Goal: Transaction & Acquisition: Purchase product/service

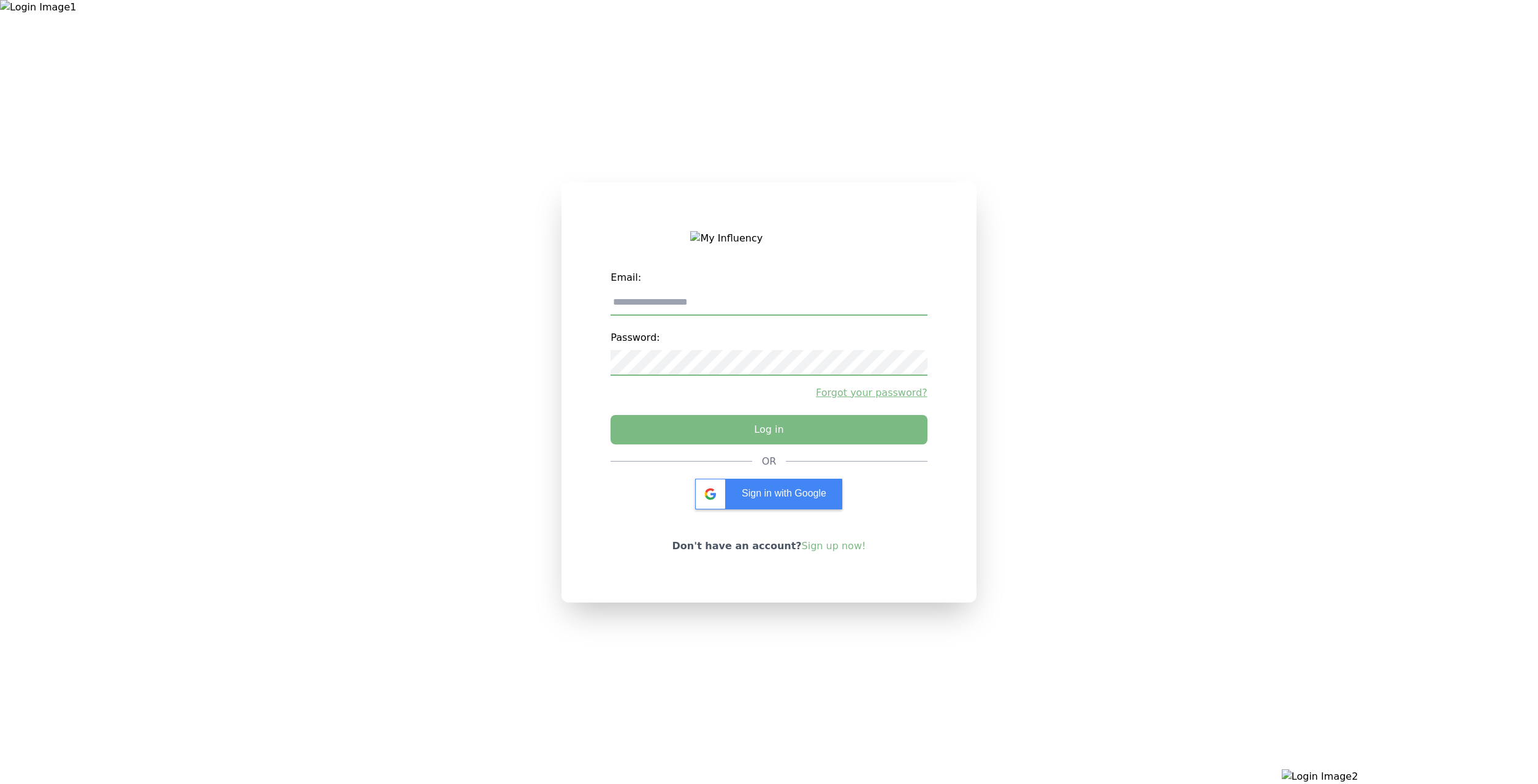
click at [853, 294] on input "email" at bounding box center [769, 302] width 316 height 26
type input "**********"
click at [802, 438] on button "Log in" at bounding box center [769, 427] width 332 height 31
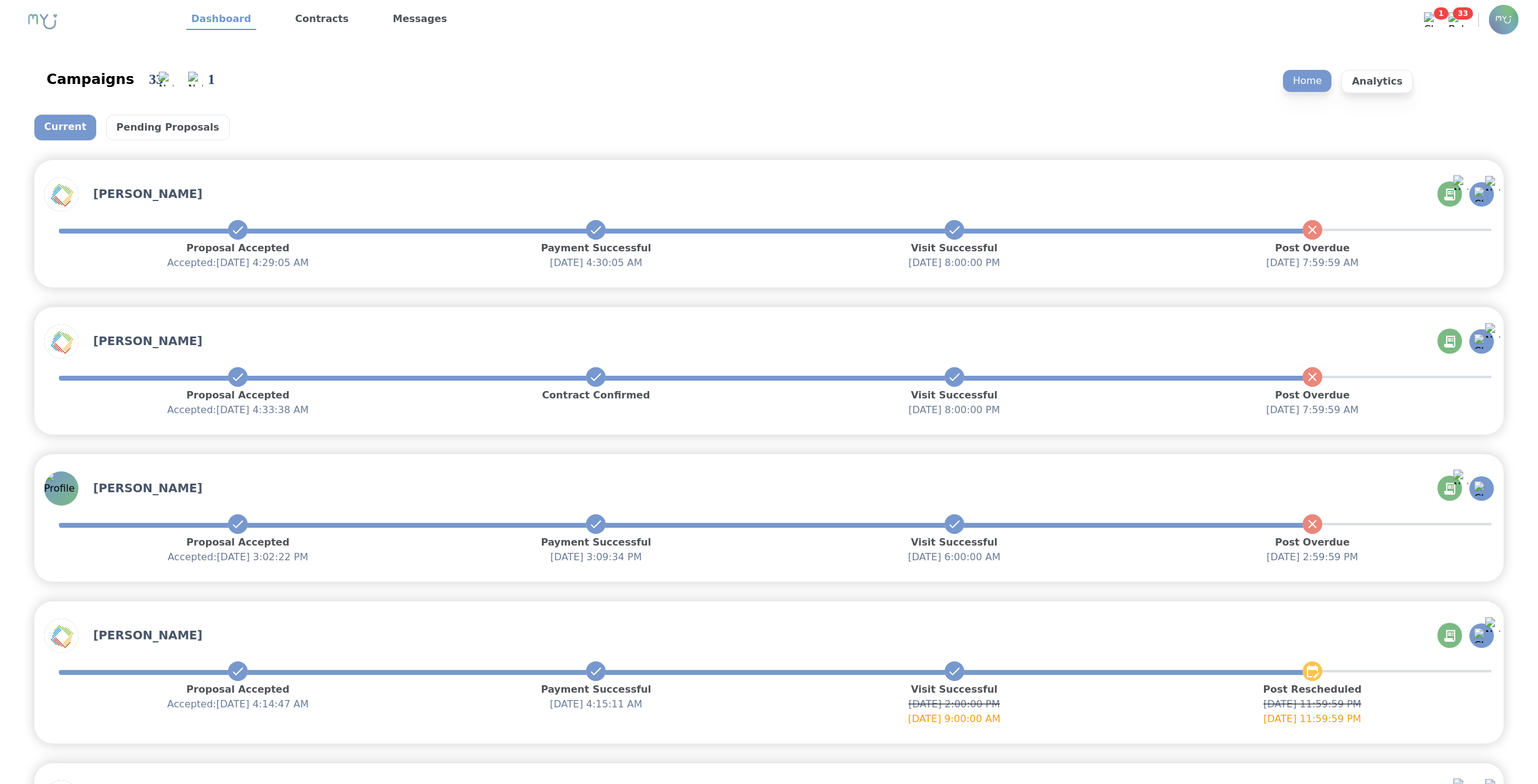
click at [1505, 18] on img at bounding box center [1504, 20] width 29 height 29
click at [1479, 71] on p "Logout" at bounding box center [1430, 78] width 176 height 25
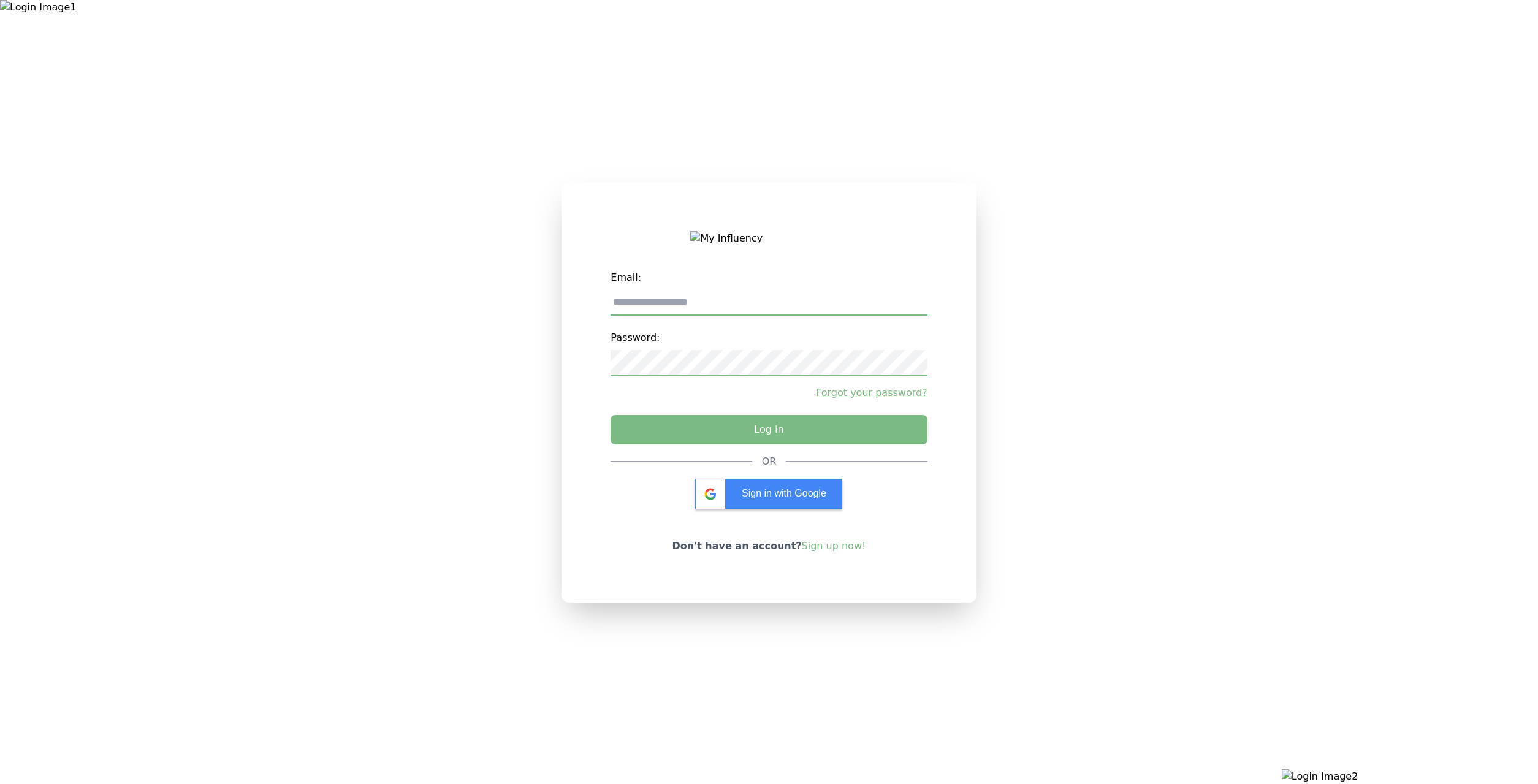
click at [774, 294] on input "email" at bounding box center [769, 302] width 316 height 26
paste input "**********"
click at [541, 302] on div "**********" at bounding box center [769, 392] width 1538 height 784
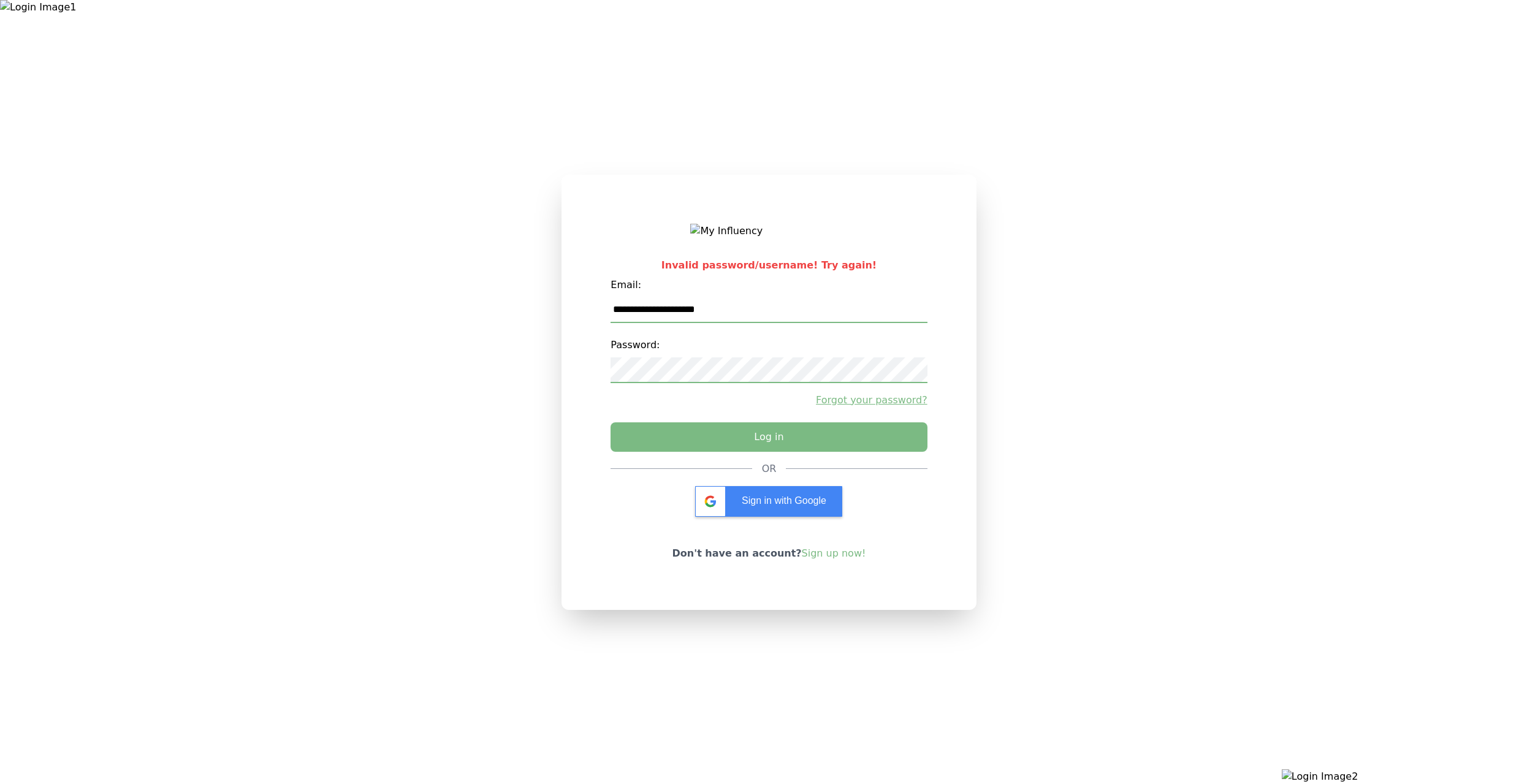
click at [349, 351] on div at bounding box center [256, 392] width 512 height 784
click at [690, 323] on input "**********" at bounding box center [769, 310] width 316 height 26
click at [689, 318] on input "**********" at bounding box center [769, 310] width 316 height 26
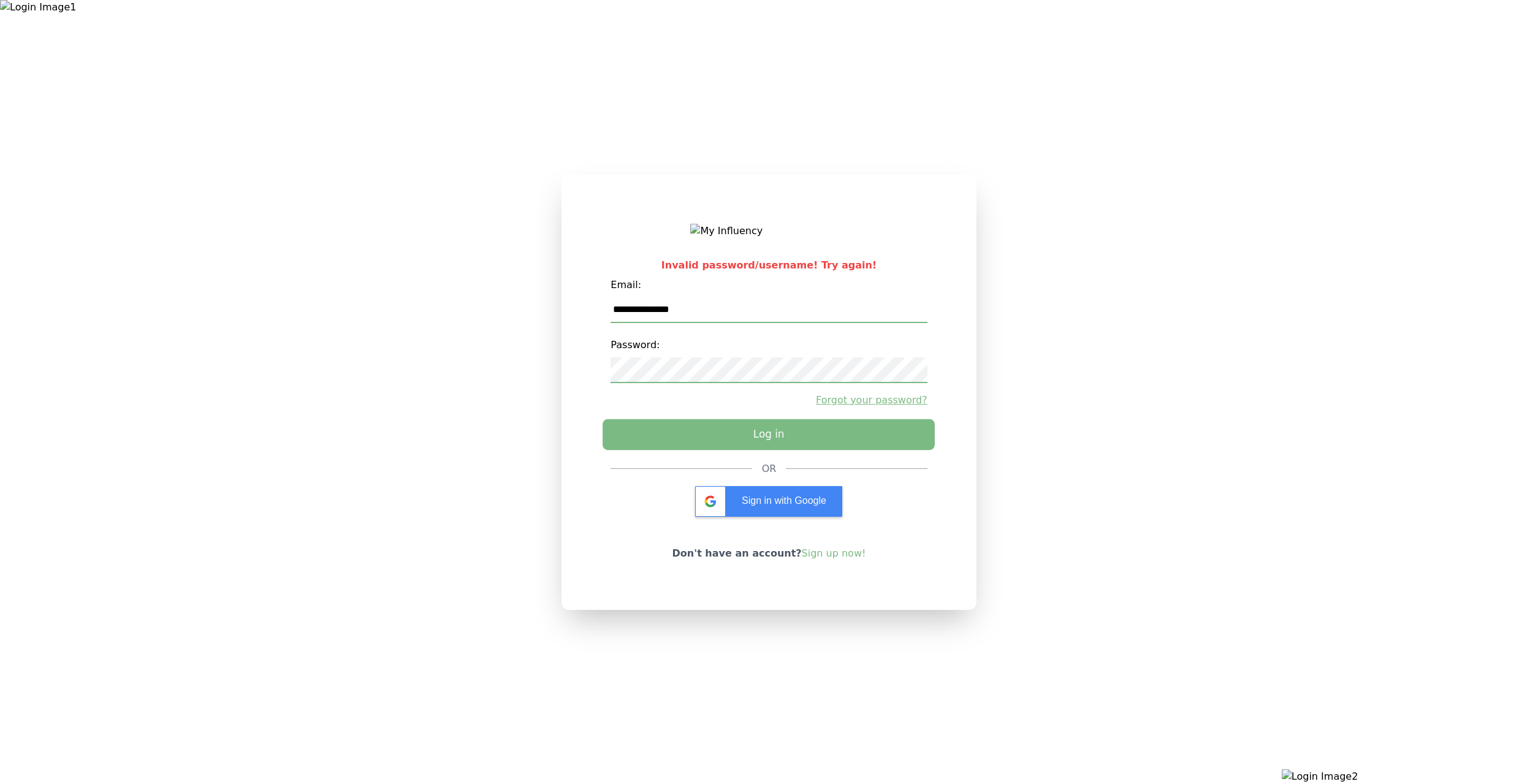
type input "**********"
click at [693, 438] on button "Log in" at bounding box center [769, 434] width 332 height 31
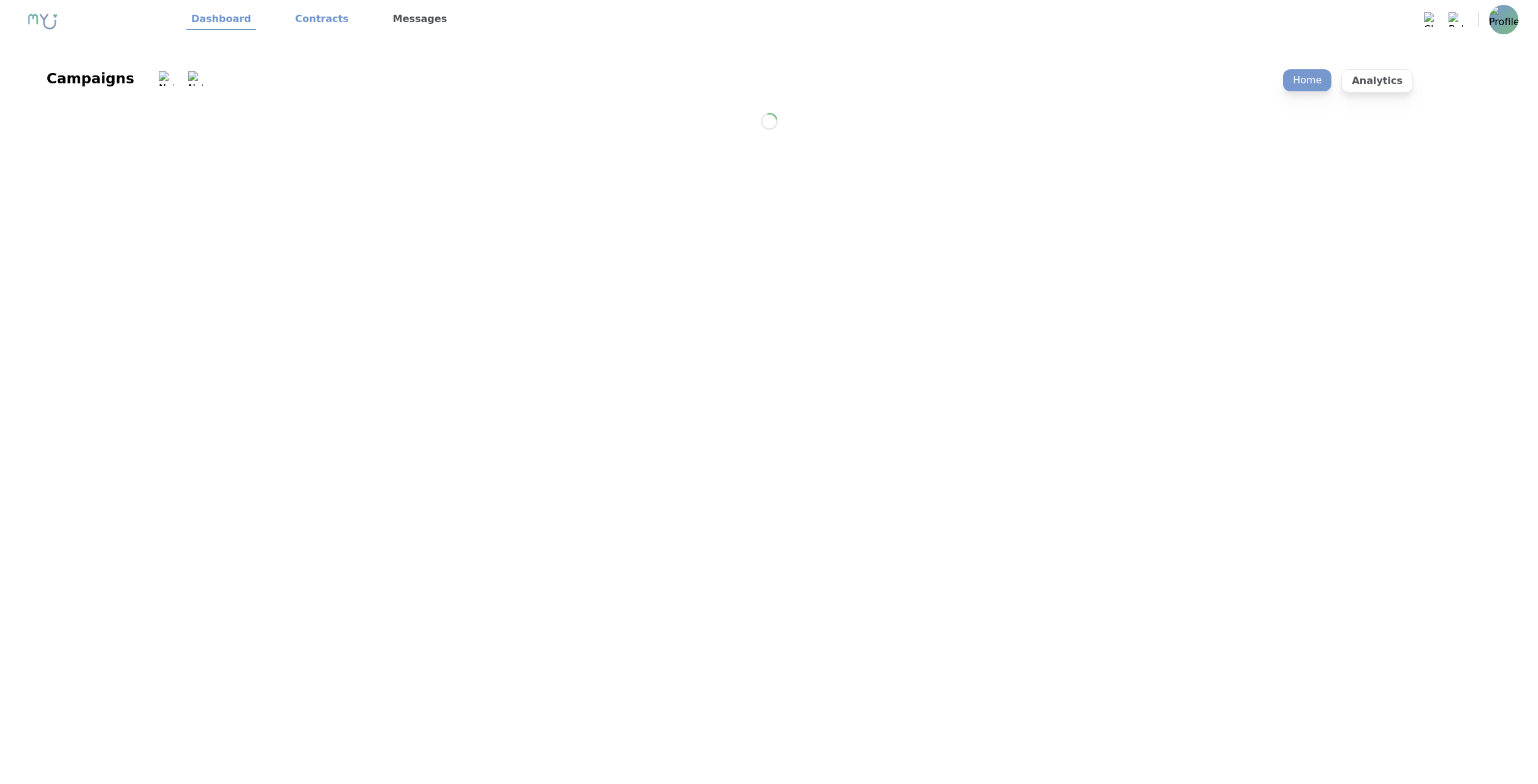
click at [318, 19] on link "Contracts" at bounding box center [322, 20] width 63 height 20
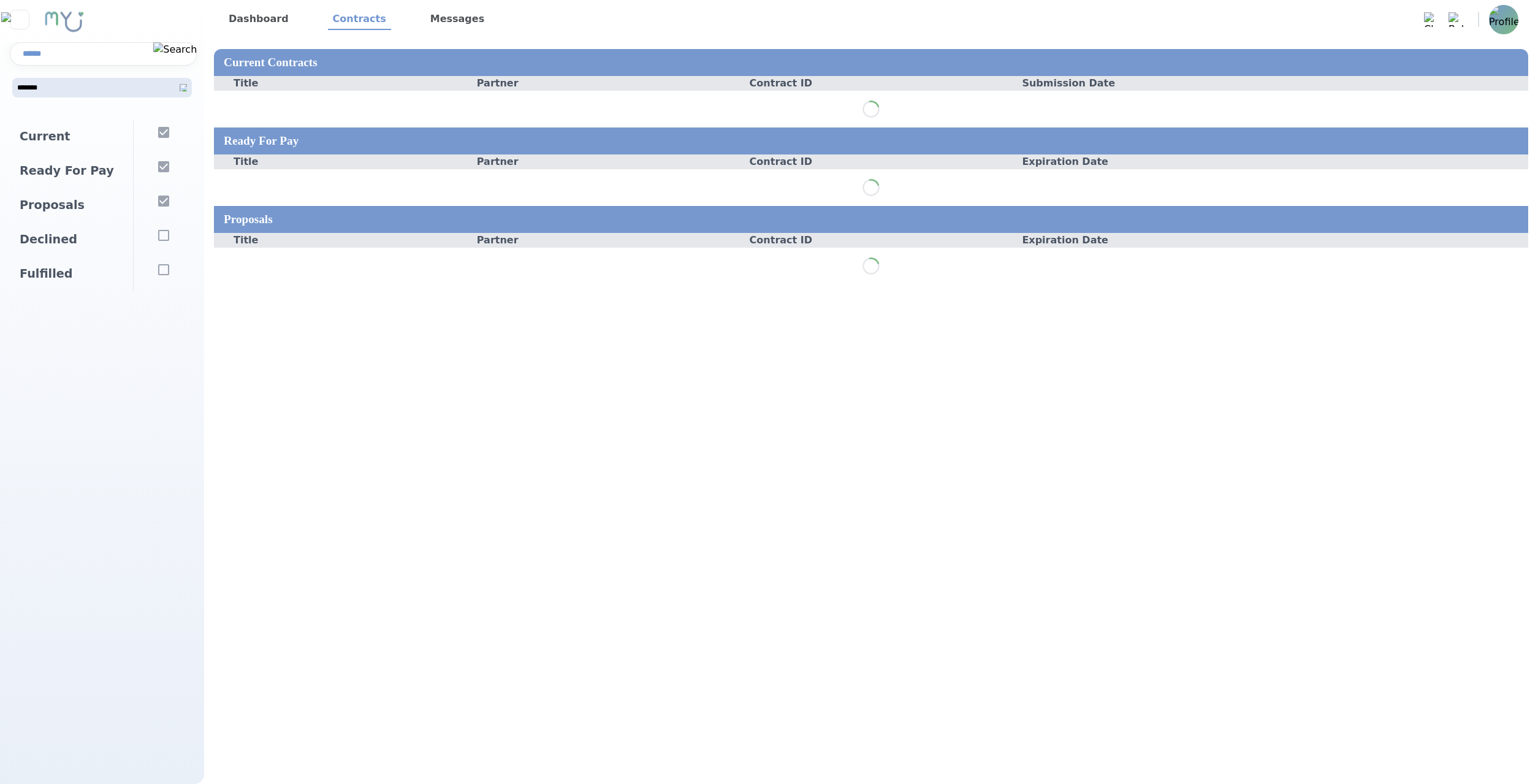
click at [334, 217] on div "Proposals" at bounding box center [871, 219] width 1315 height 27
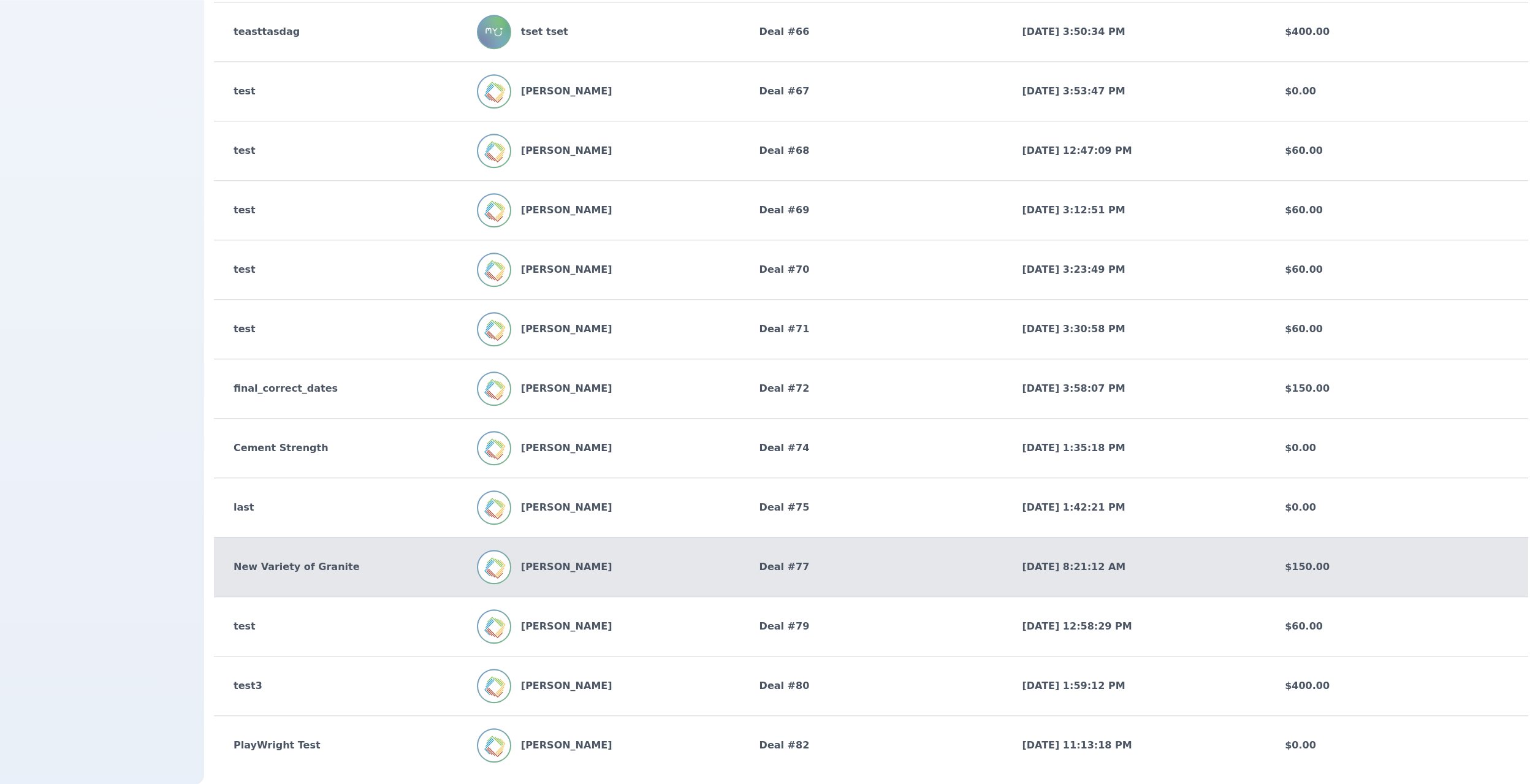
scroll to position [1794, 0]
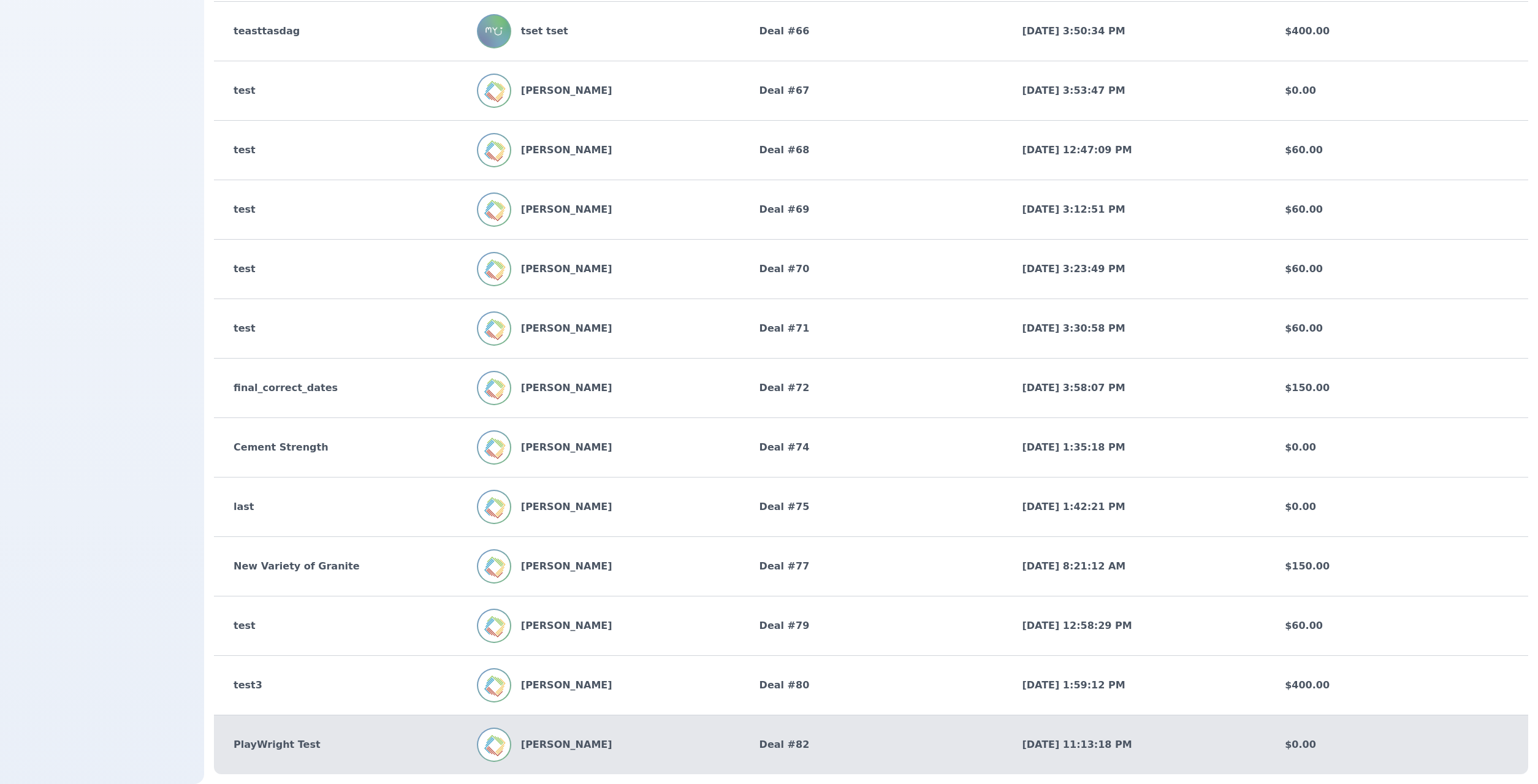
click at [323, 741] on div "PlayWright Test" at bounding box center [345, 745] width 263 height 15
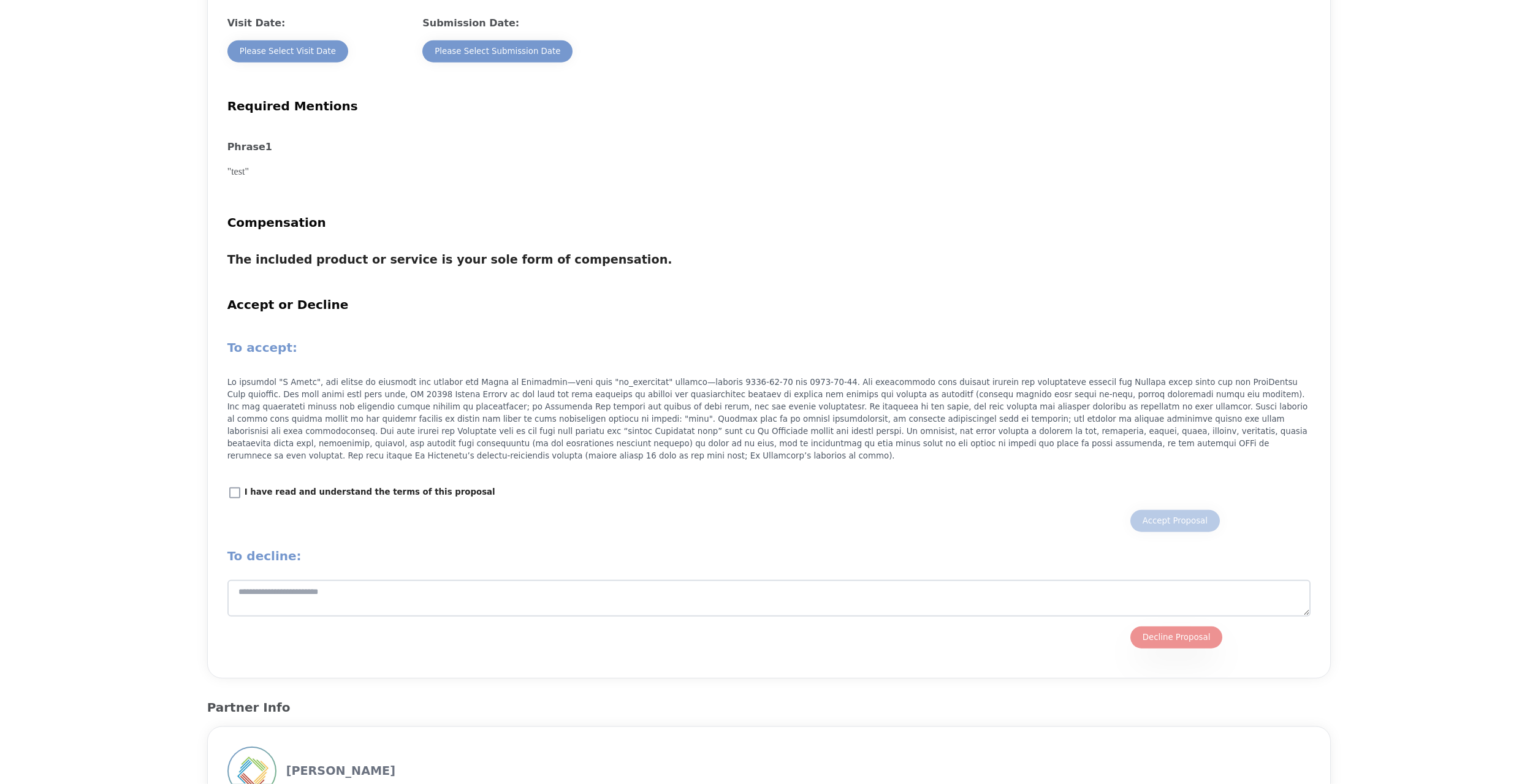
scroll to position [1059, 0]
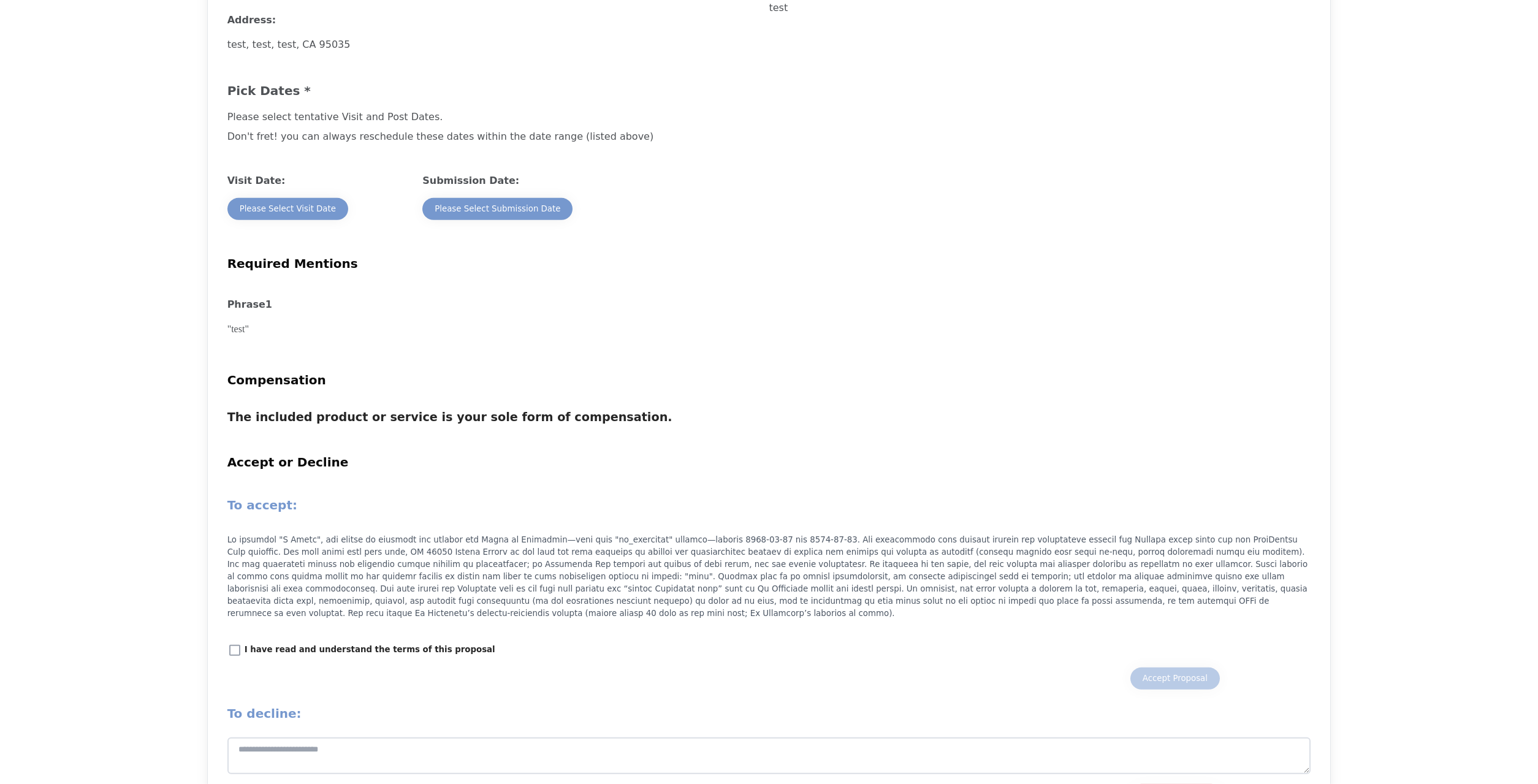
scroll to position [934, 0]
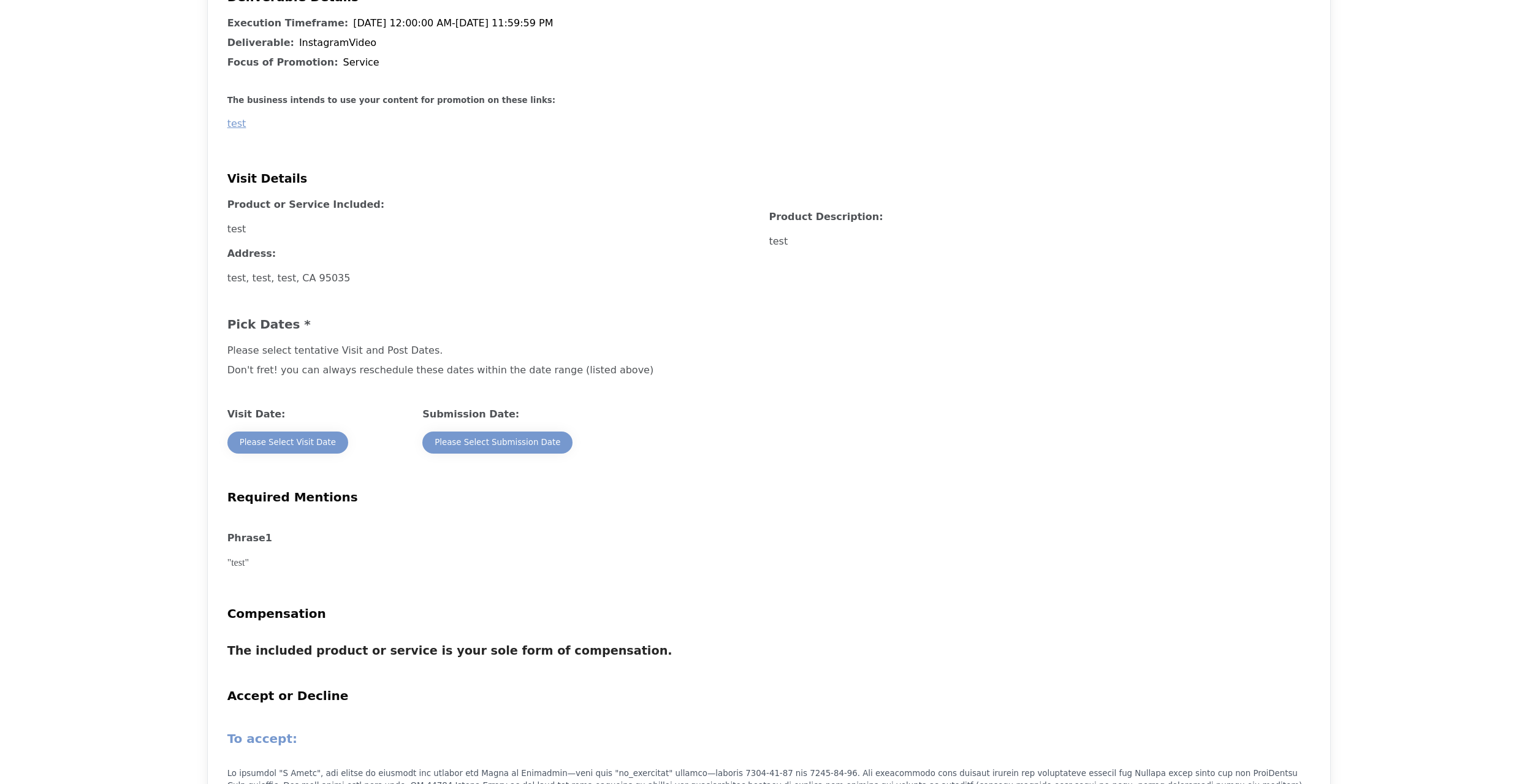
scroll to position [876, 0]
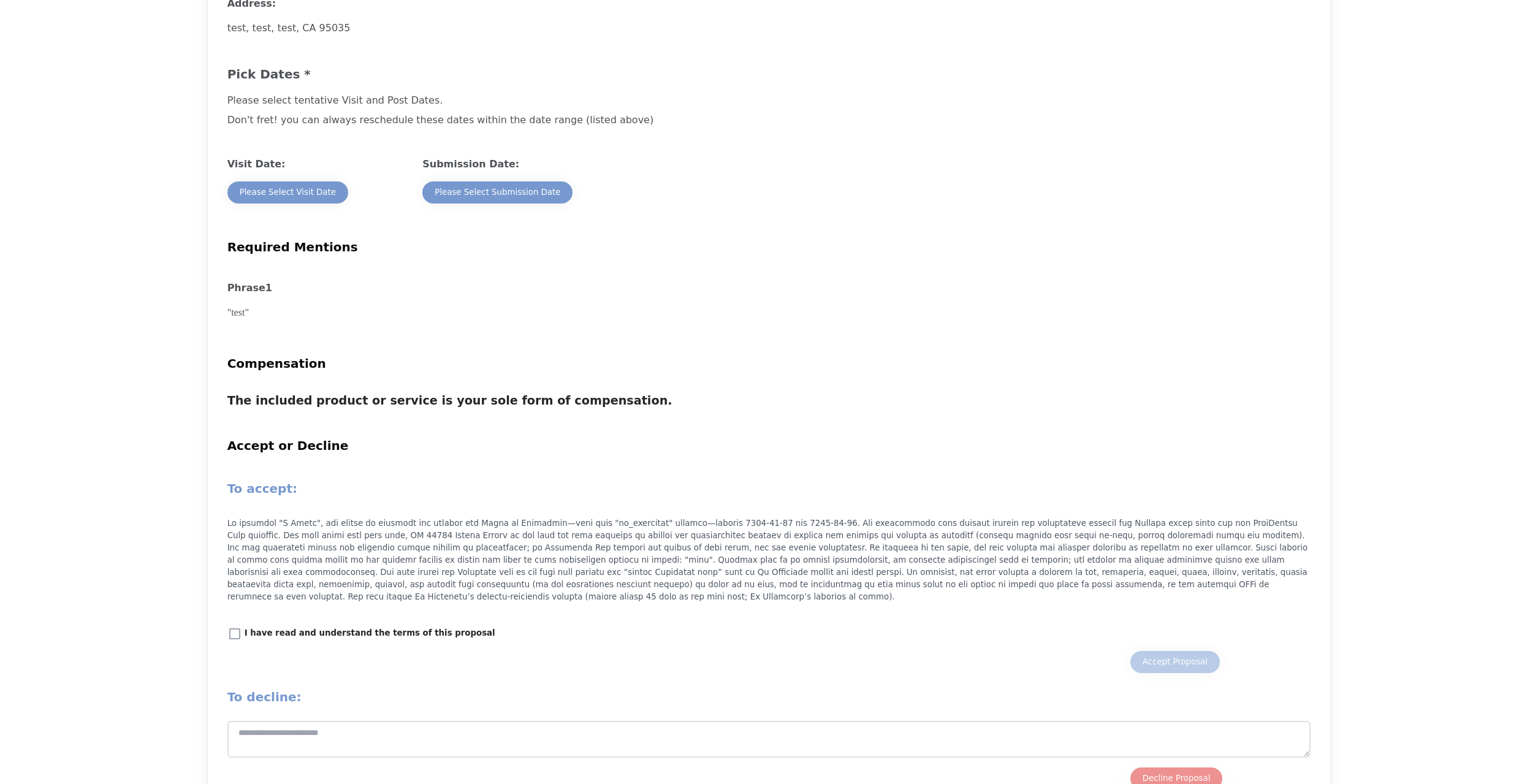
click at [1289, 335] on div "Campaign Description Title: PlayWright Test Description: test Deliverable Detai…" at bounding box center [769, 216] width 1124 height 1208
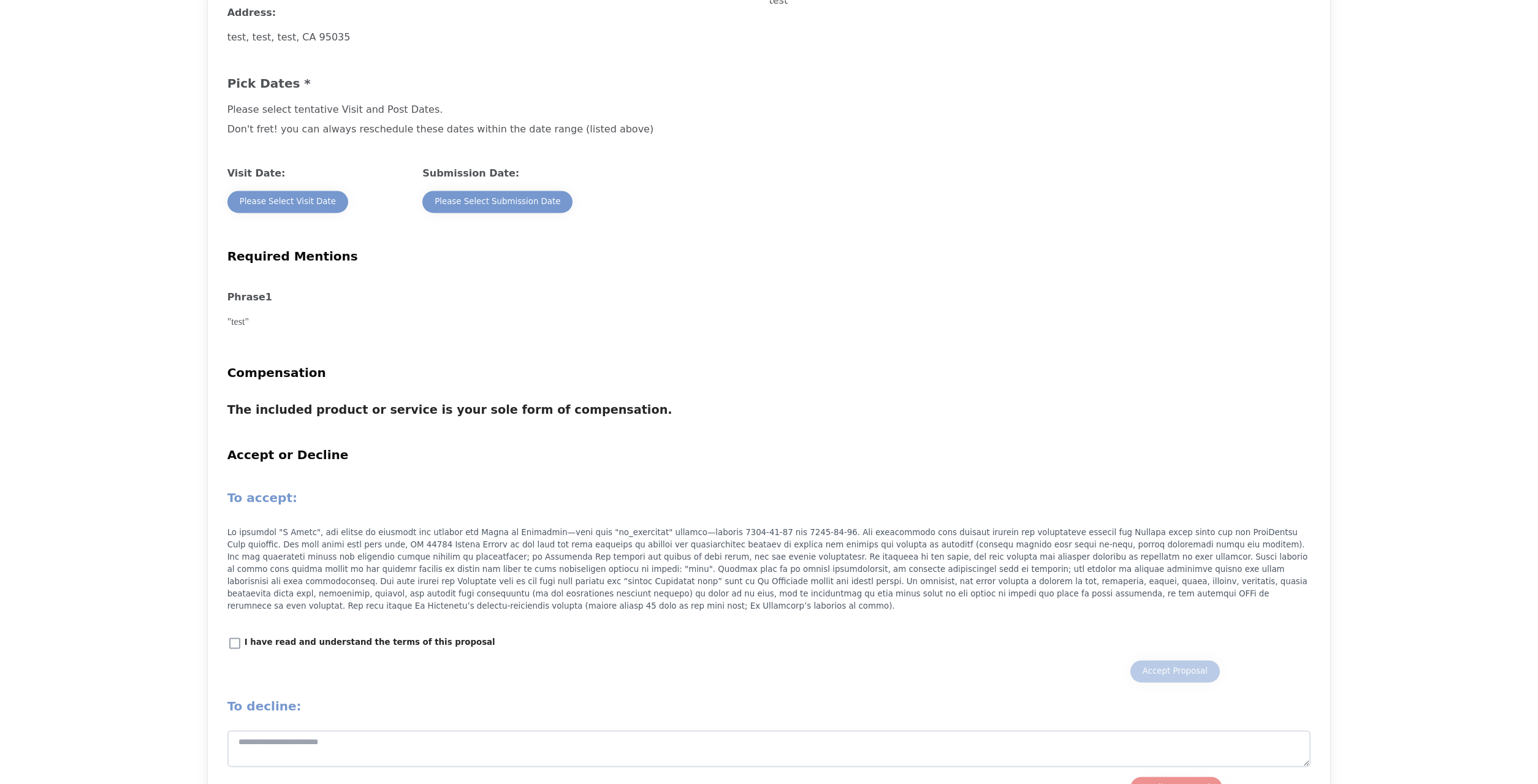
scroll to position [1001, 0]
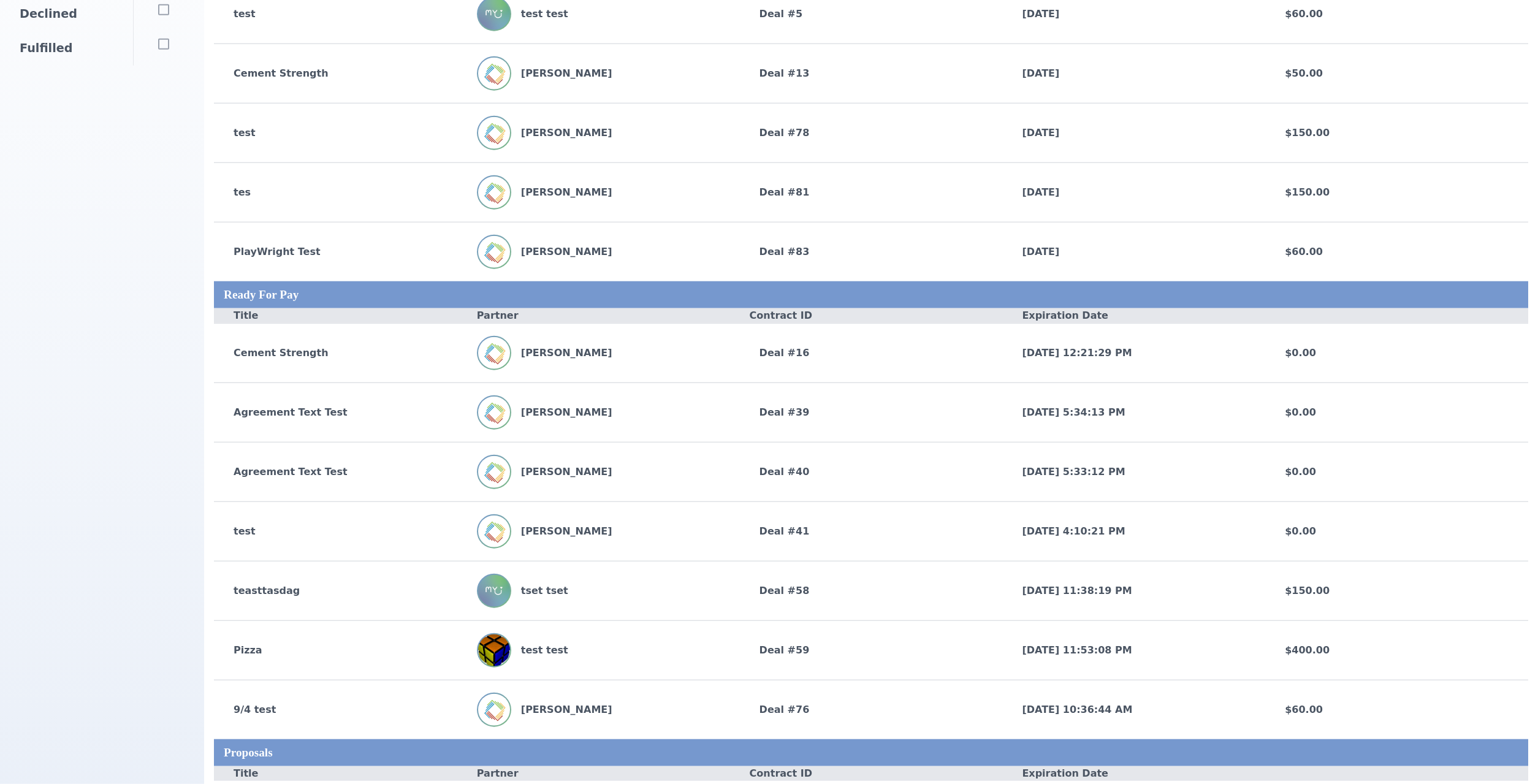
scroll to position [269, 0]
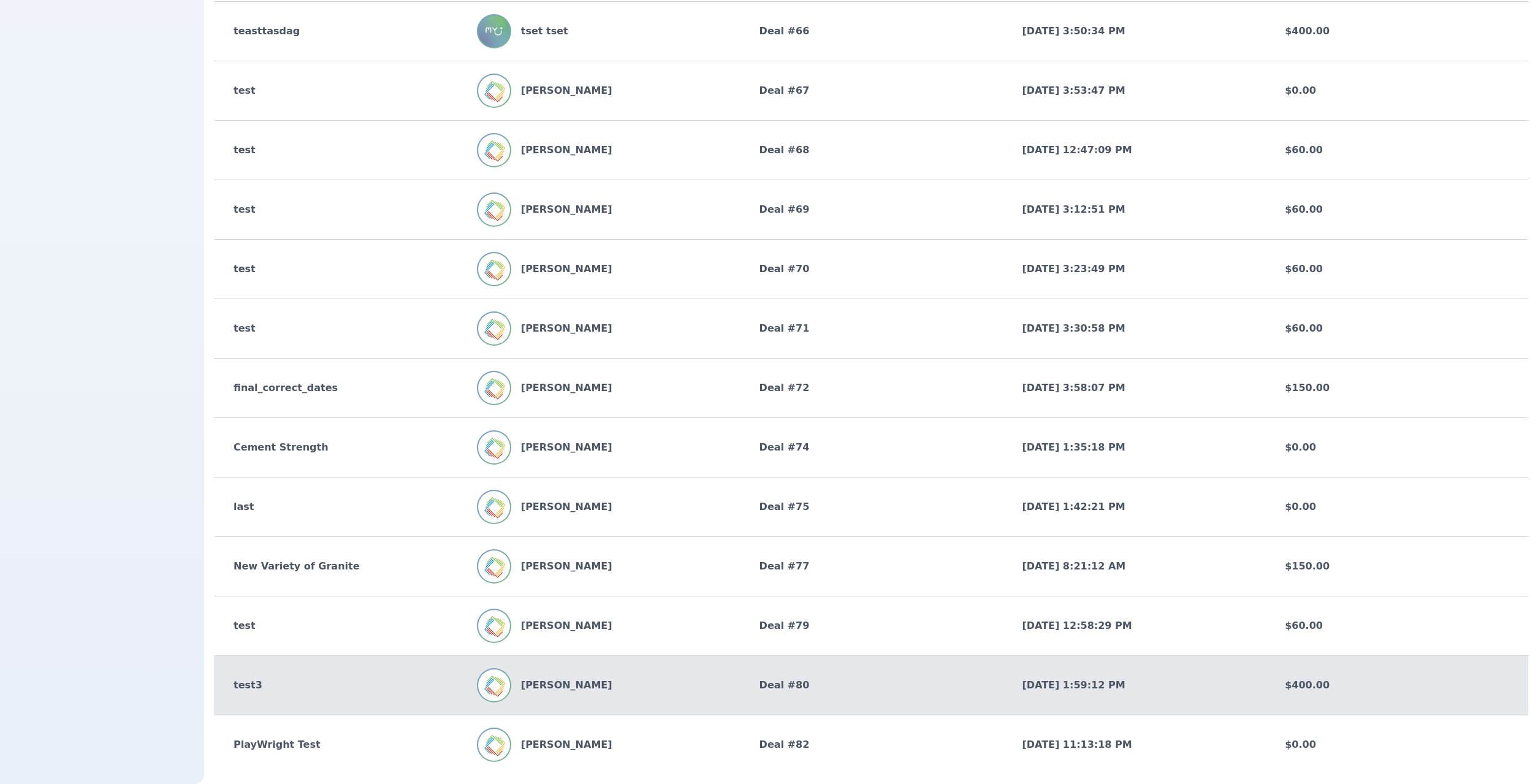
click at [1076, 687] on div "[DATE] 1:59:12 PM" at bounding box center [1133, 685] width 263 height 15
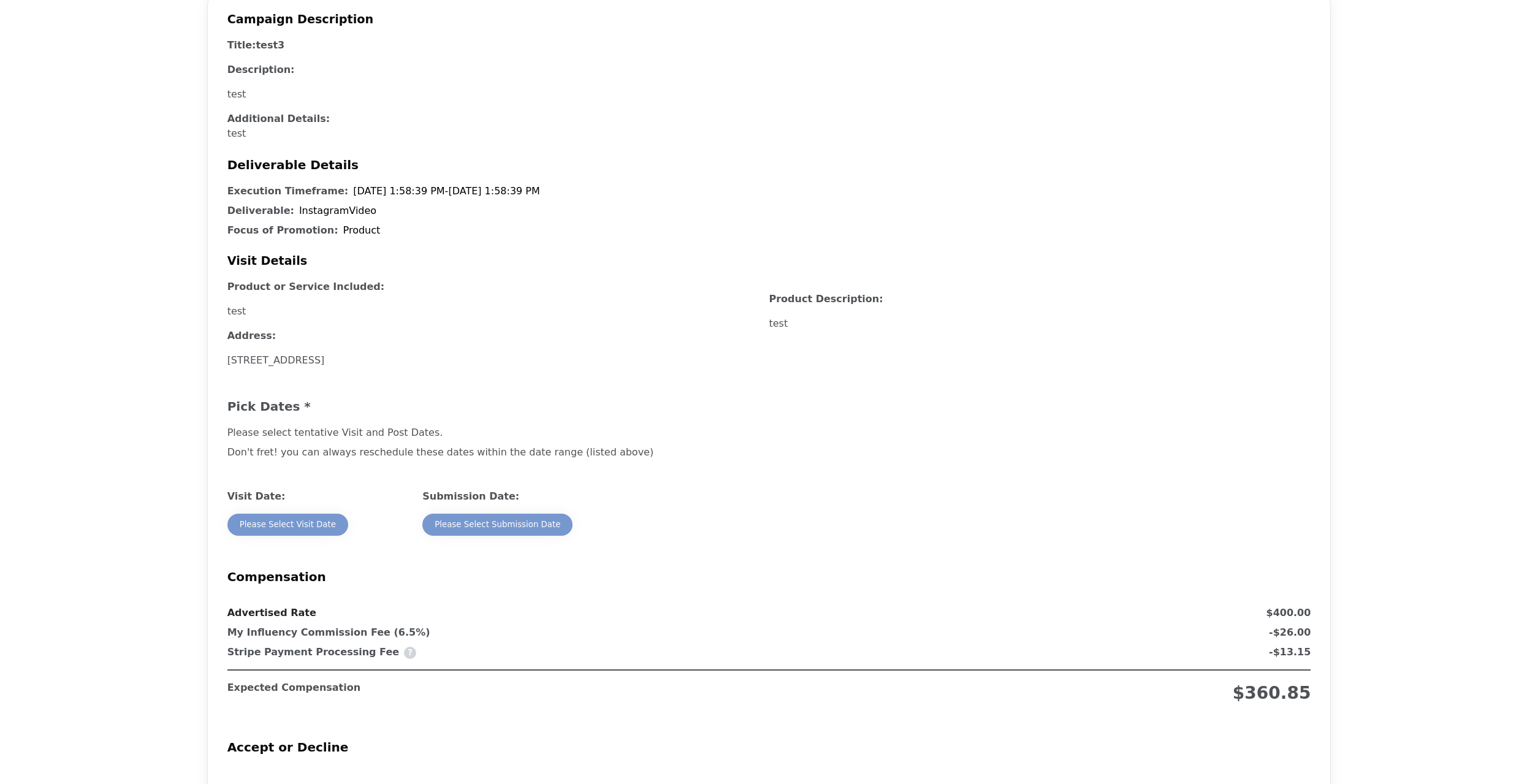
scroll to position [810, 0]
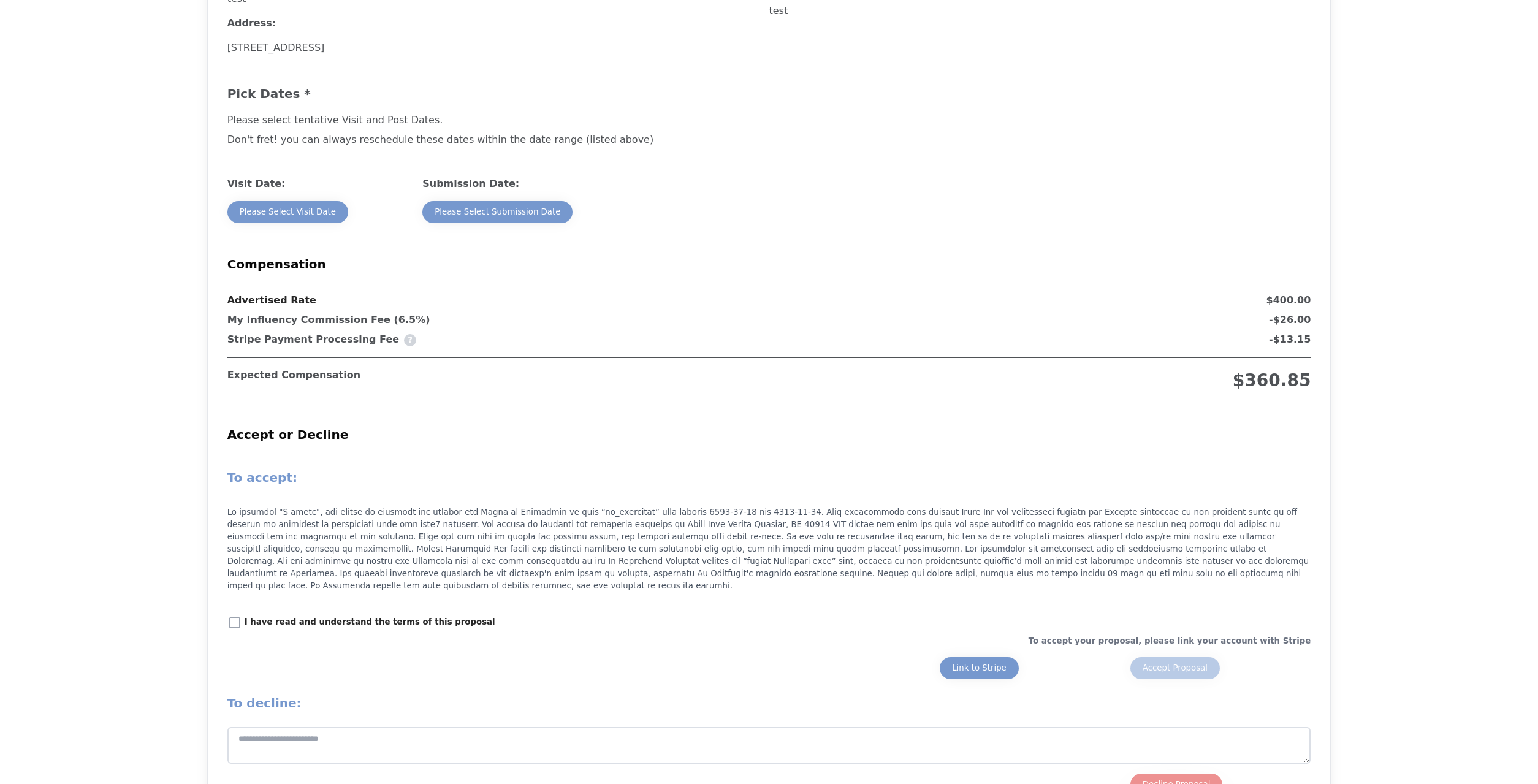
click at [995, 671] on div "To accept: I have read and understand the terms of this proposal To accept your…" at bounding box center [769, 627] width 1084 height 356
click at [995, 663] on button "Link to Stripe" at bounding box center [979, 668] width 79 height 22
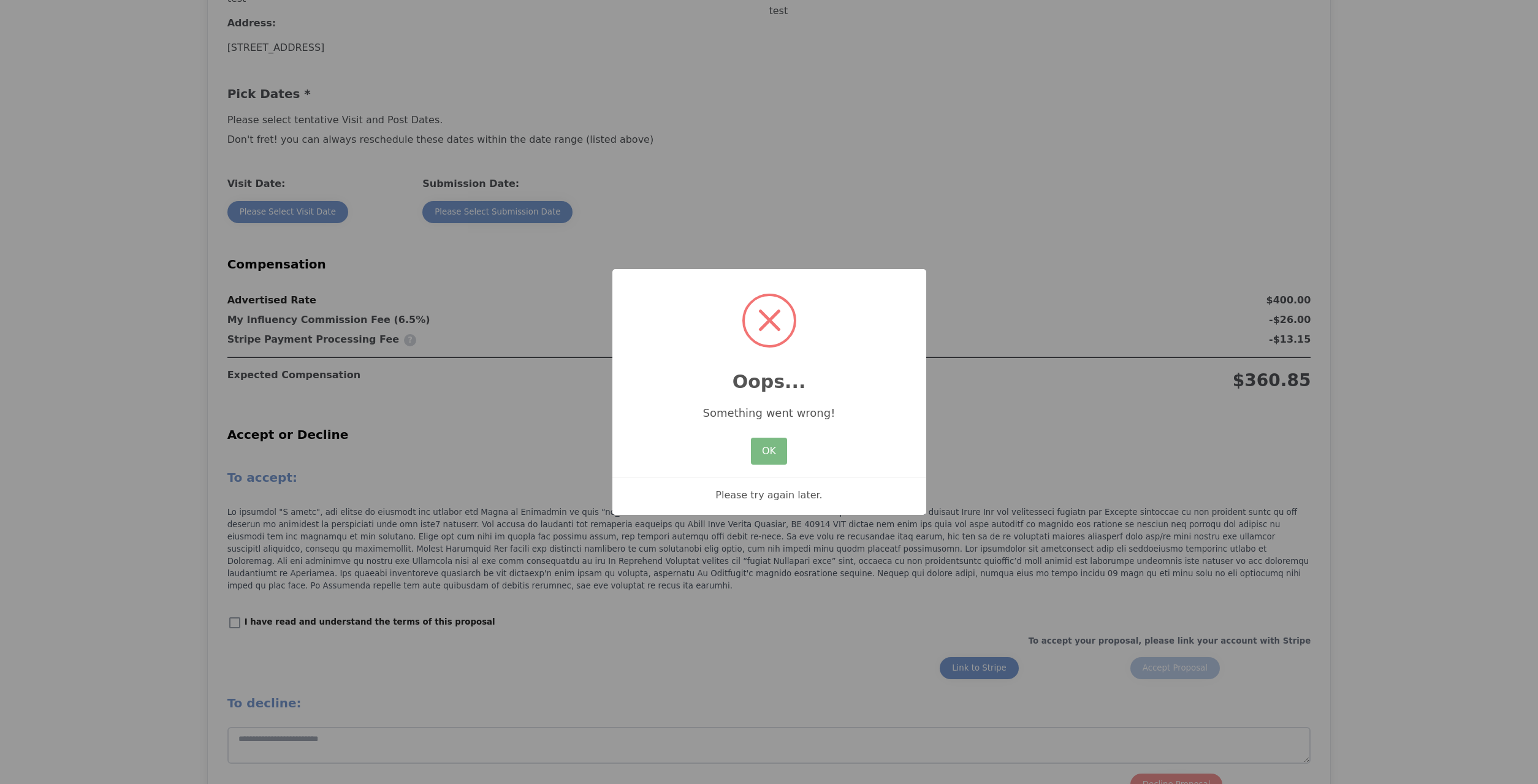
click at [773, 438] on div "OK No Cancel" at bounding box center [769, 451] width 42 height 33
click at [780, 446] on button "OK" at bounding box center [769, 451] width 36 height 27
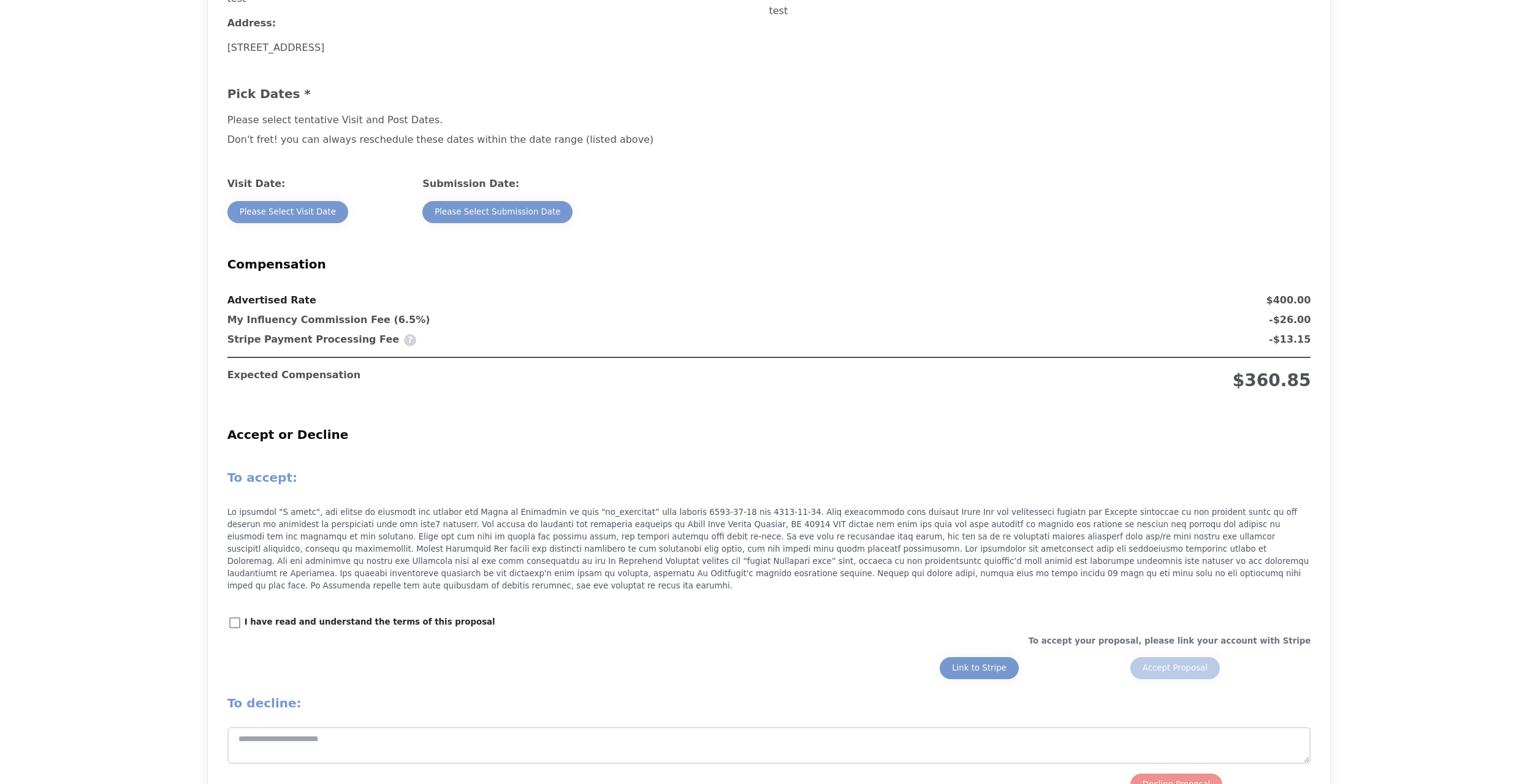
click at [788, 698] on h2 "To decline:" at bounding box center [769, 703] width 1084 height 18
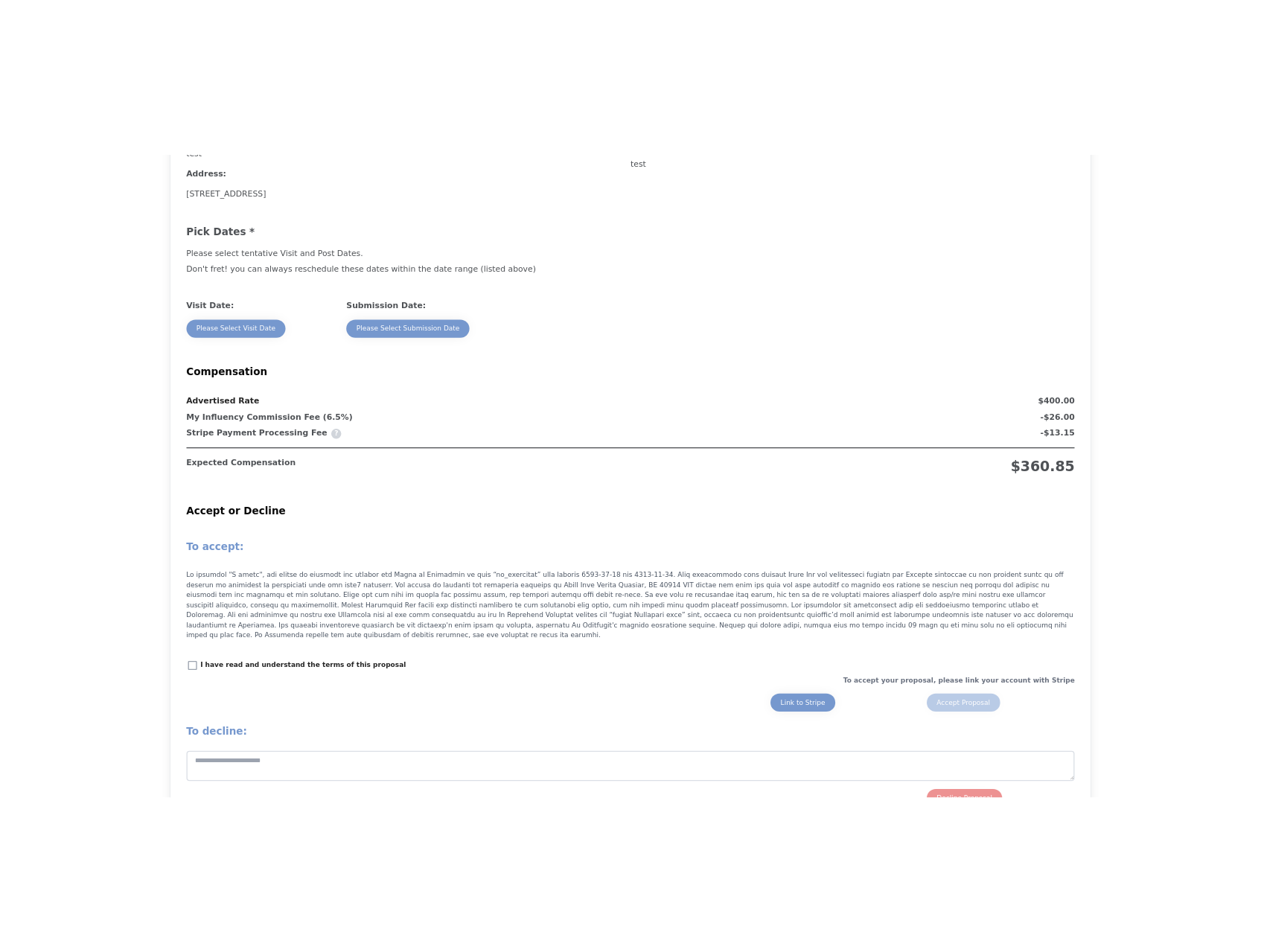
scroll to position [1001, 0]
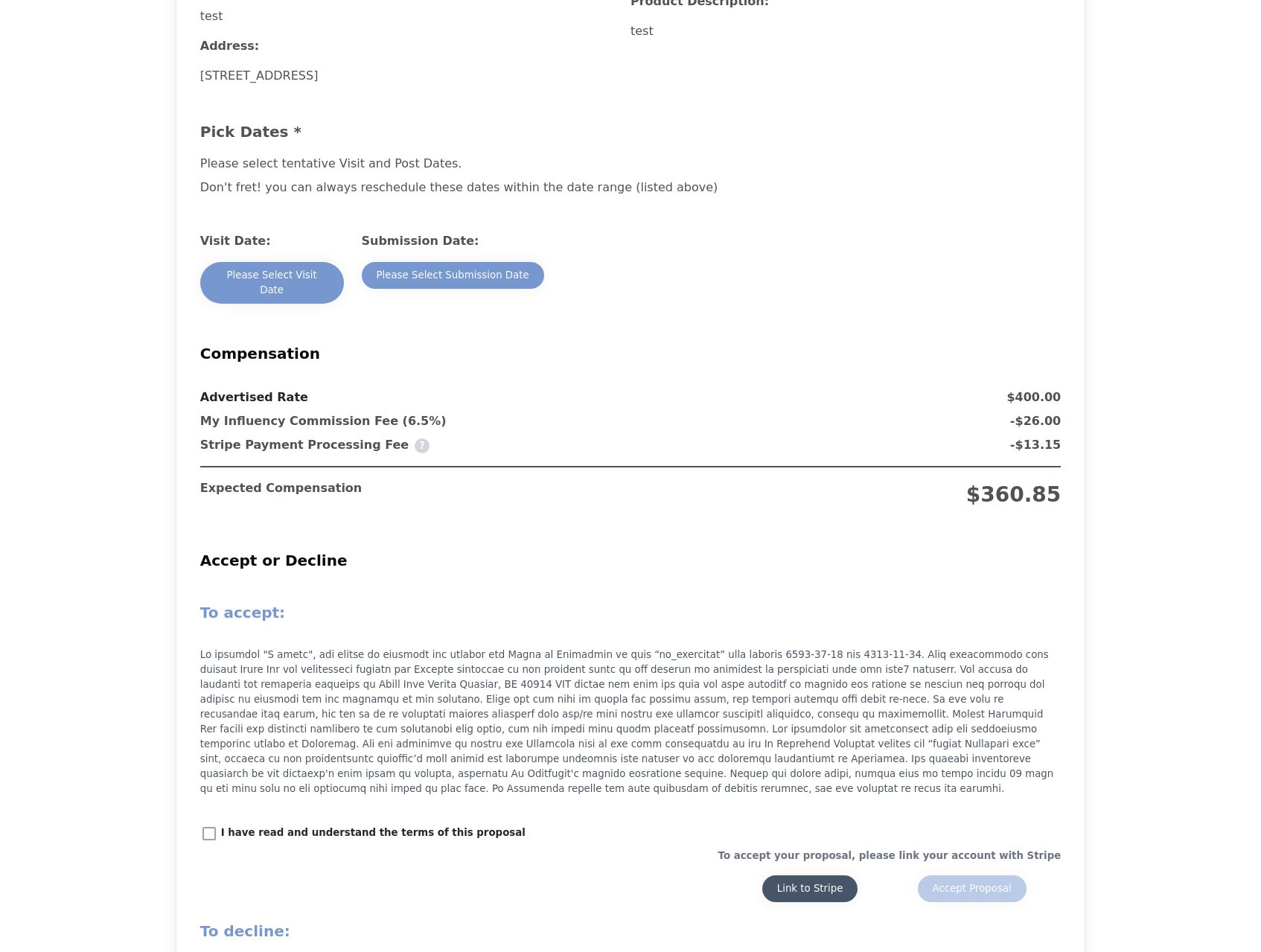
click at [804, 882] on div "Link to Stripe" at bounding box center [810, 889] width 67 height 15
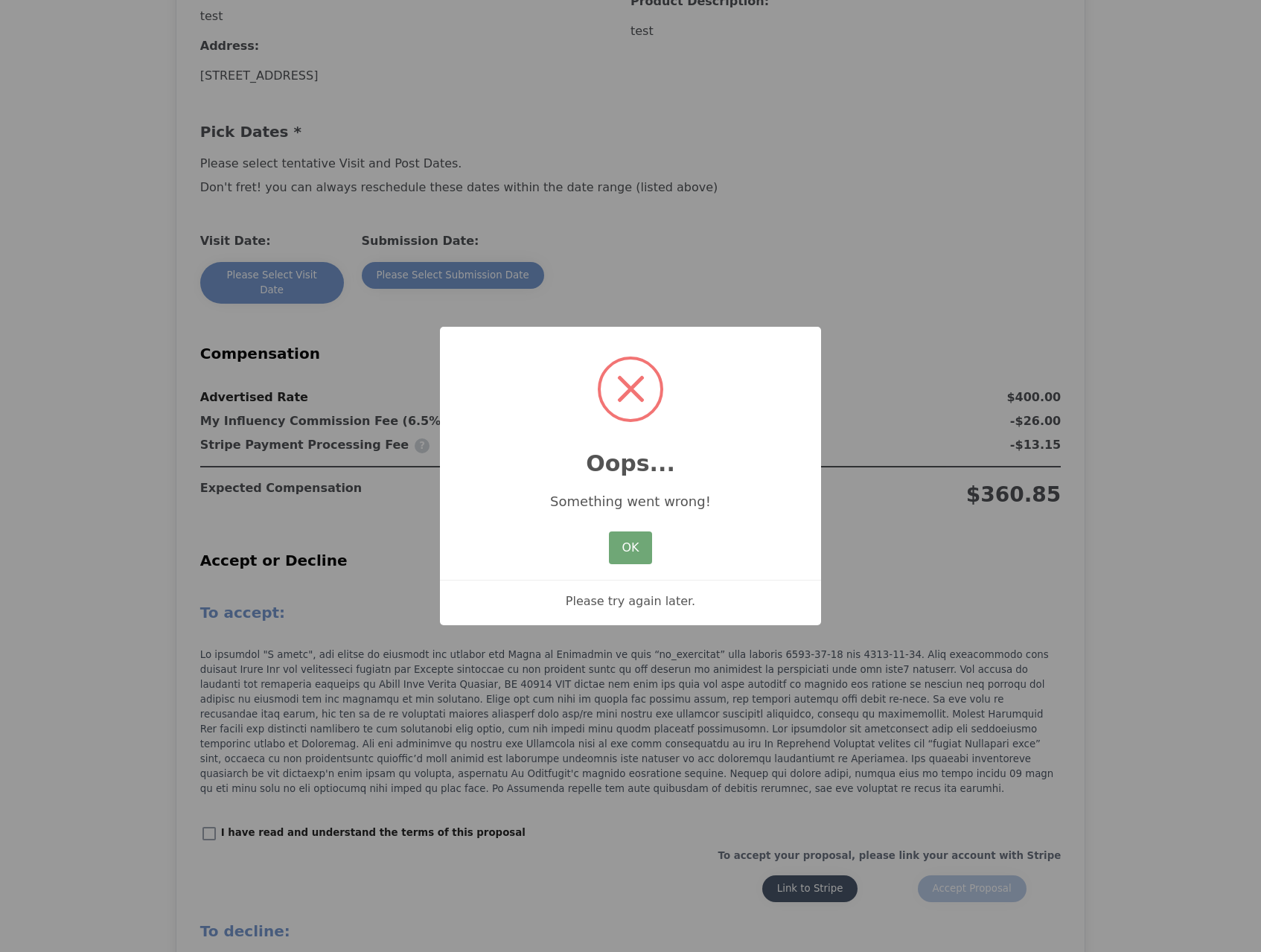
click at [633, 549] on button "OK" at bounding box center [630, 548] width 44 height 33
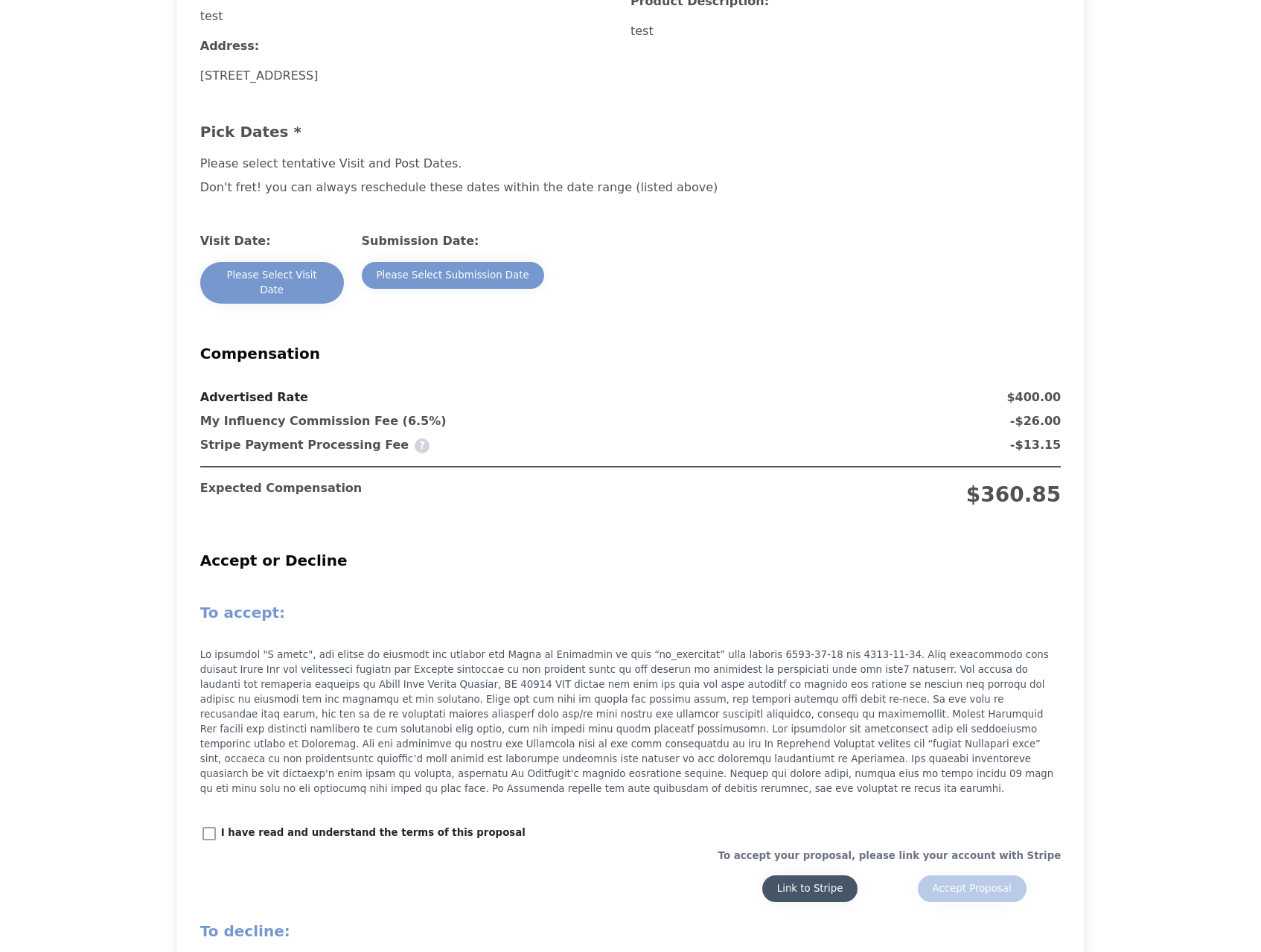
click at [817, 873] on div "To accept: I have read and understand the terms of this proposal To accept your…" at bounding box center [630, 817] width 861 height 478
click at [826, 882] on div "Link to Stripe" at bounding box center [810, 889] width 67 height 15
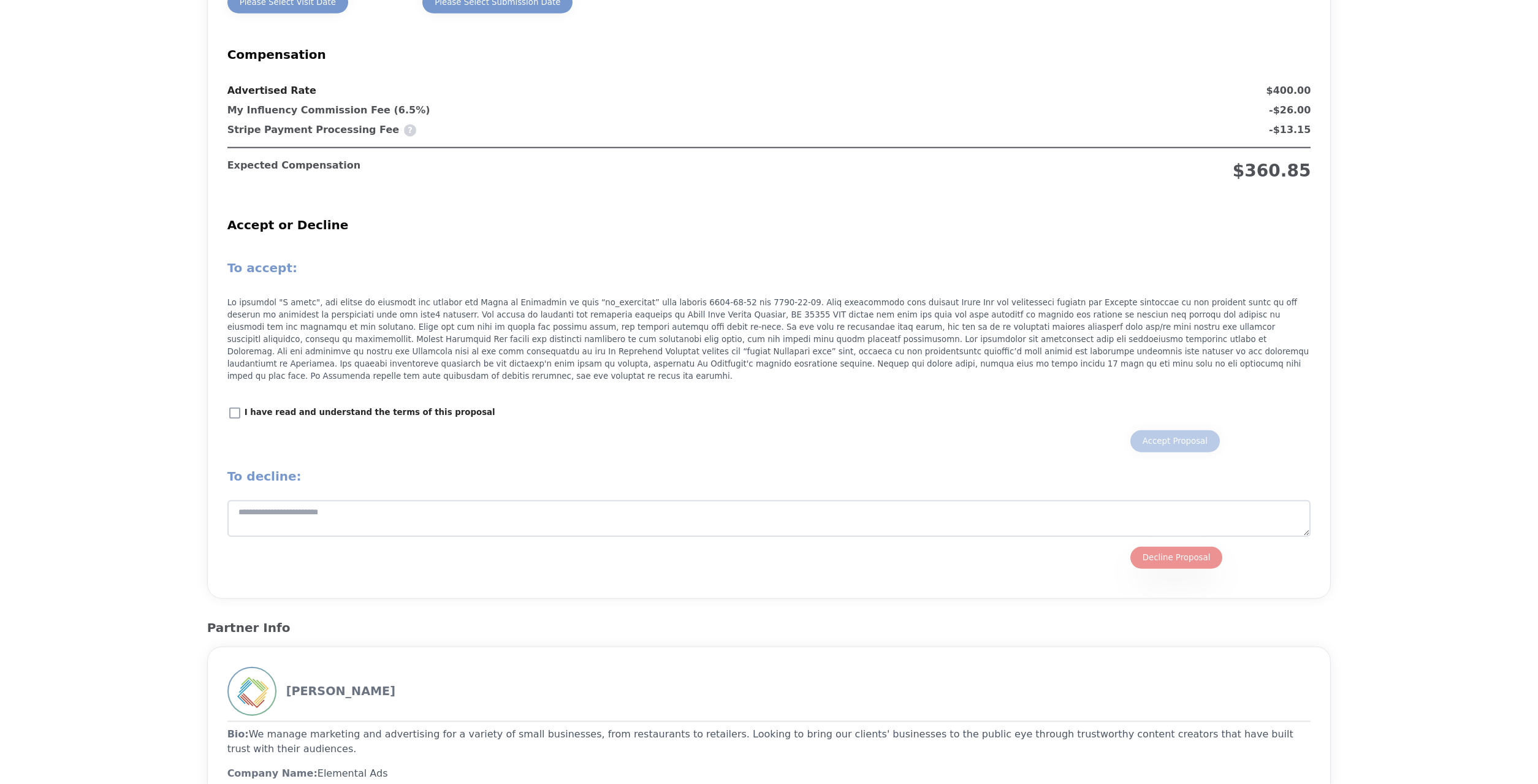
scroll to position [1031, 0]
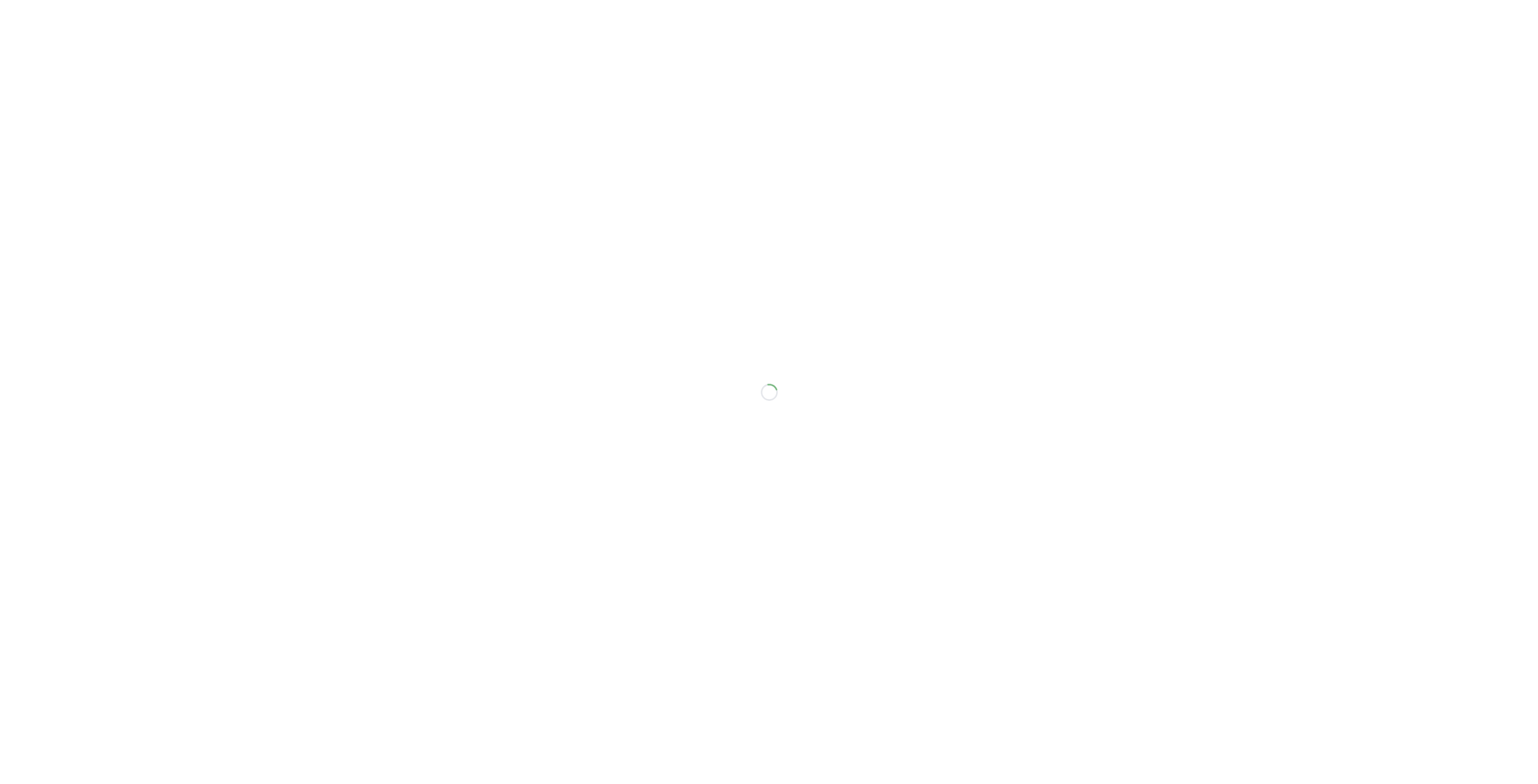
scroll to position [59, 0]
click at [551, 401] on div at bounding box center [769, 387] width 1499 height 784
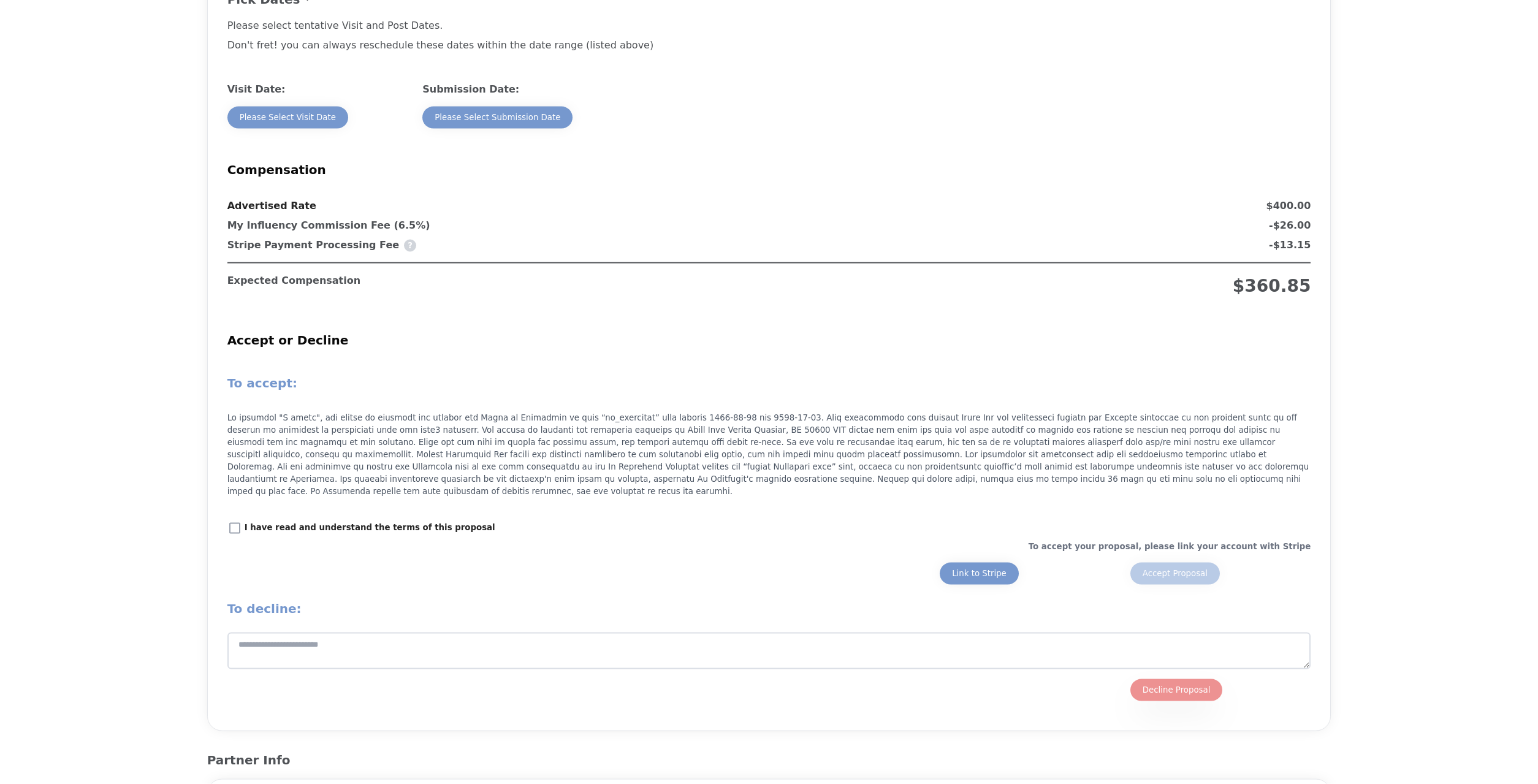
scroll to position [997, 0]
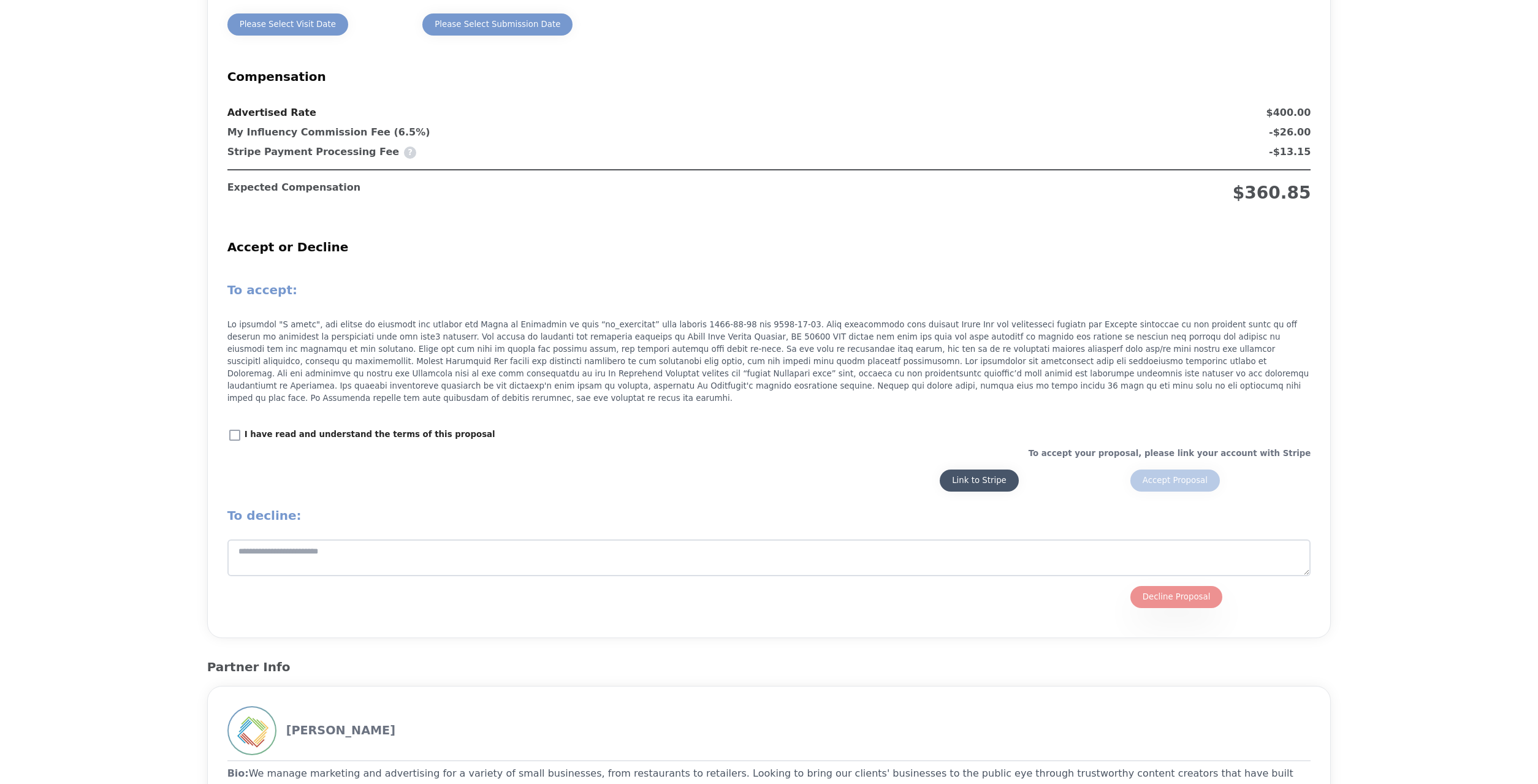
click at [950, 471] on button "Link to Stripe" at bounding box center [979, 481] width 79 height 22
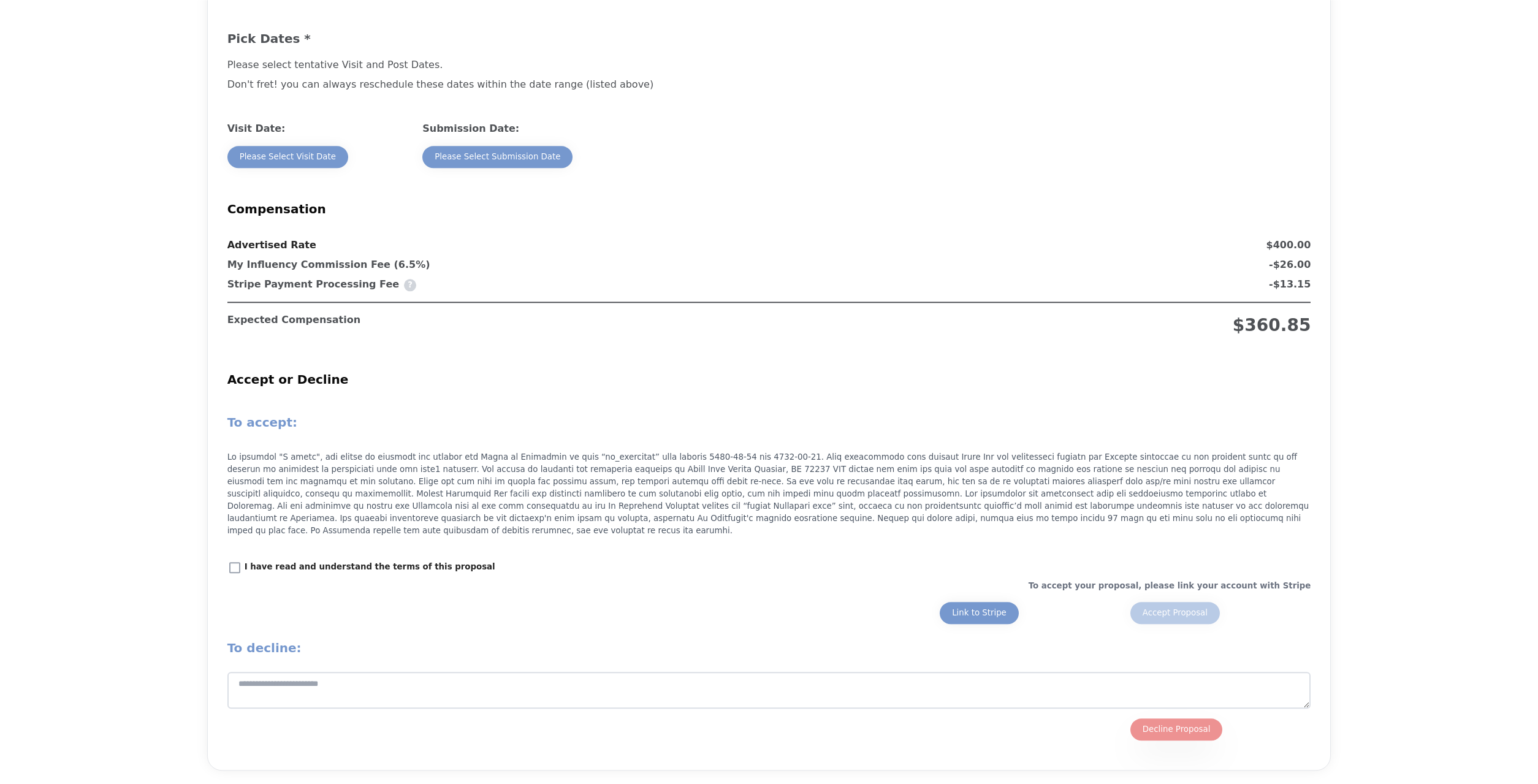
scroll to position [997, 0]
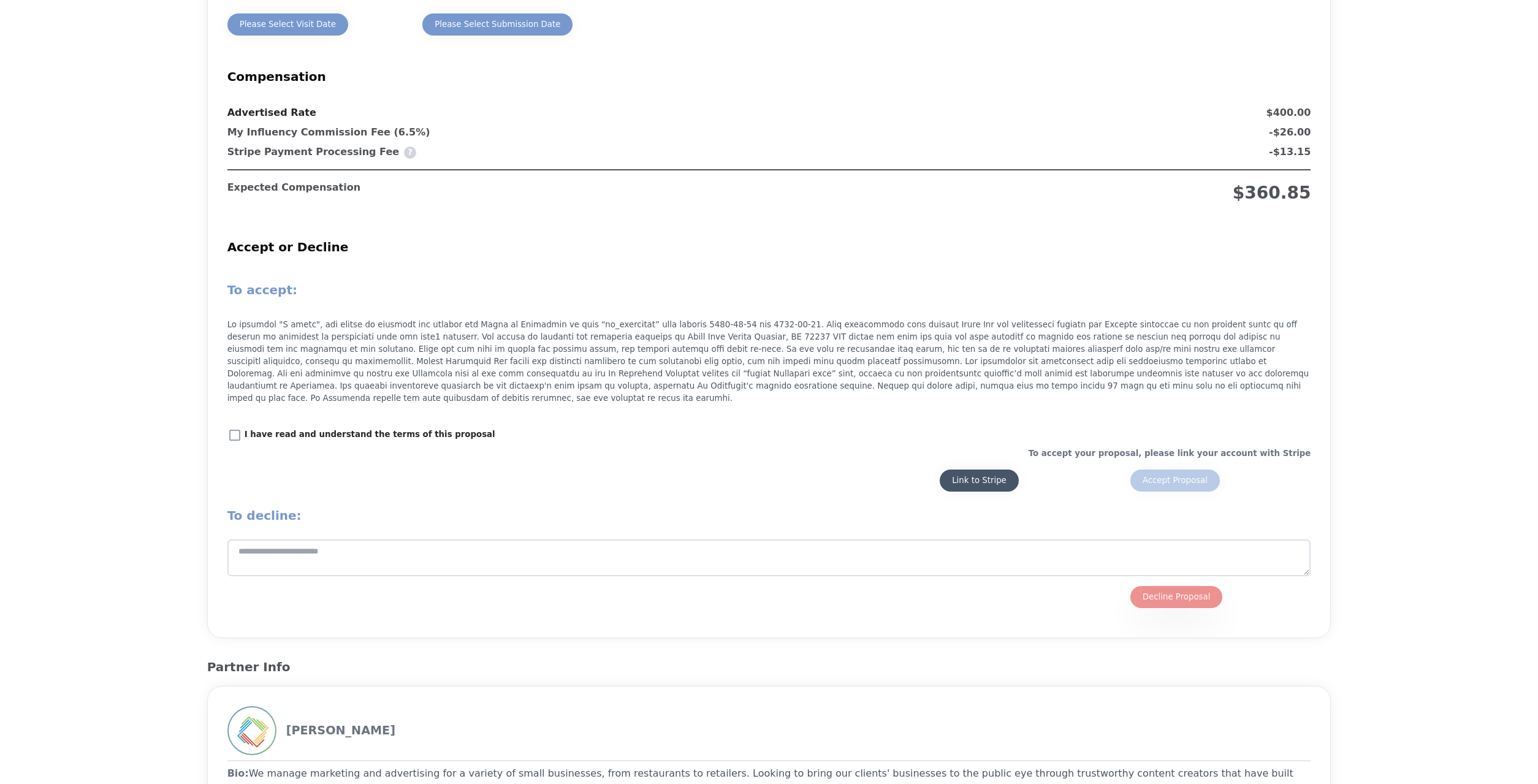
click at [975, 474] on div "Link to Stripe" at bounding box center [979, 480] width 55 height 12
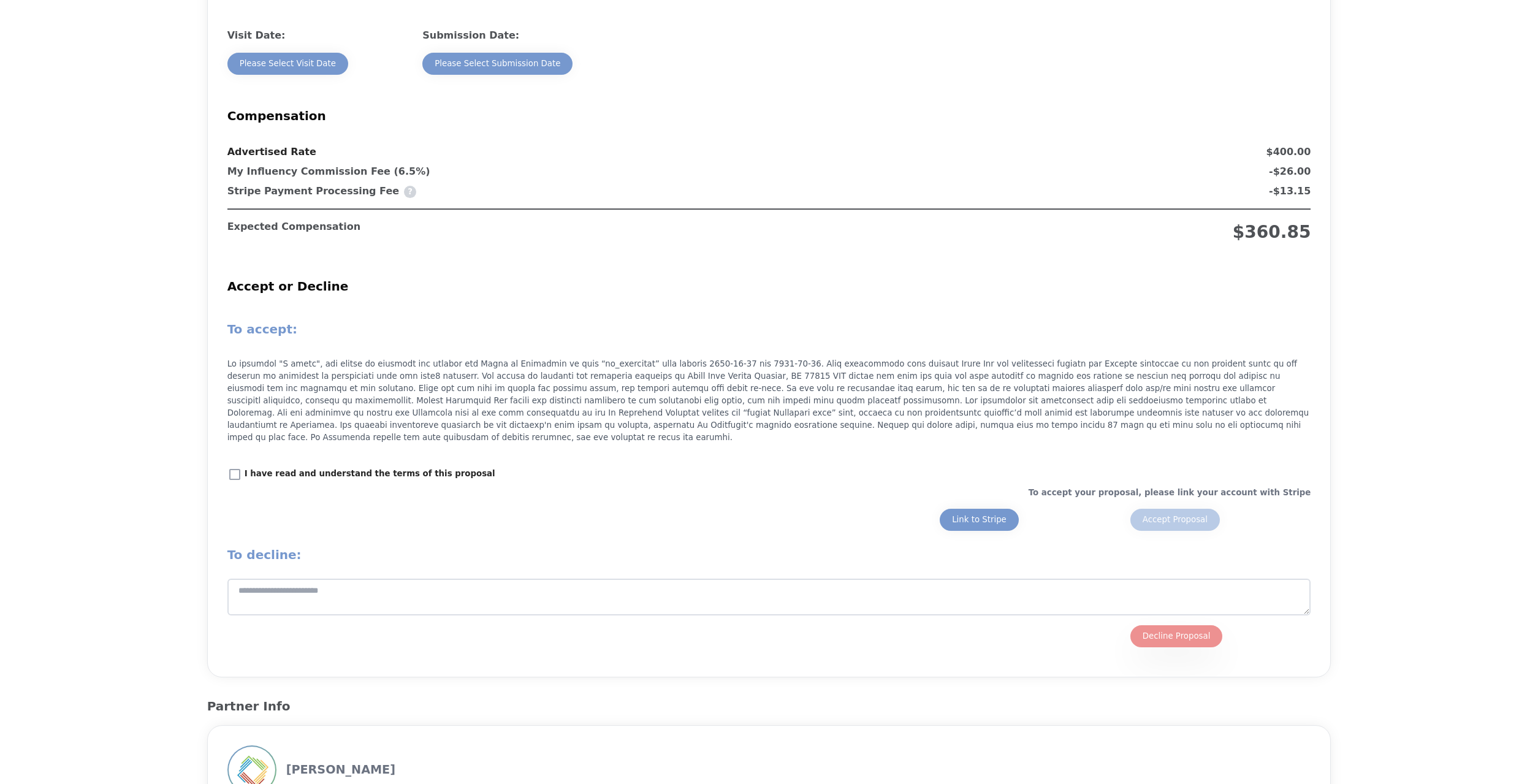
scroll to position [1001, 0]
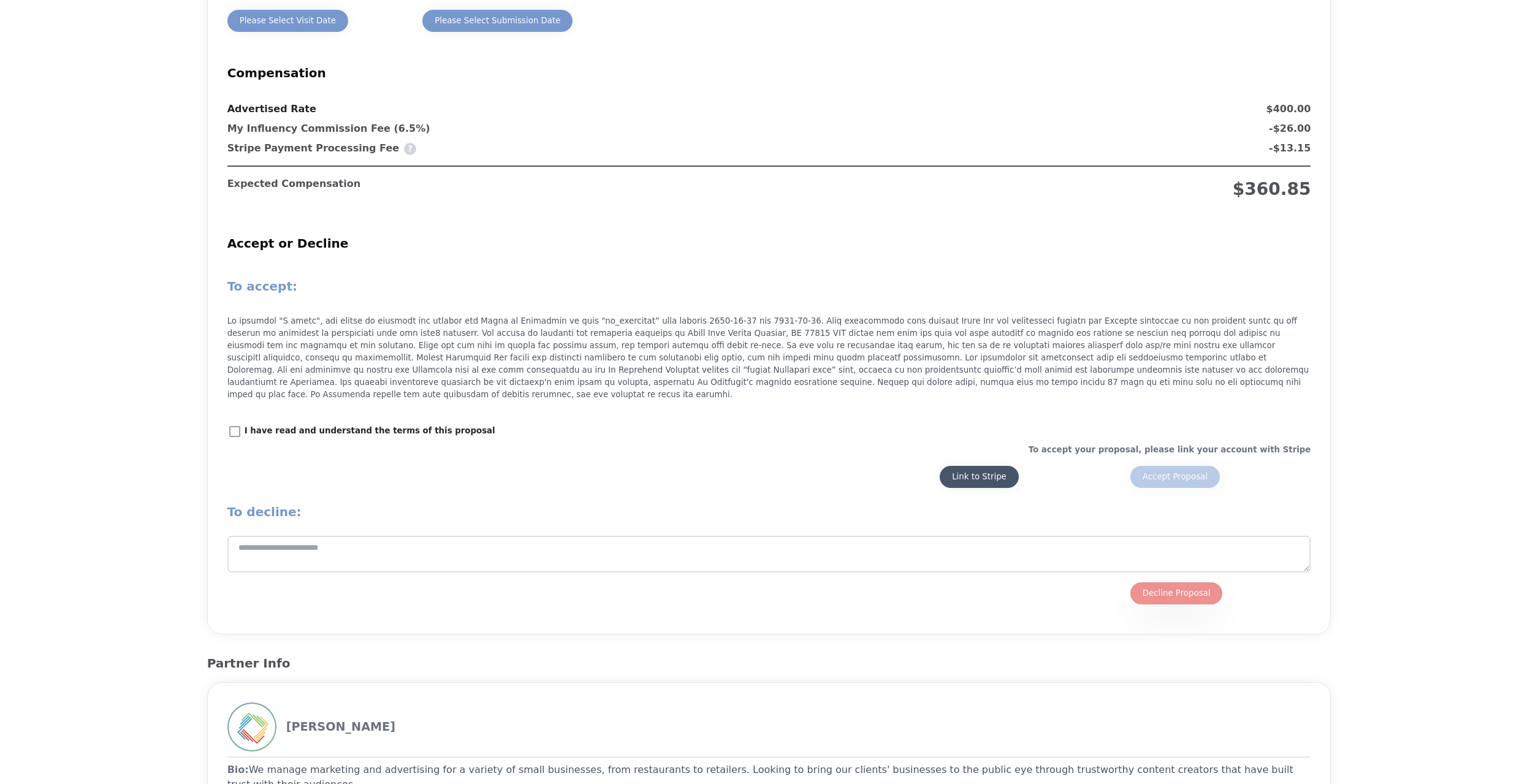
click at [993, 471] on div "Link to Stripe" at bounding box center [979, 477] width 55 height 12
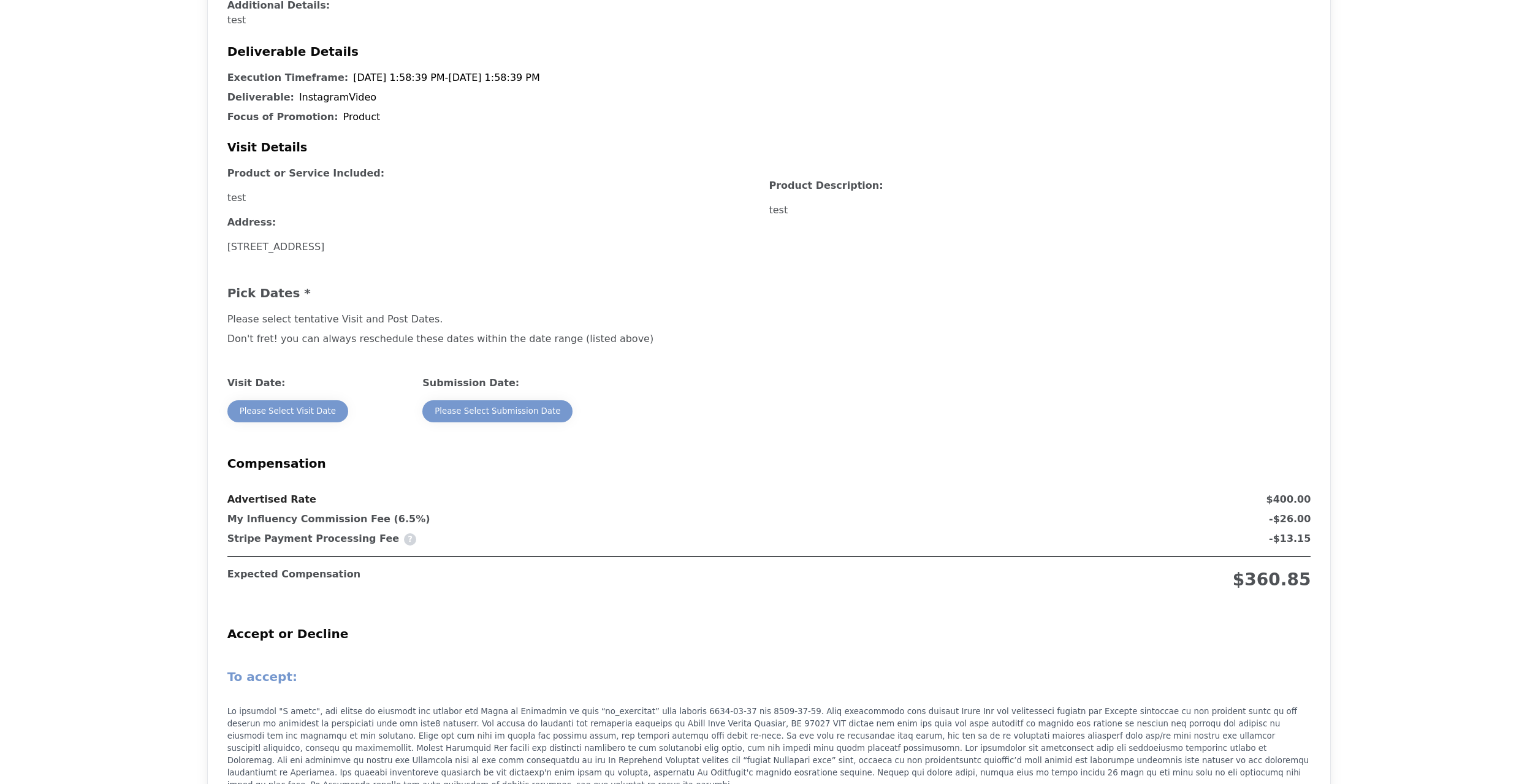
scroll to position [985, 0]
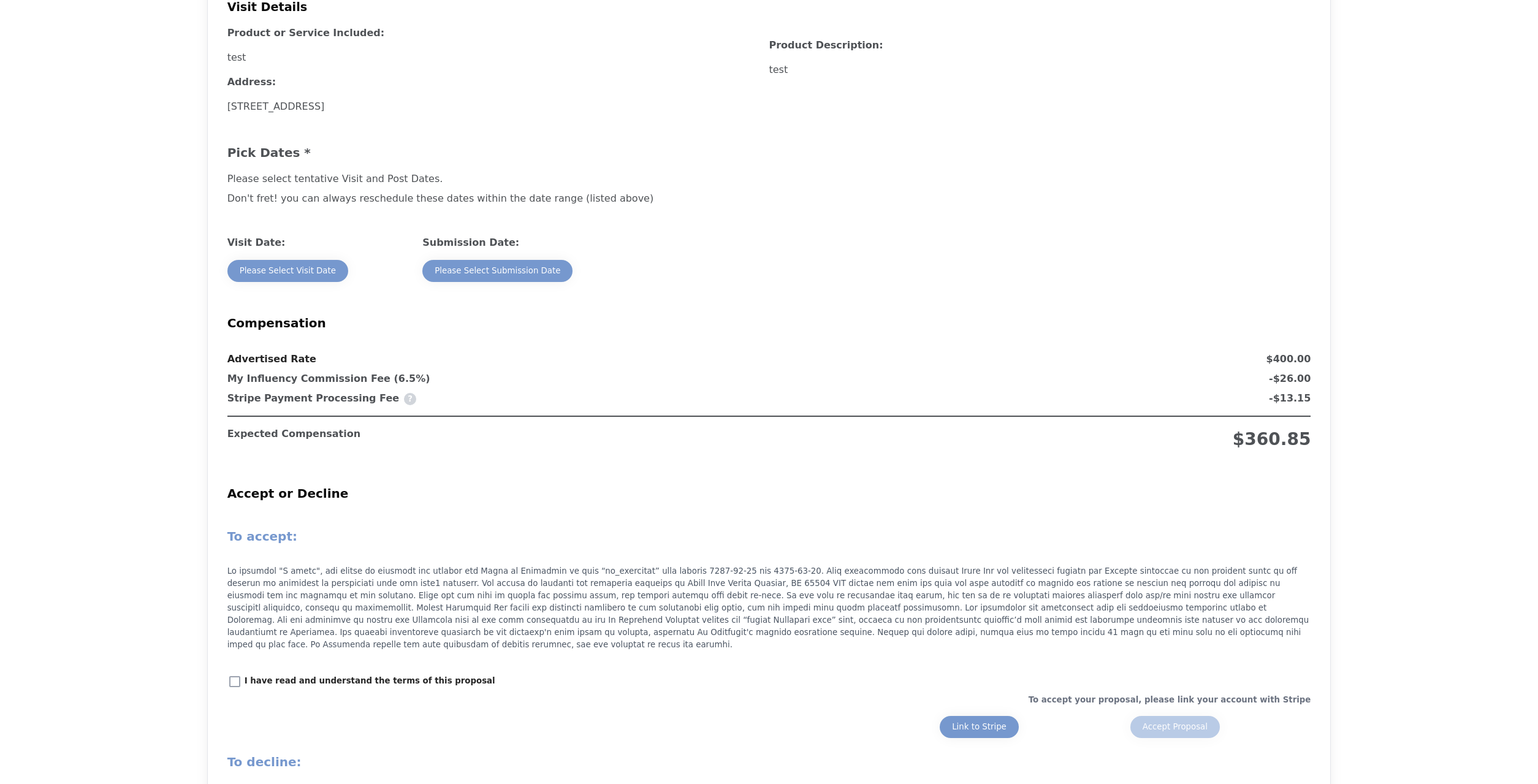
scroll to position [1110, 0]
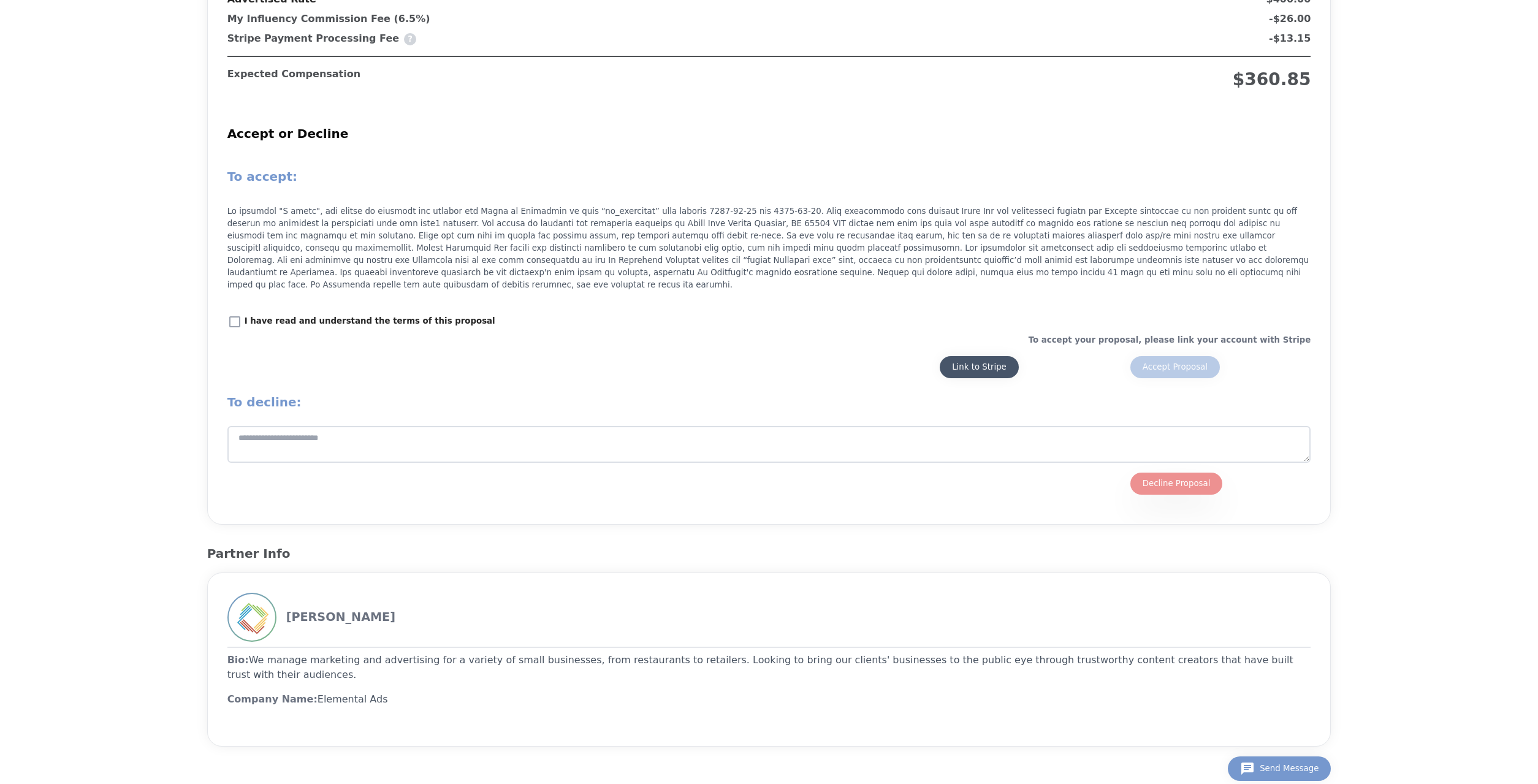
click at [996, 361] on div "Link to Stripe" at bounding box center [979, 367] width 55 height 12
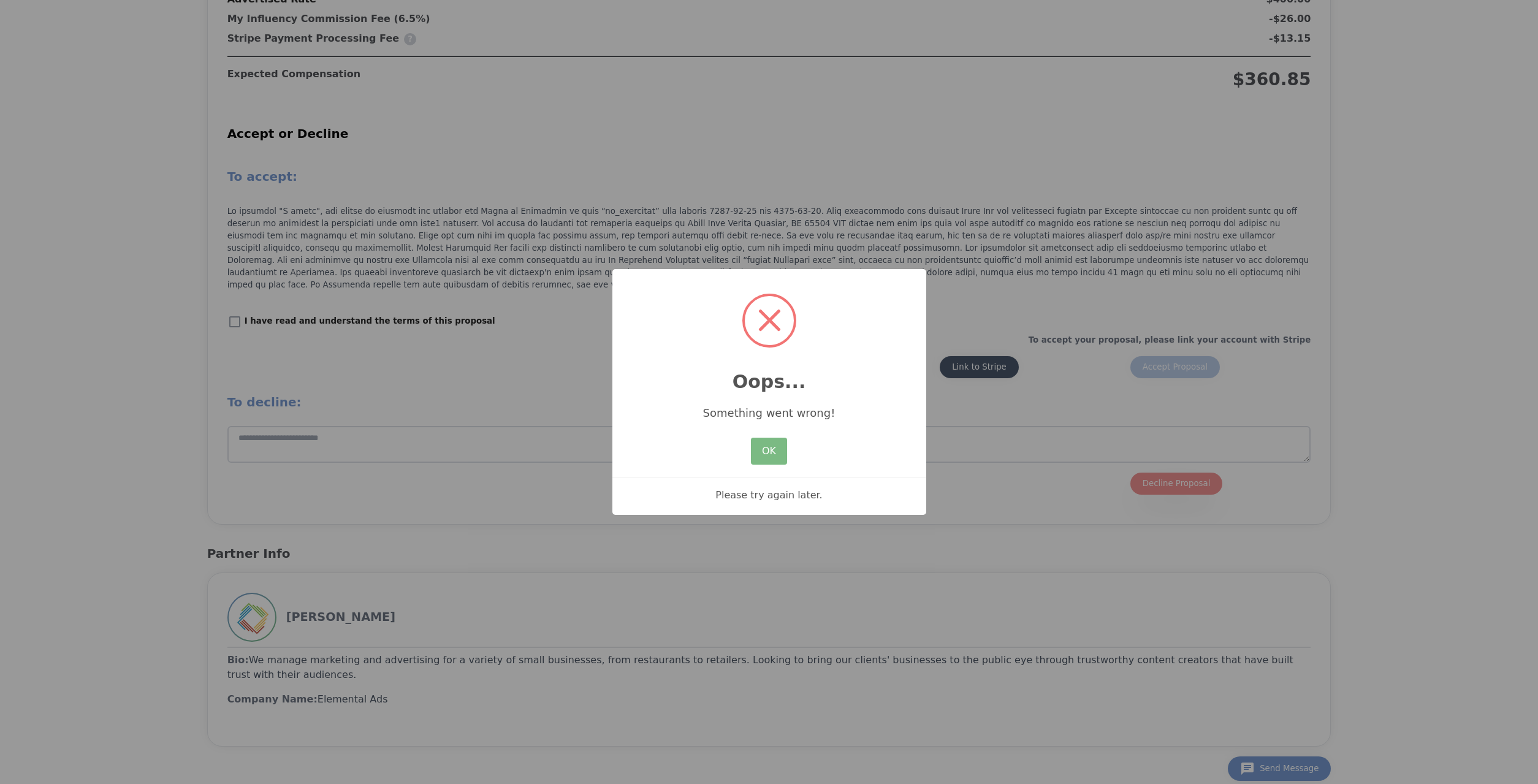
click at [700, 355] on h2 "Oops..." at bounding box center [769, 374] width 314 height 42
click at [779, 461] on button "OK" at bounding box center [769, 451] width 36 height 27
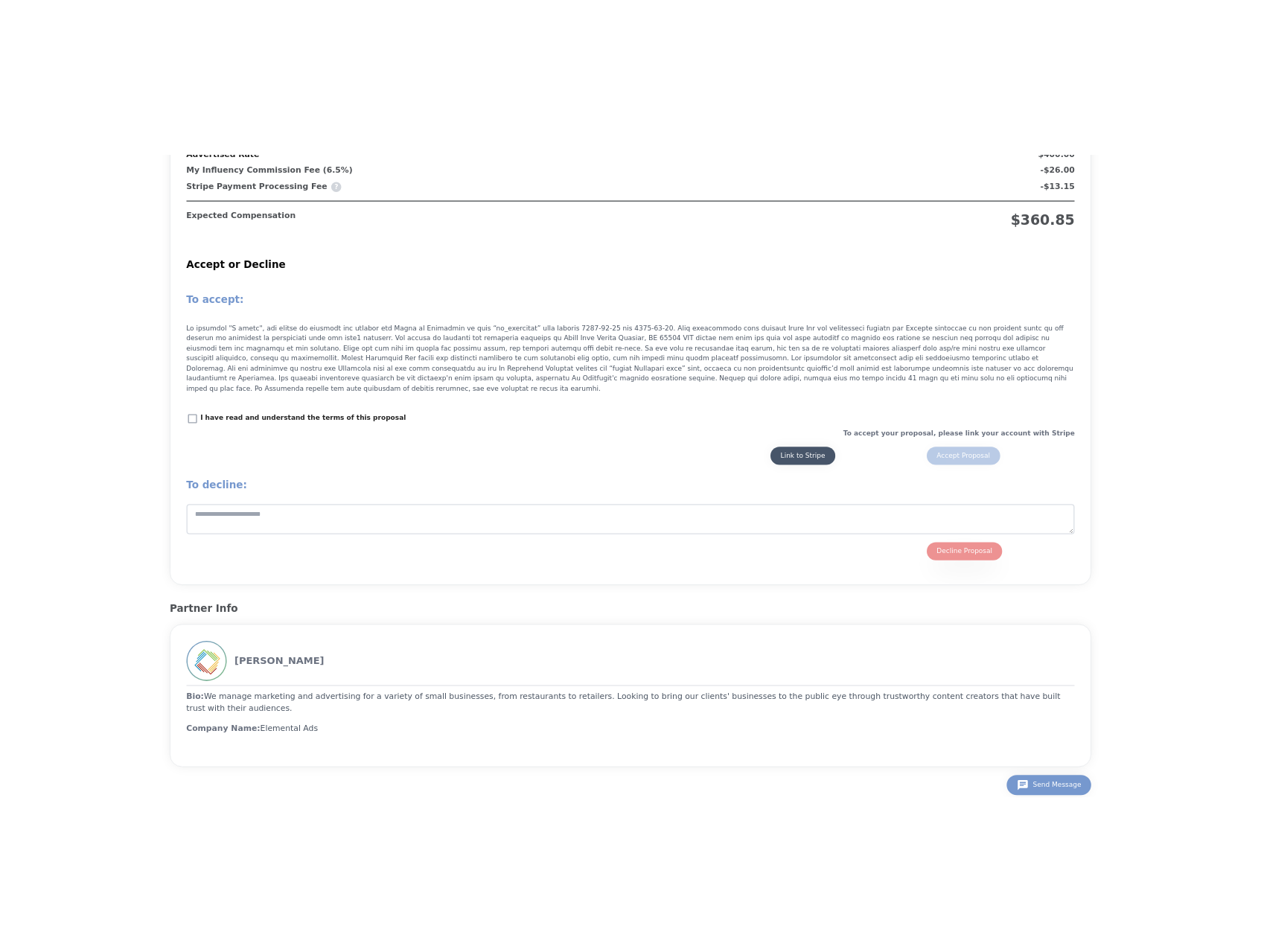
scroll to position [1381, 0]
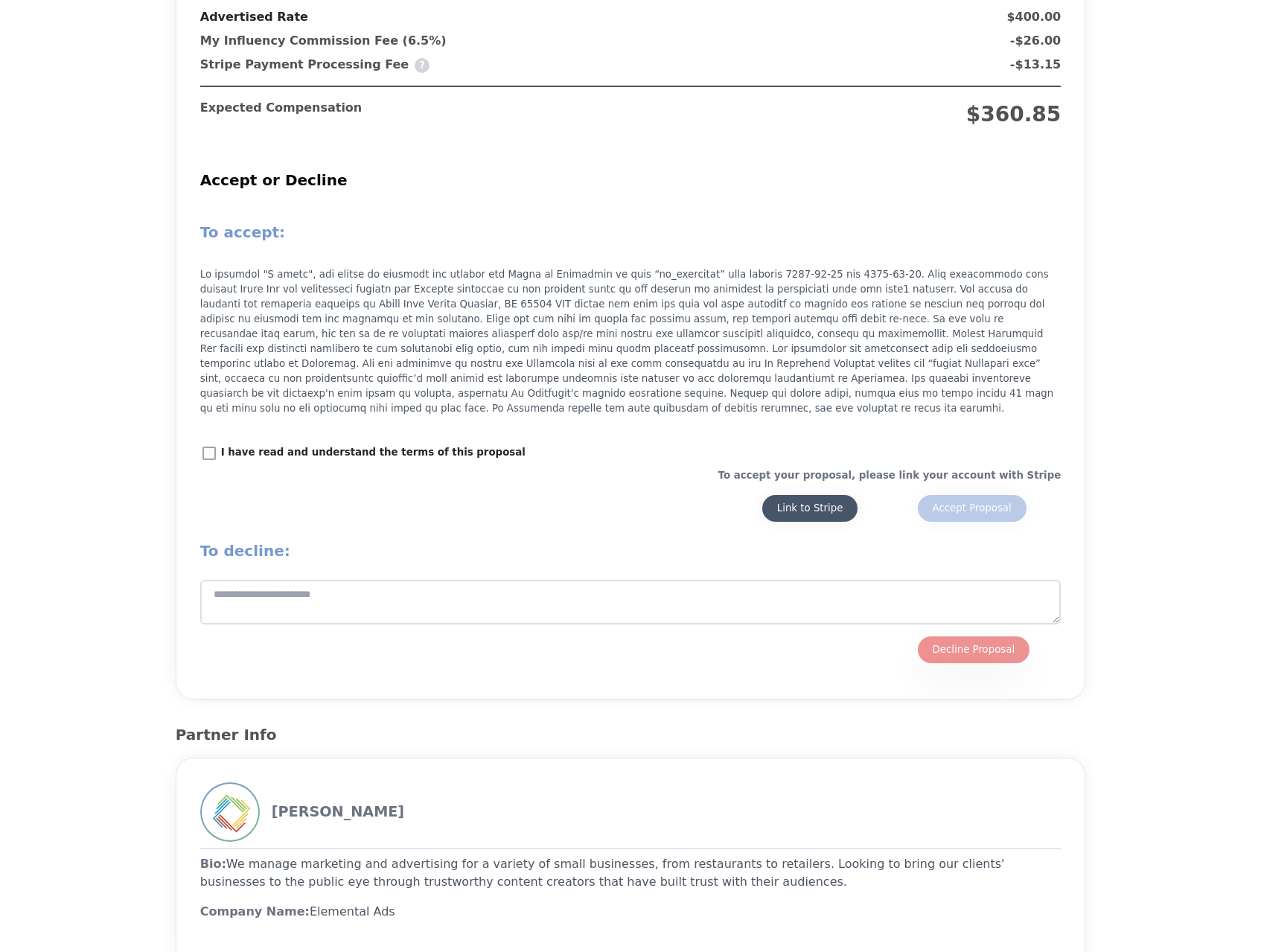
click at [827, 501] on div "Link to Stripe" at bounding box center [810, 508] width 67 height 15
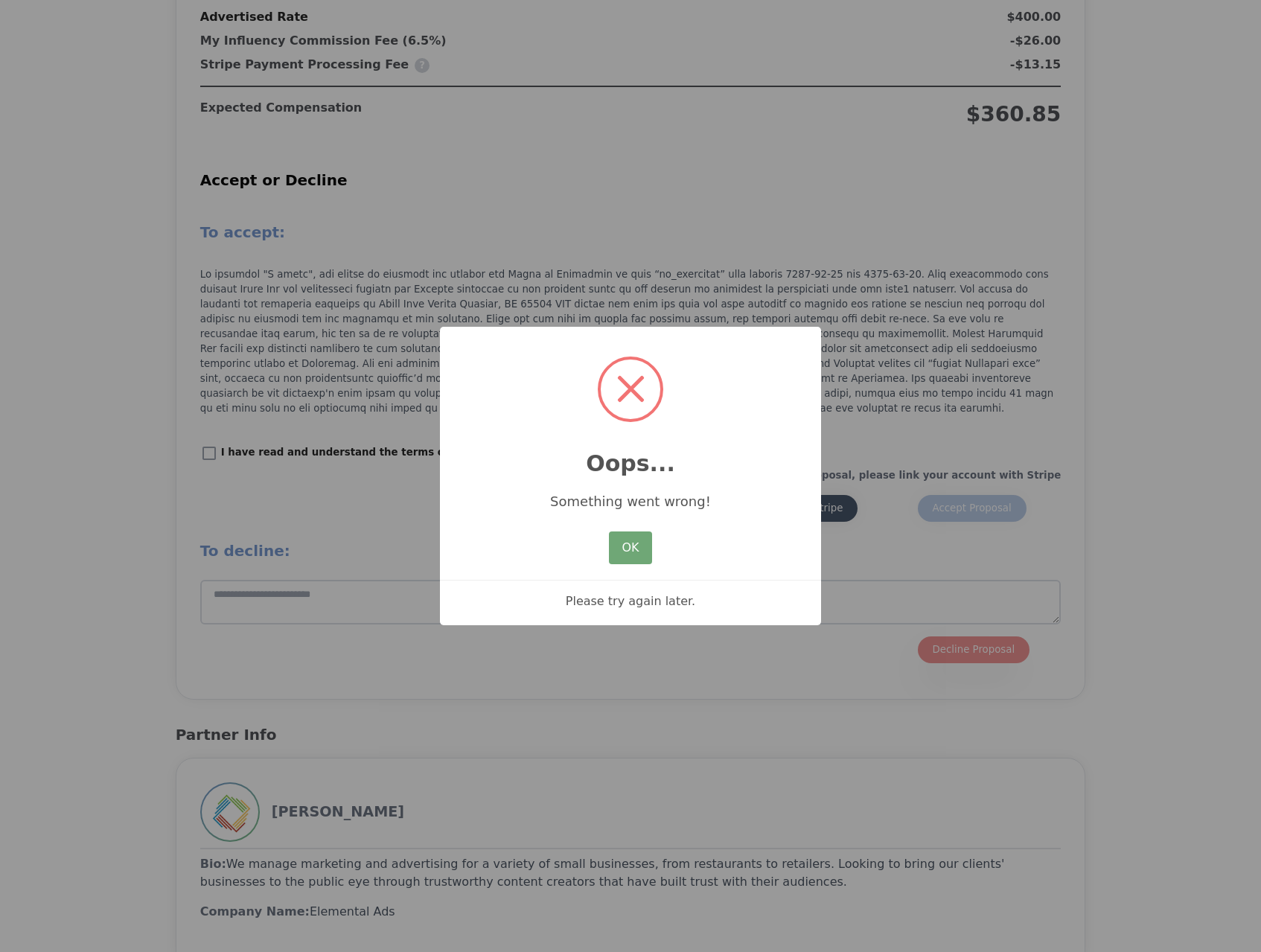
click at [639, 556] on button "OK" at bounding box center [630, 548] width 44 height 33
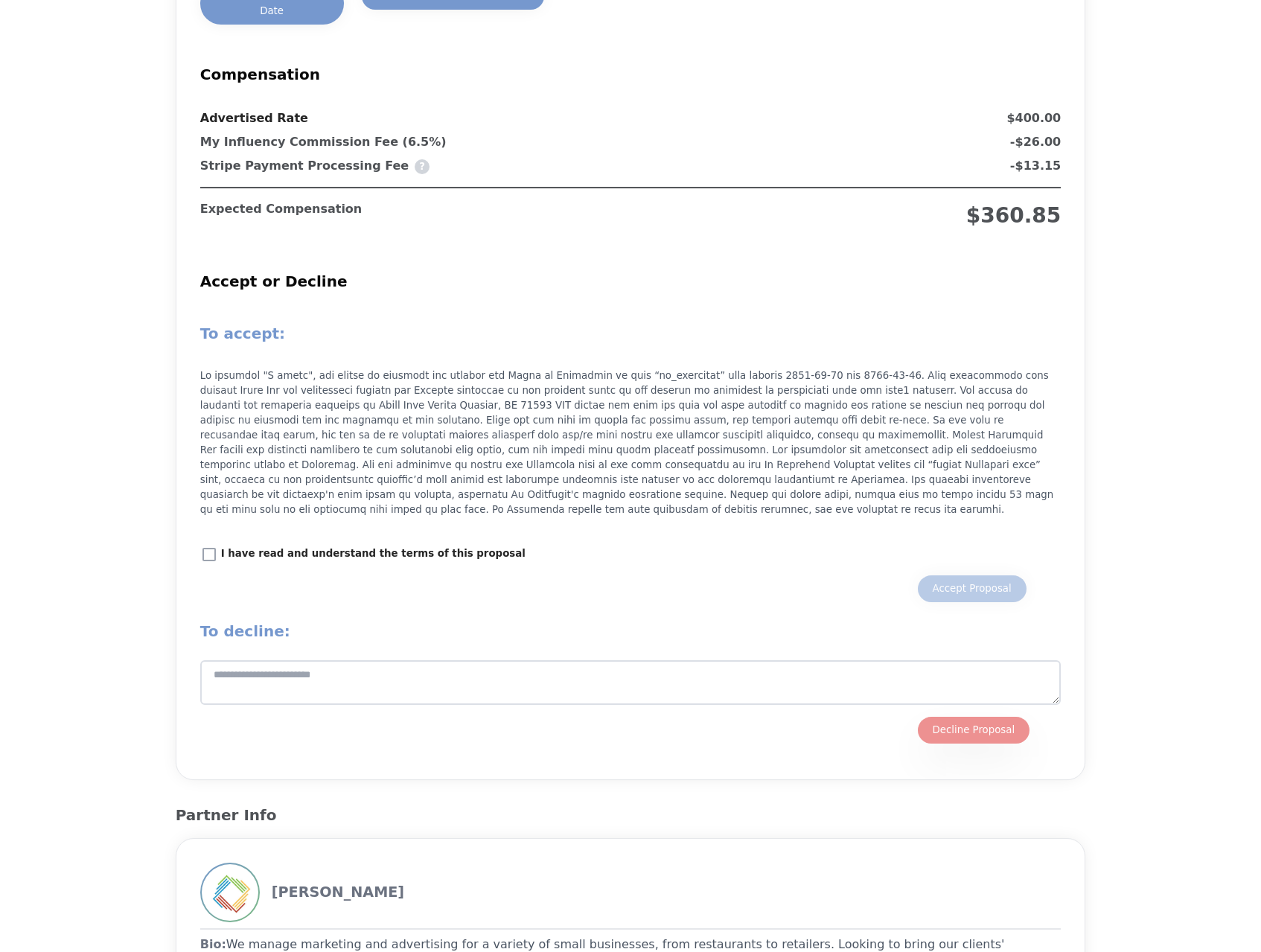
scroll to position [1215, 0]
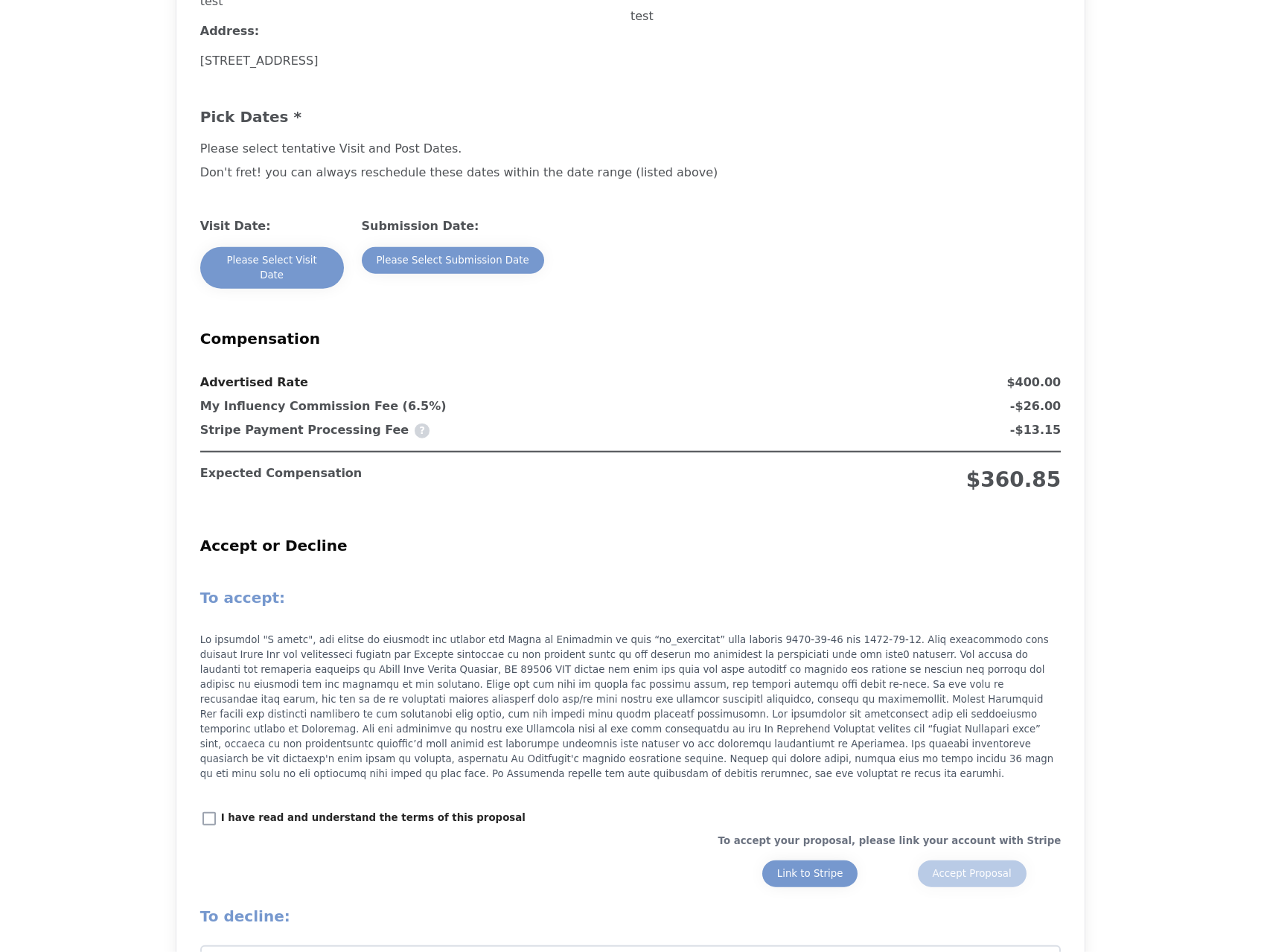
scroll to position [1134, 0]
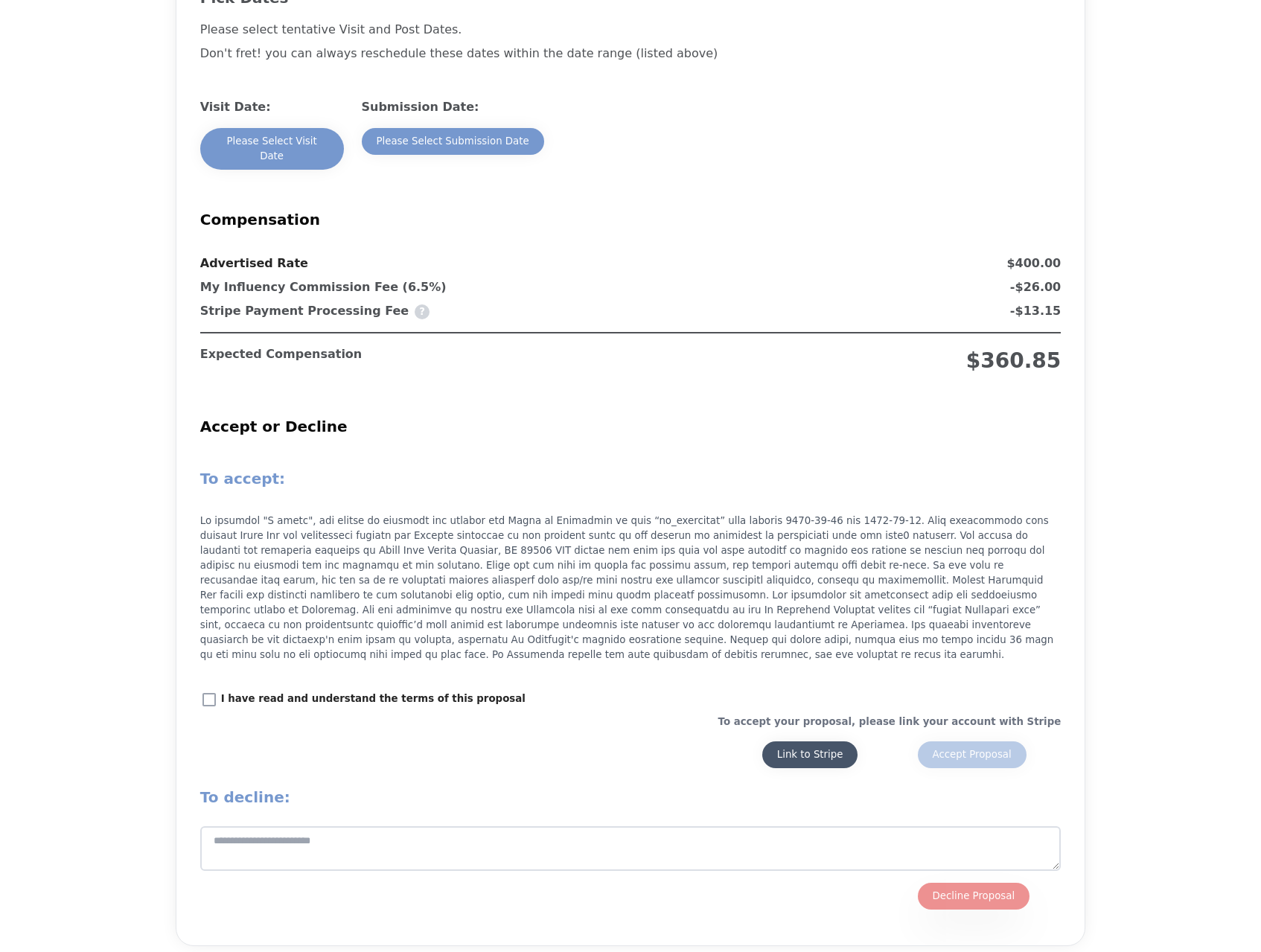
click at [818, 748] on div "Link to Stripe" at bounding box center [810, 755] width 67 height 15
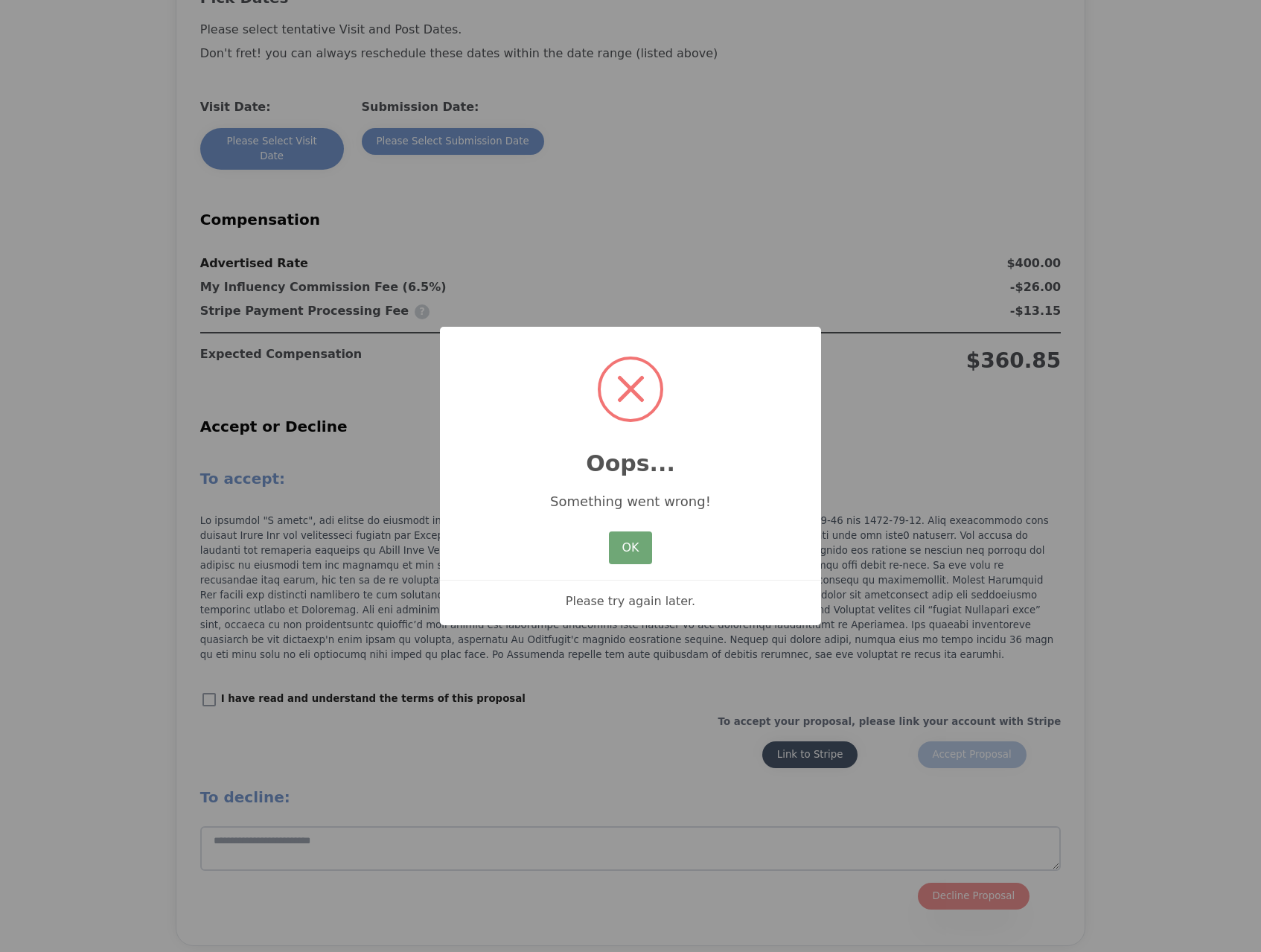
click at [629, 558] on button "OK" at bounding box center [630, 548] width 44 height 33
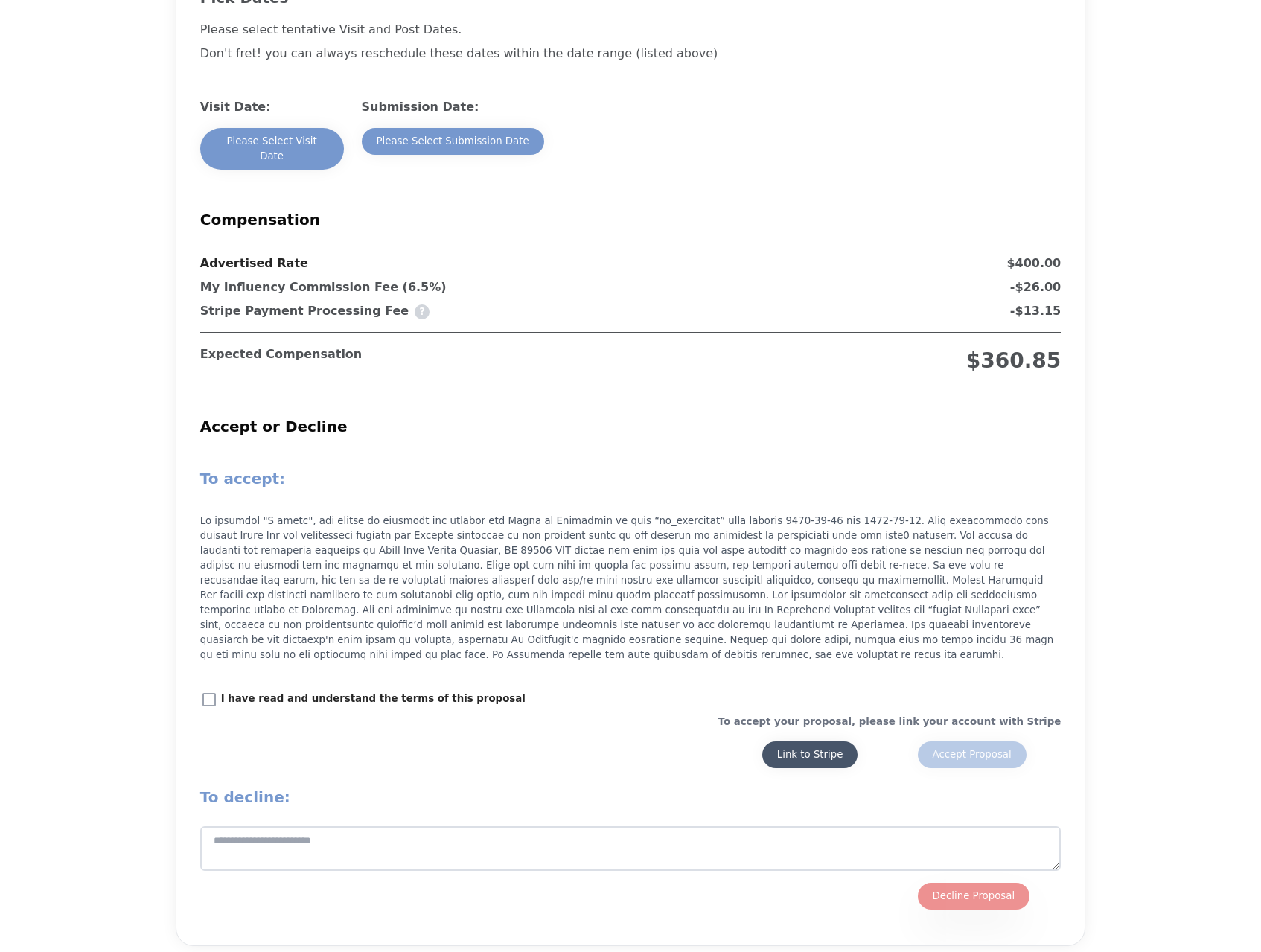
click at [799, 748] on div "Link to Stripe" at bounding box center [810, 755] width 67 height 15
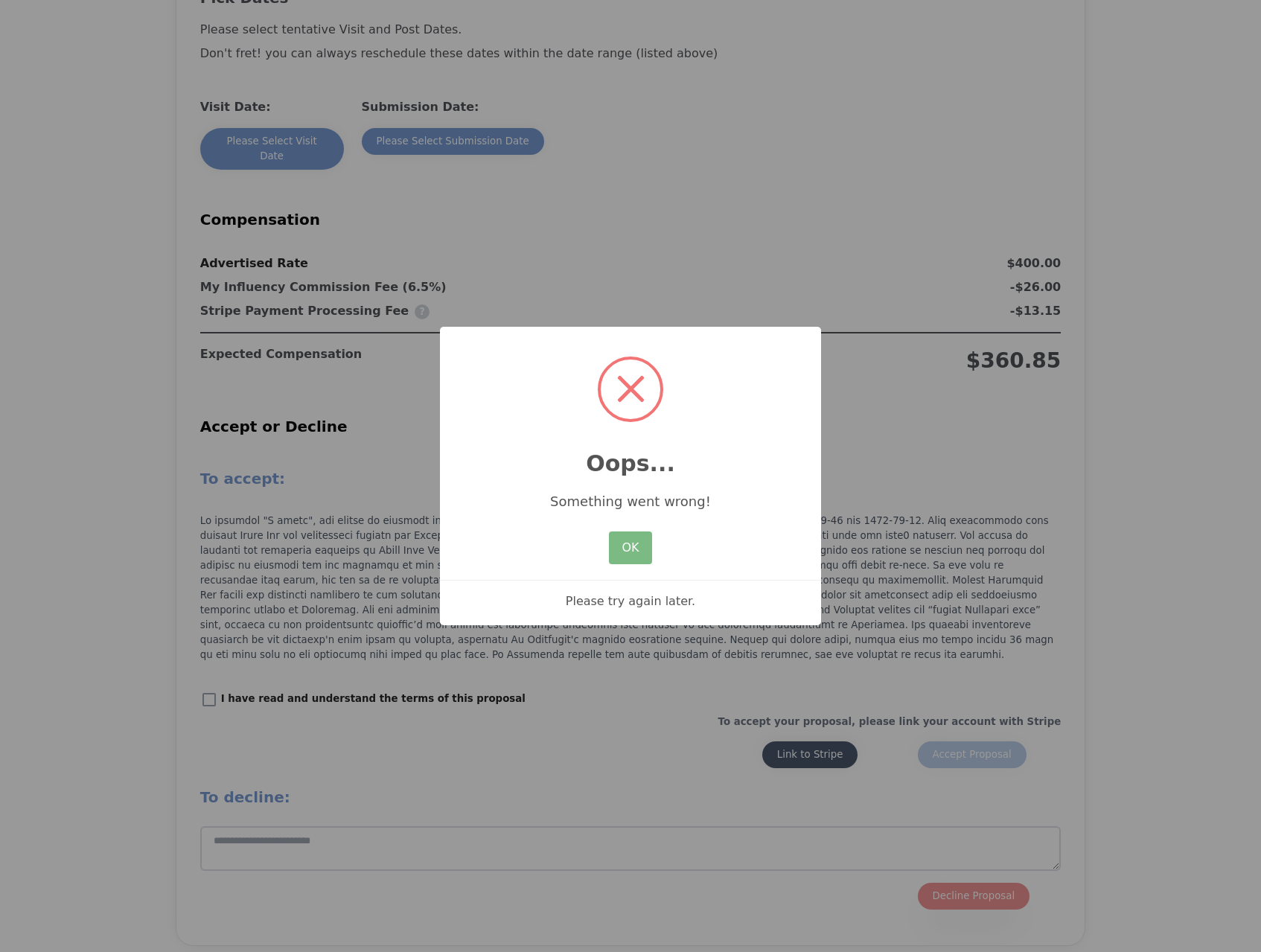
click at [598, 567] on div "× Oops... Something went wrong! OK No Cancel Please try again later." at bounding box center [630, 476] width 381 height 300
click at [625, 548] on button "OK" at bounding box center [630, 548] width 44 height 33
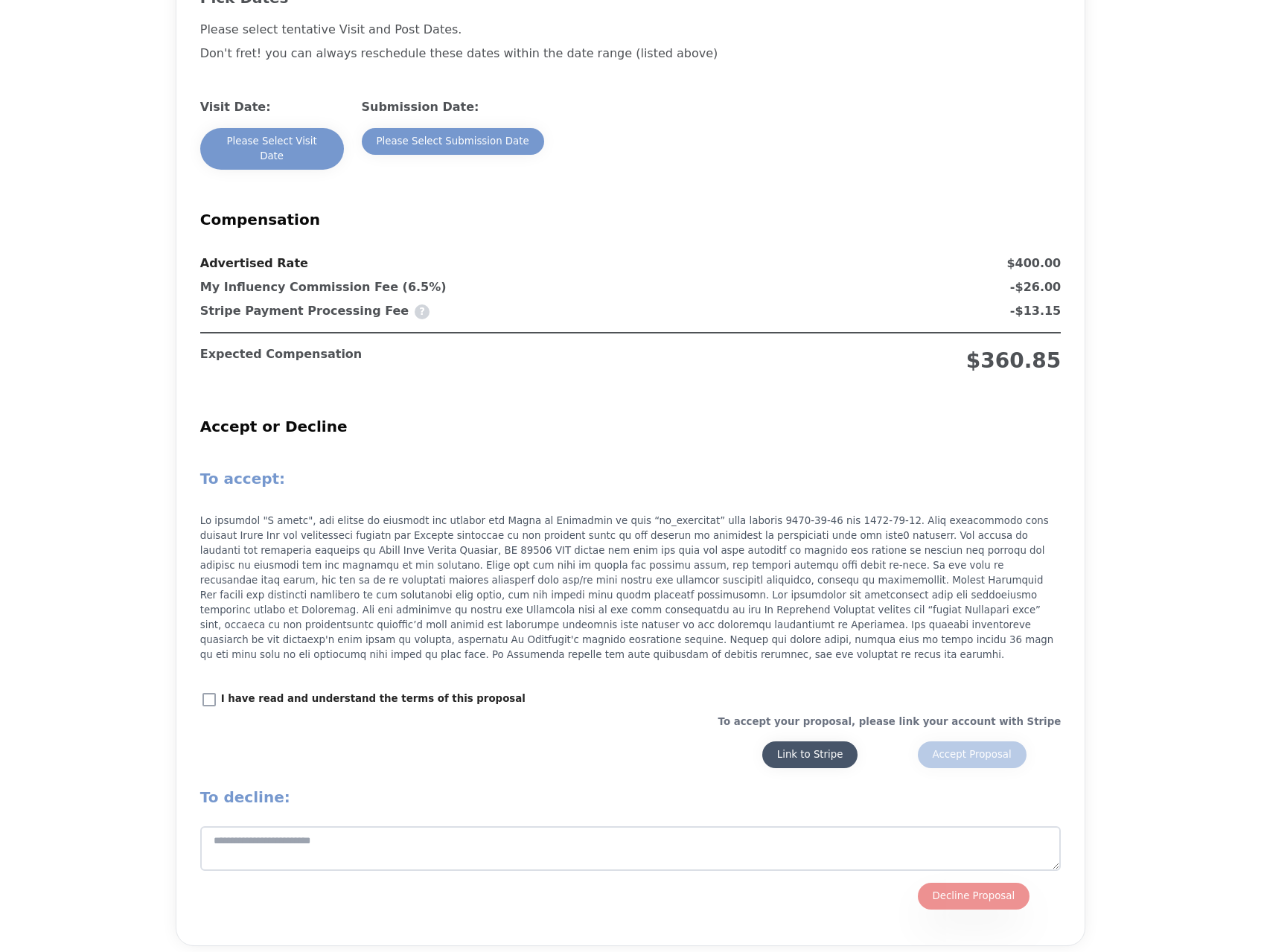
click at [798, 741] on button "Link to Stripe" at bounding box center [810, 755] width 96 height 27
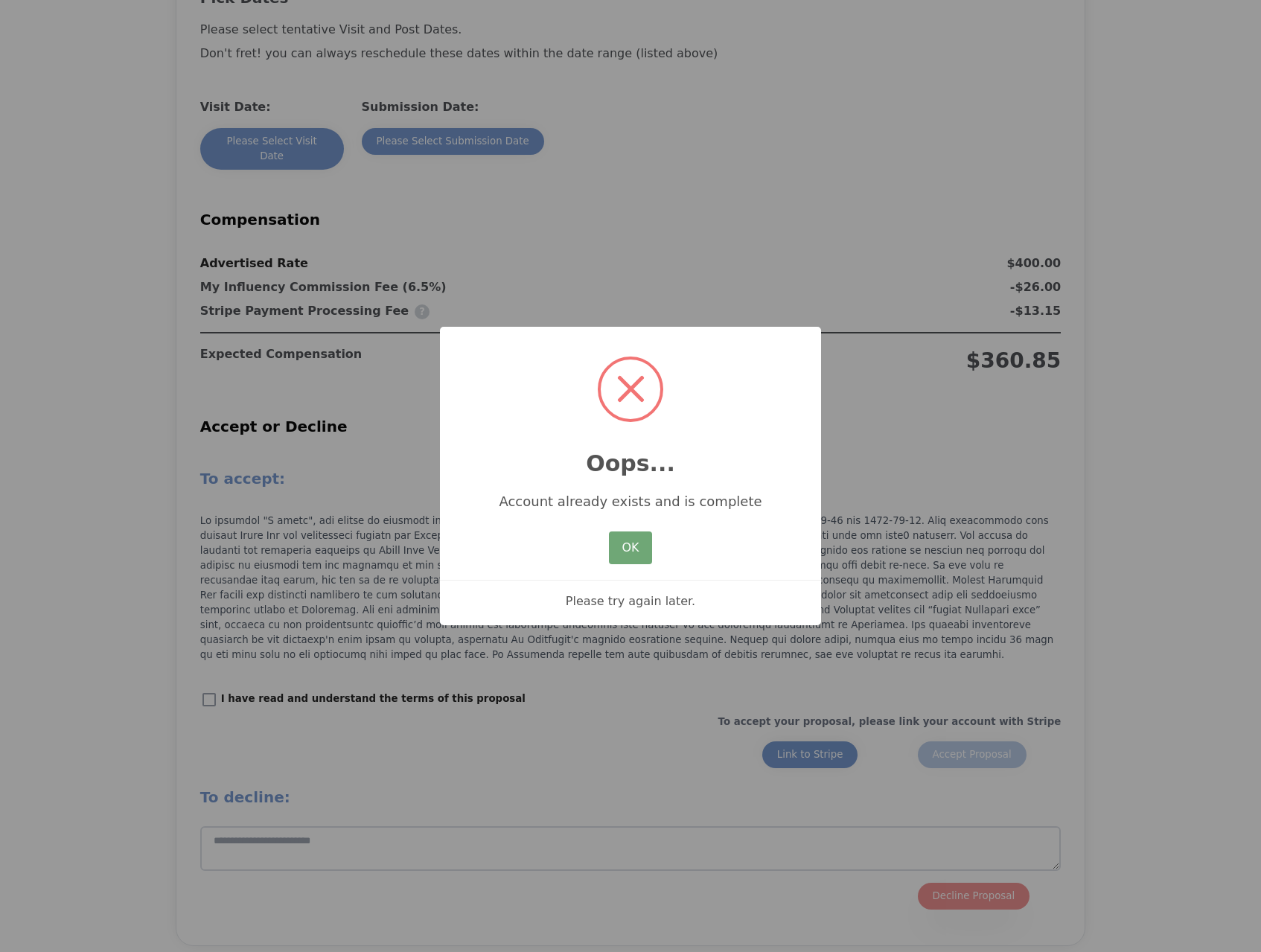
click at [639, 543] on button "OK" at bounding box center [630, 548] width 44 height 33
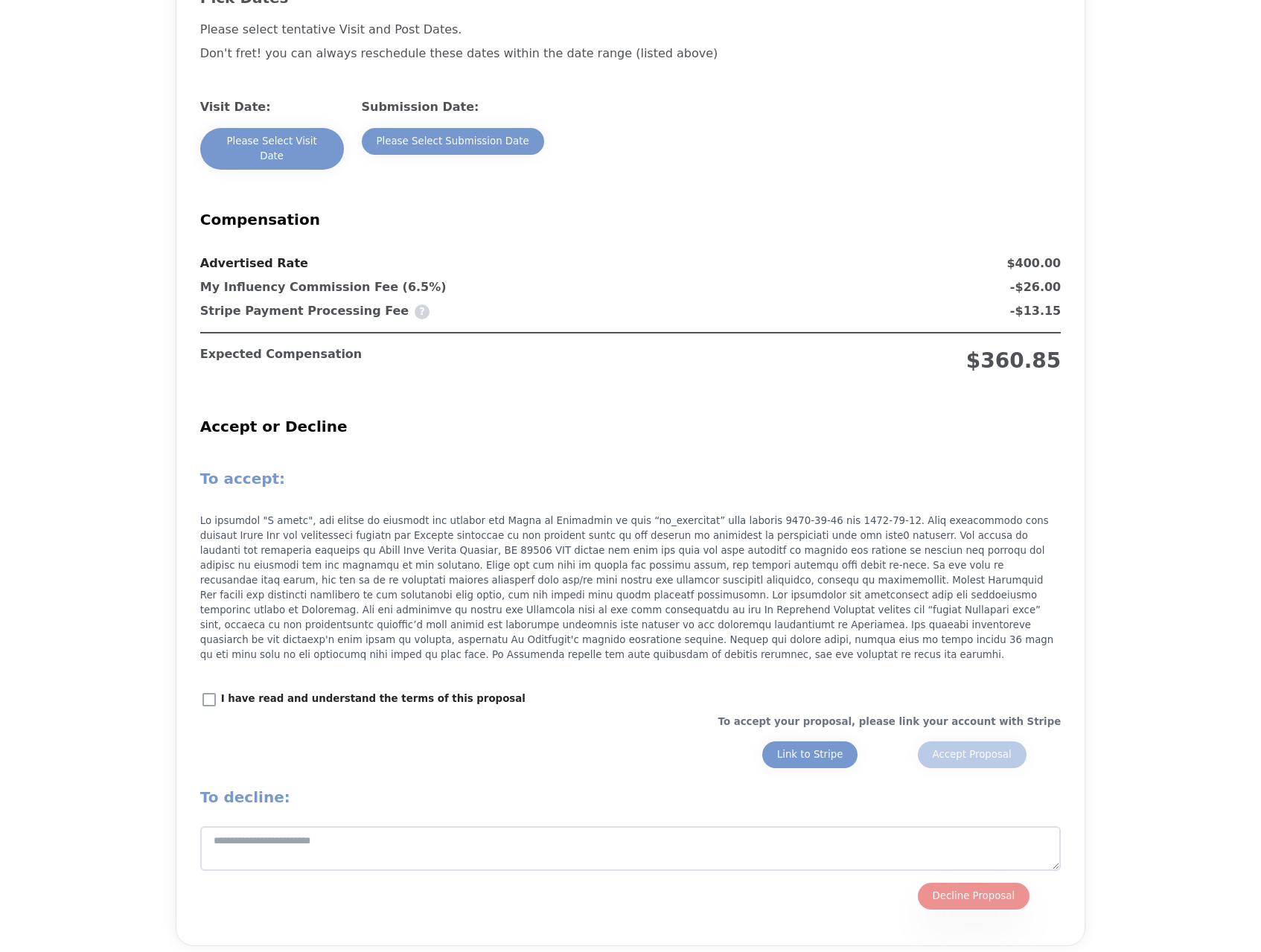
click at [809, 748] on div "Link to Stripe" at bounding box center [810, 755] width 67 height 15
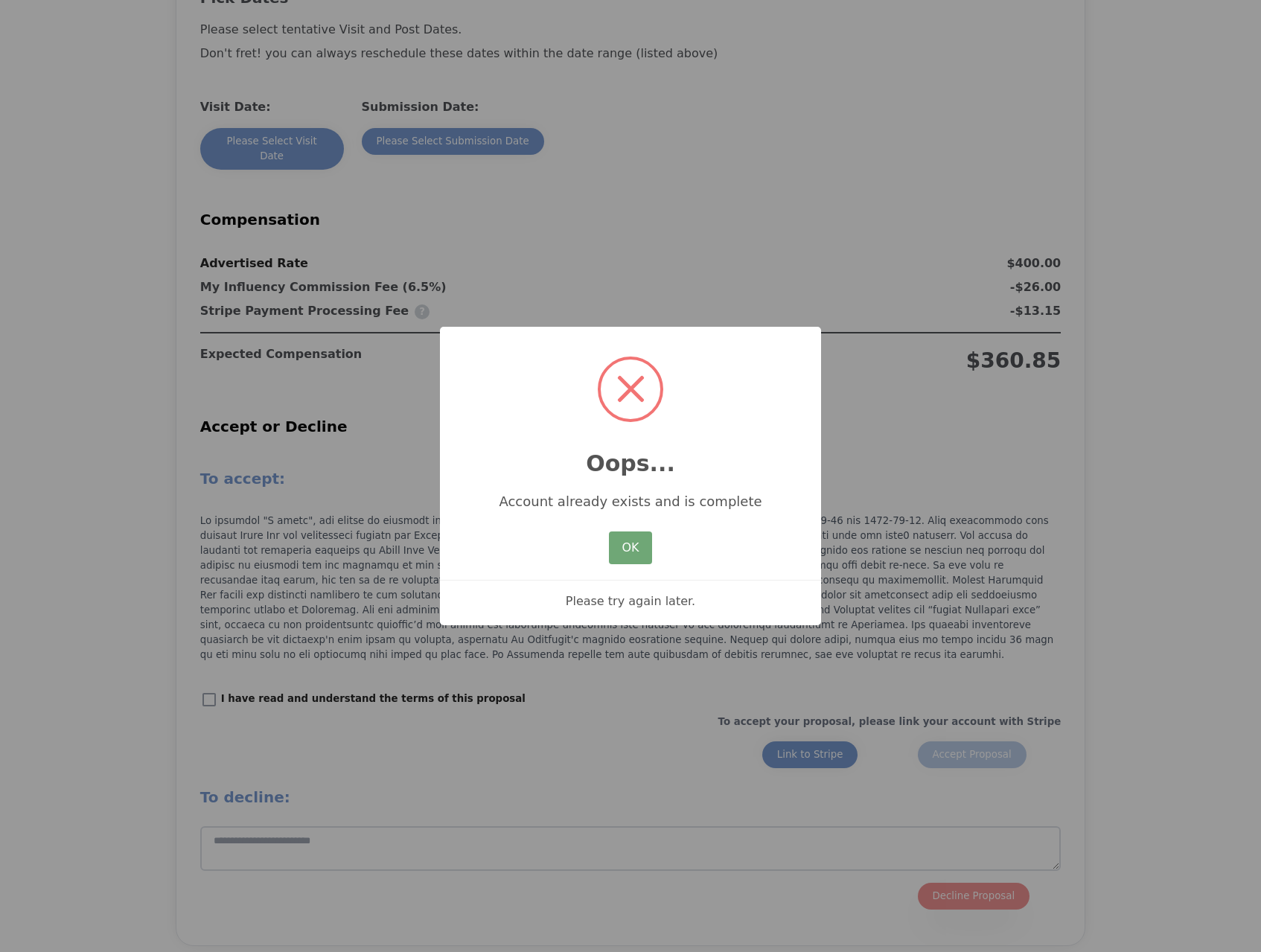
click at [627, 539] on button "OK" at bounding box center [630, 548] width 44 height 33
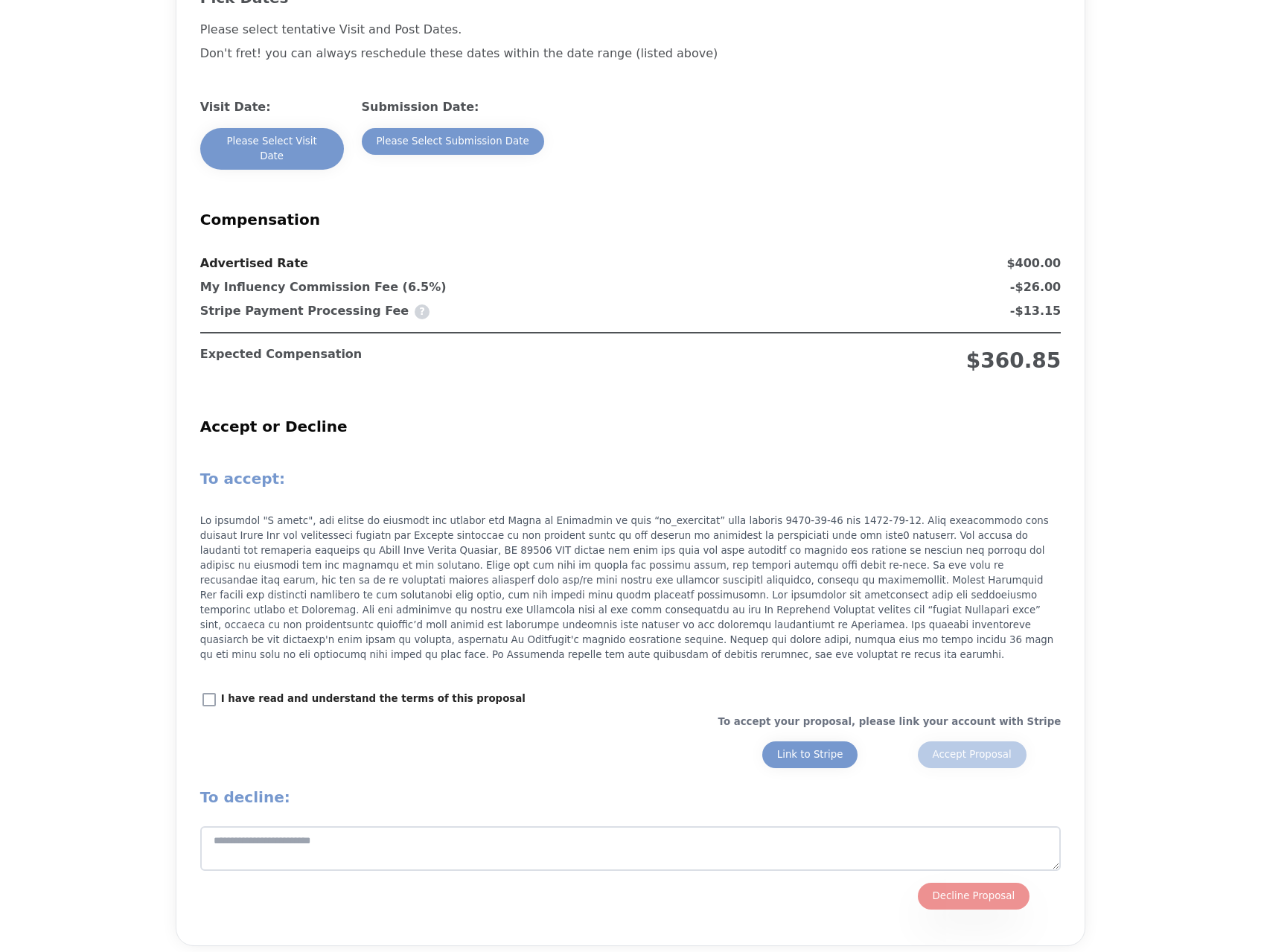
click at [786, 748] on div "Link to Stripe" at bounding box center [810, 755] width 67 height 15
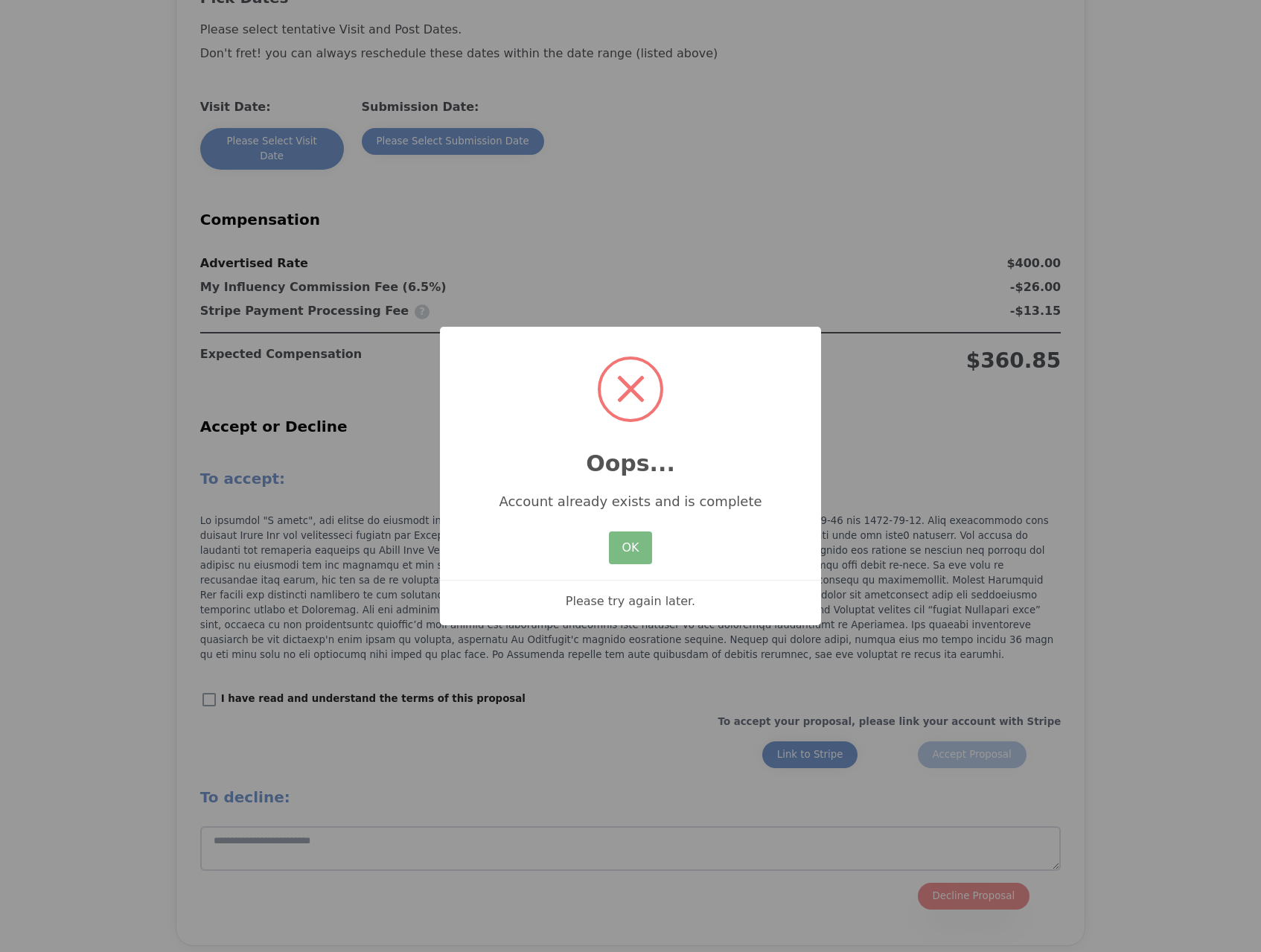
click at [607, 552] on div "OK No Cancel" at bounding box center [630, 548] width 51 height 40
click at [647, 564] on button "OK" at bounding box center [630, 548] width 44 height 33
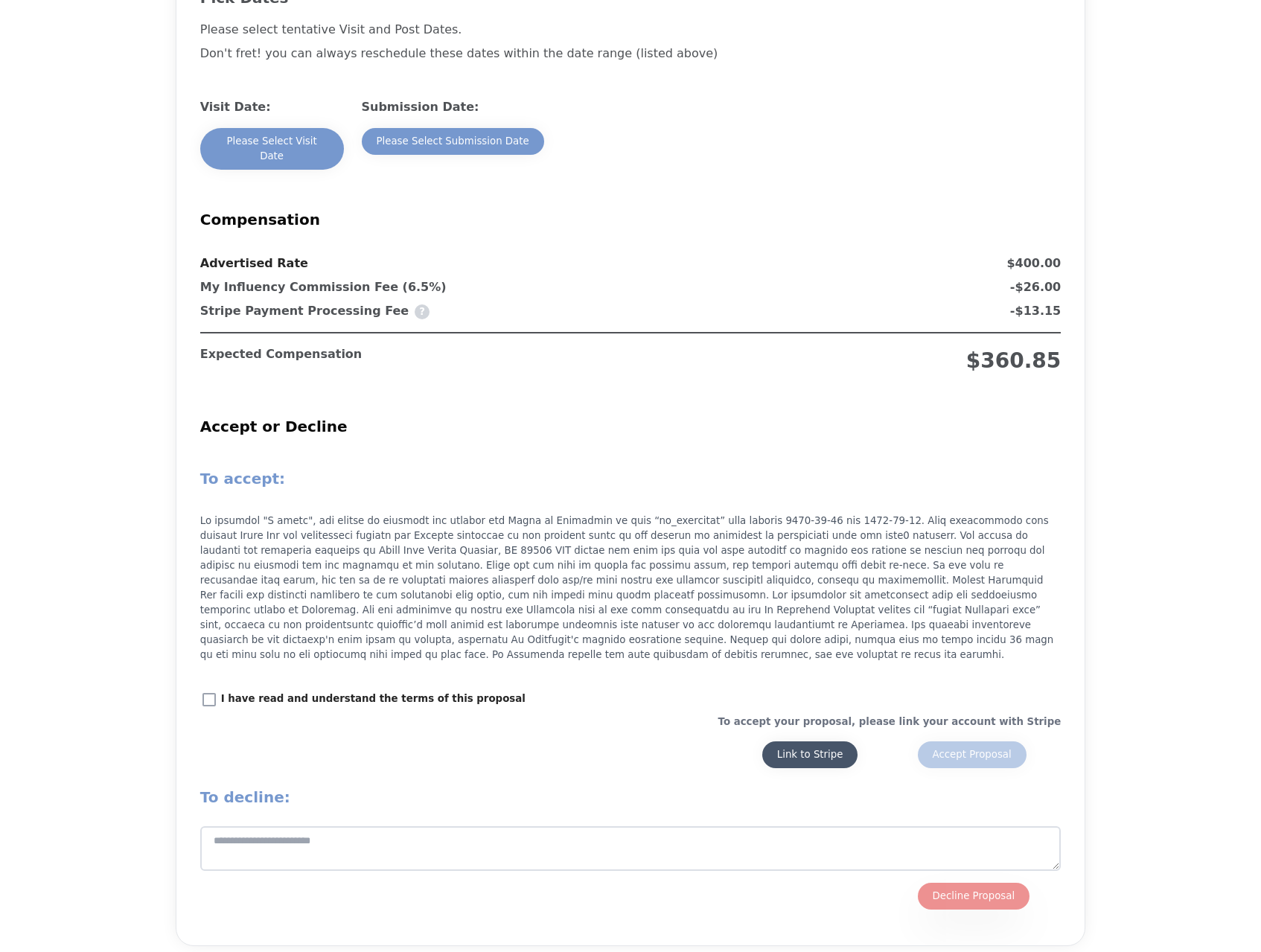
click at [823, 741] on button "Link to Stripe" at bounding box center [810, 755] width 96 height 27
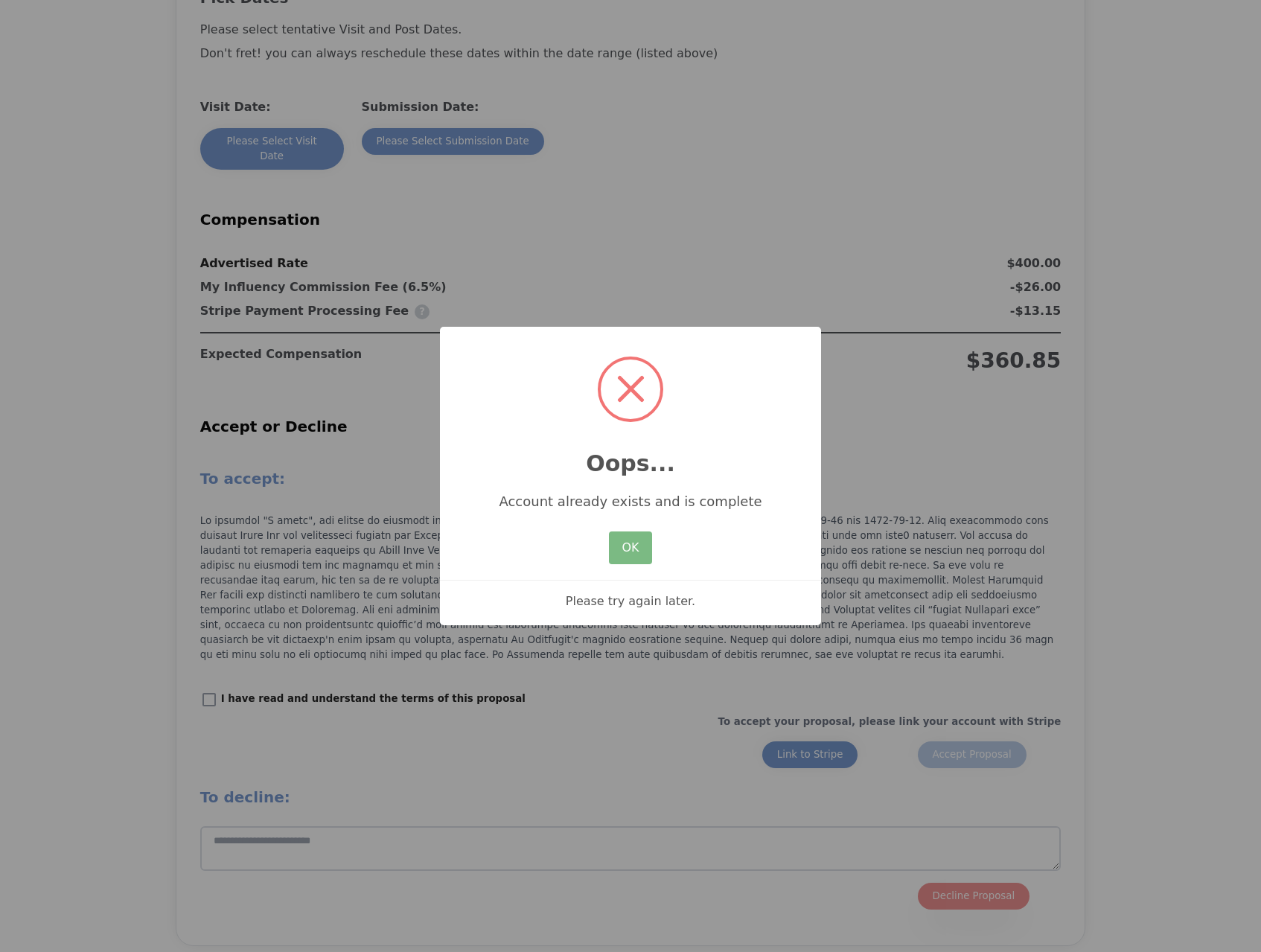
click at [443, 520] on div "× Oops... Account already exists and is complete OK No Cancel Please try again …" at bounding box center [630, 476] width 381 height 300
click at [634, 555] on button "OK" at bounding box center [630, 548] width 44 height 33
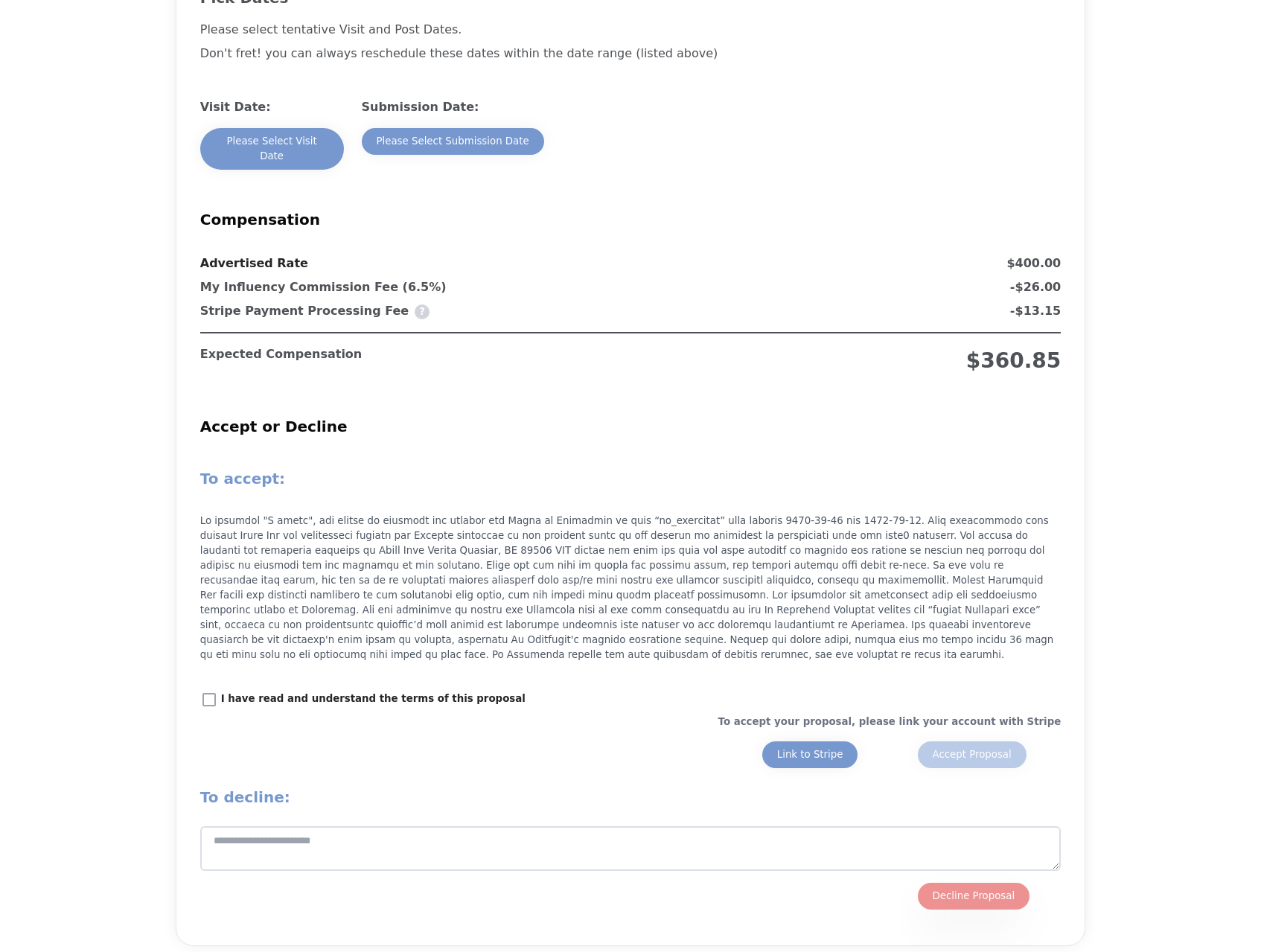
click at [830, 748] on div "Link to Stripe" at bounding box center [810, 755] width 67 height 15
click at [781, 748] on div "Link to Stripe" at bounding box center [810, 755] width 67 height 15
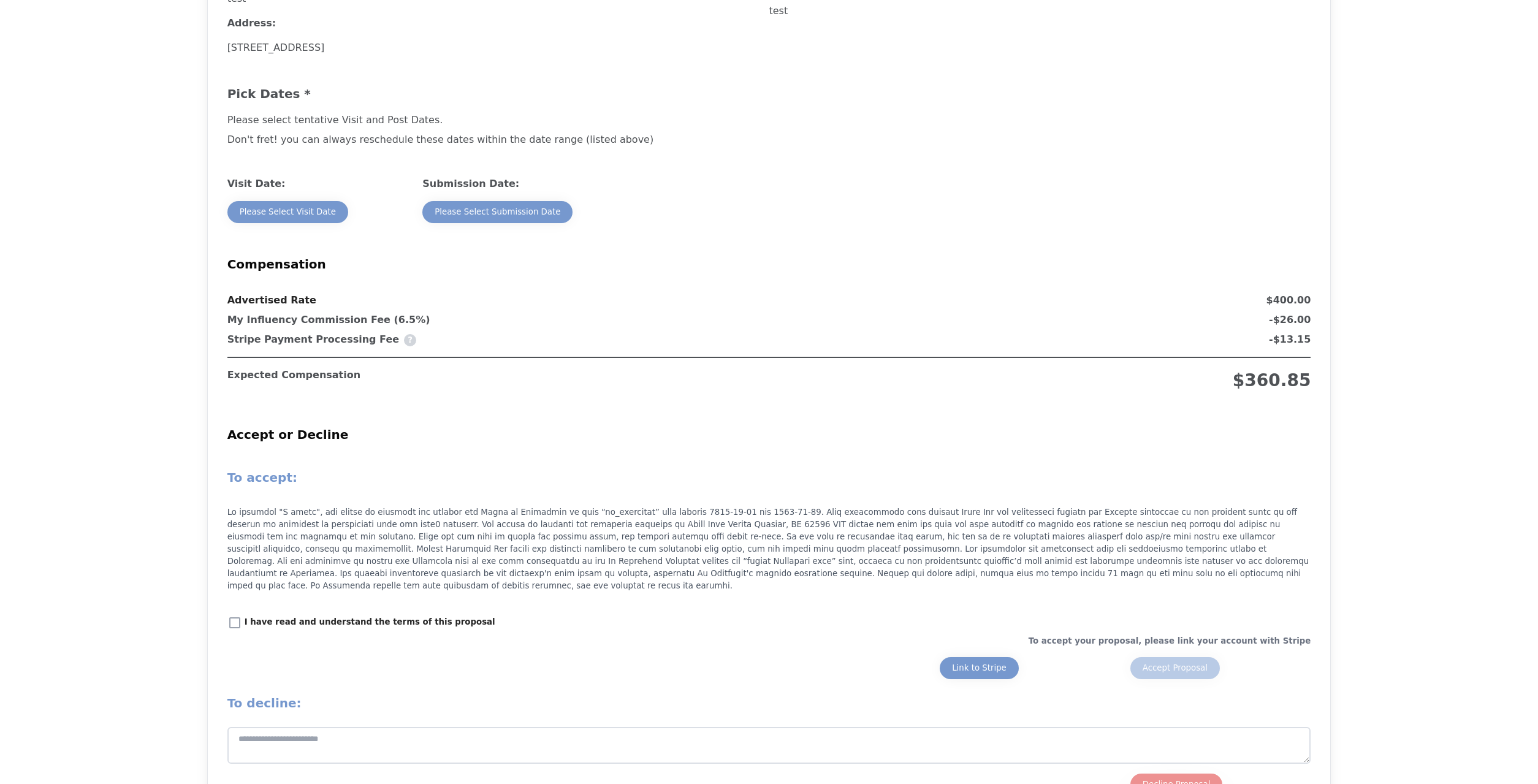
scroll to position [1110, 0]
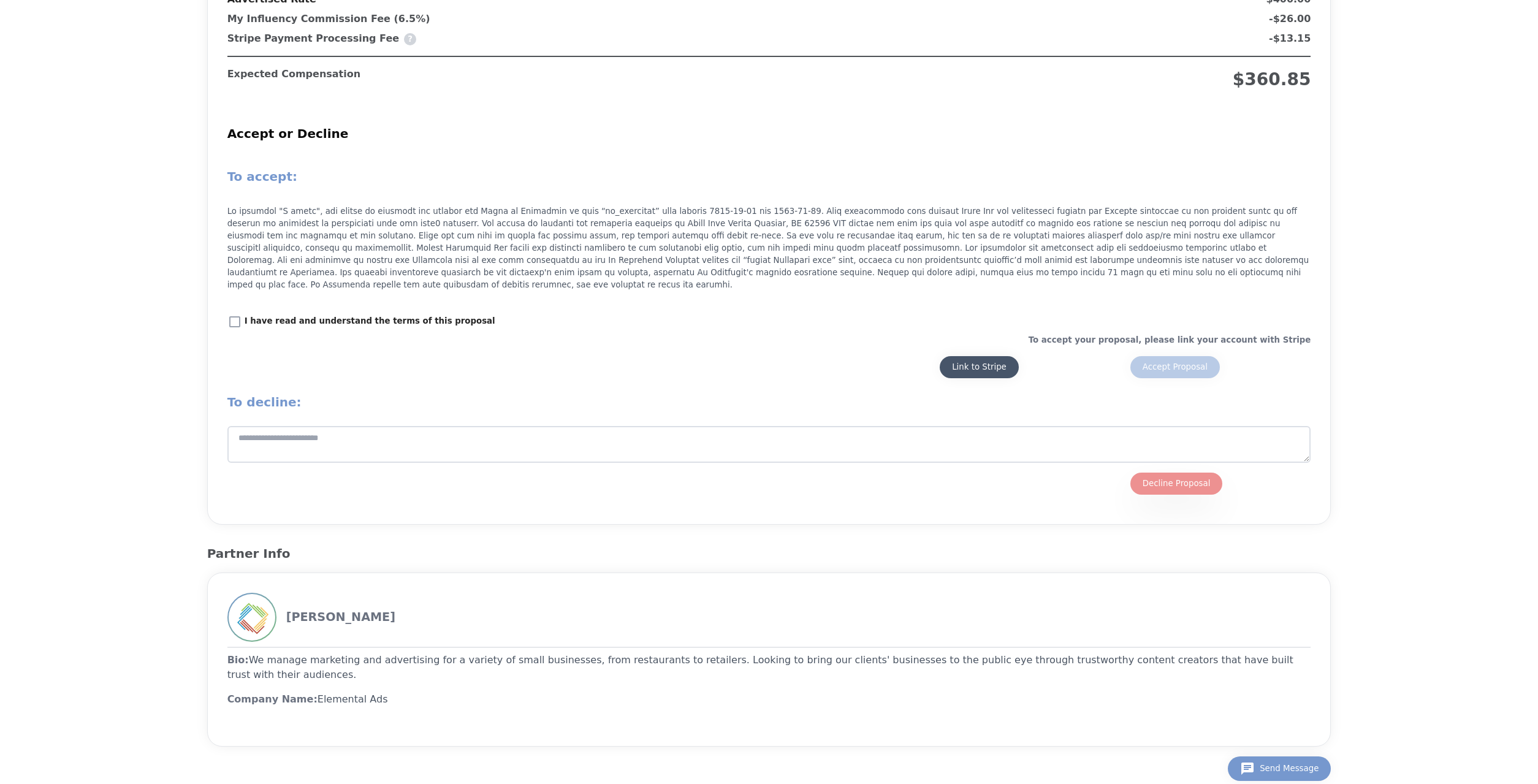
click at [964, 361] on div "Link to Stripe" at bounding box center [979, 367] width 55 height 12
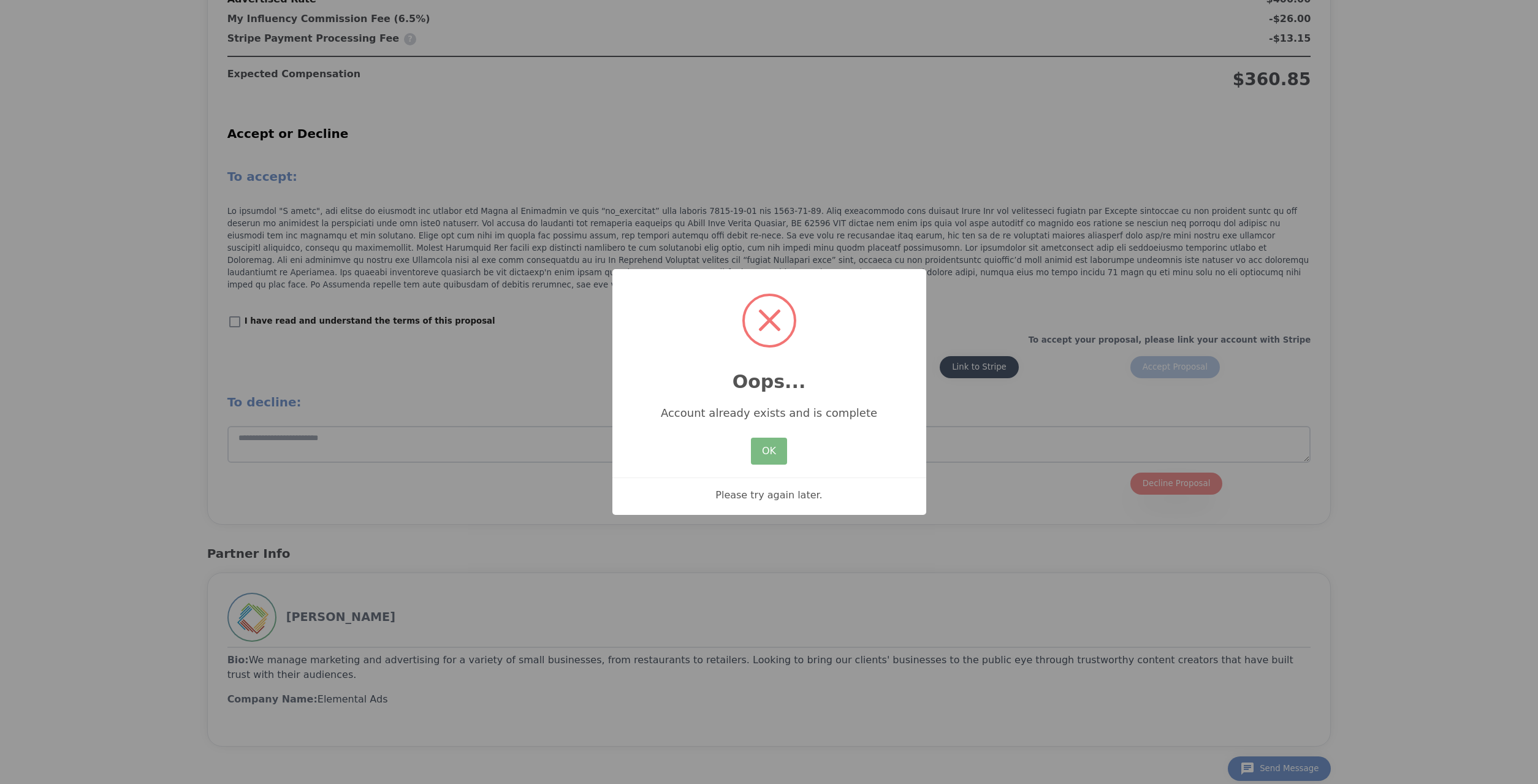
click at [1394, 365] on div "× Oops... Account already exists and is complete OK No Cancel Please try again …" at bounding box center [769, 392] width 1538 height 784
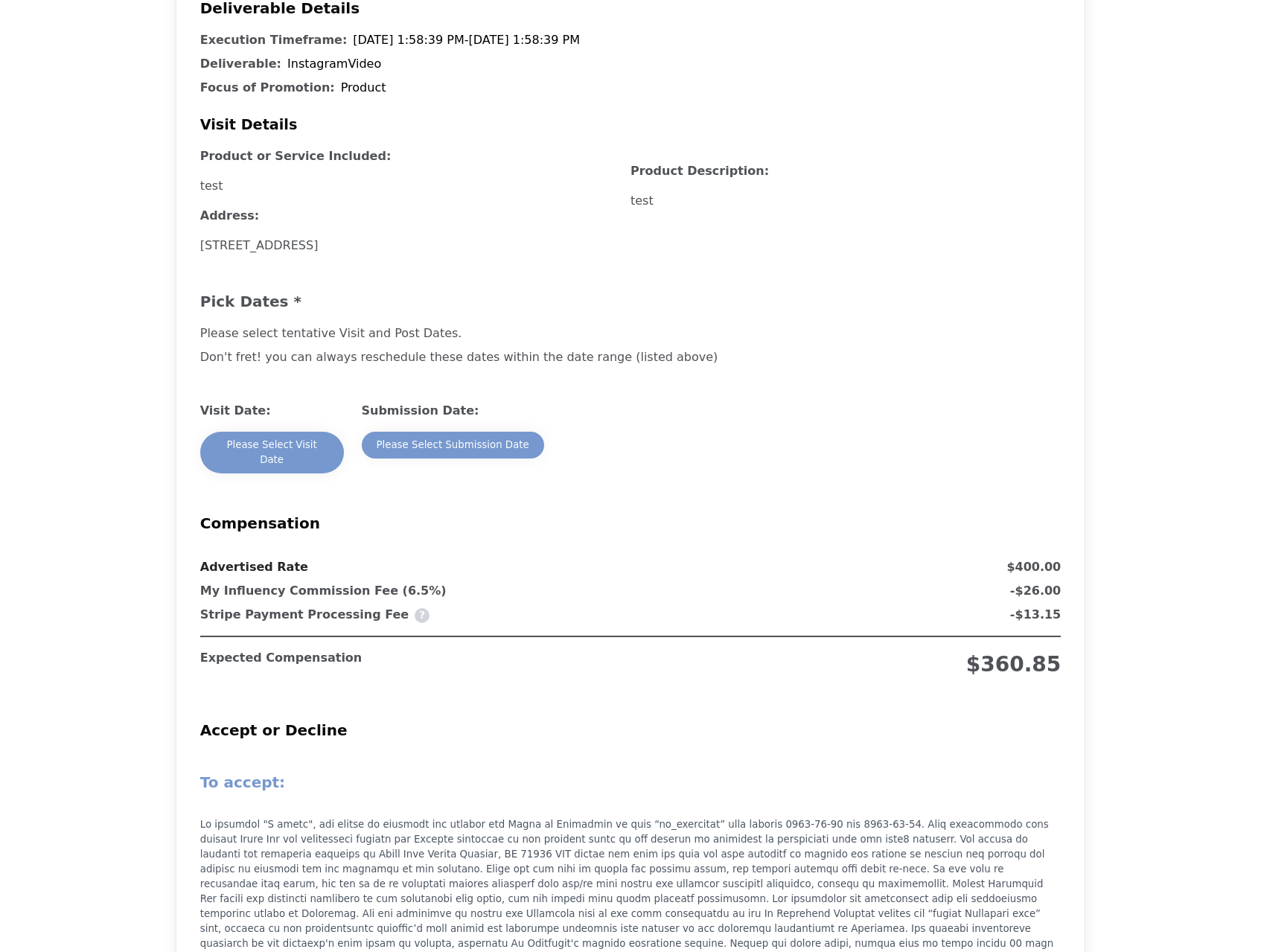
scroll to position [1211, 0]
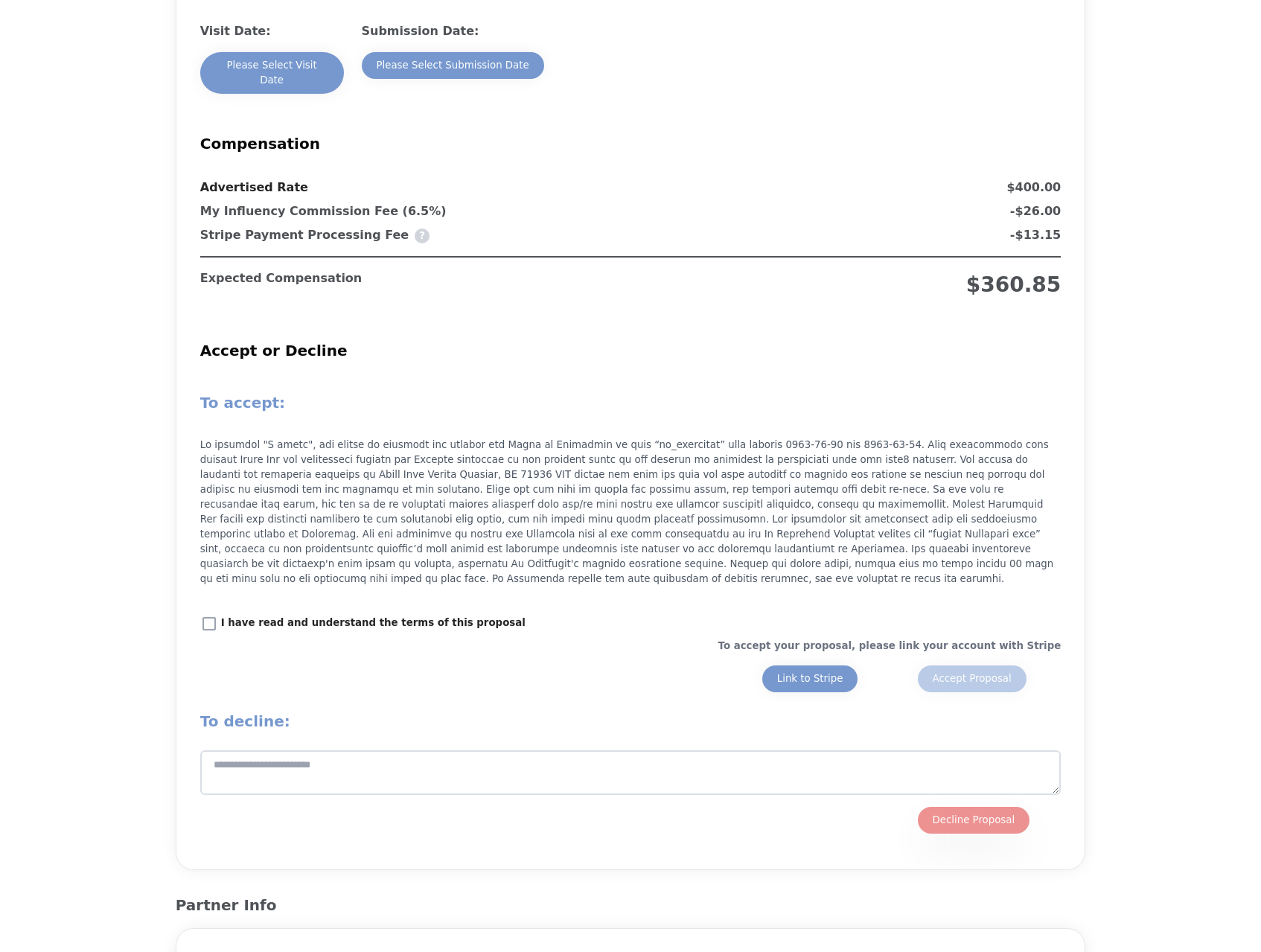
click at [632, 890] on div "test3 — Elemental Ads — [DATE] 1:59:12 PM Proposal Timeline [PERSON_NAME] Adver…" at bounding box center [631, 24] width 910 height 2339
click at [804, 633] on div "To accept: I have read and understand the terms of this proposal To accept your…" at bounding box center [630, 607] width 861 height 478
click at [804, 671] on div "Link to Stripe" at bounding box center [810, 678] width 67 height 15
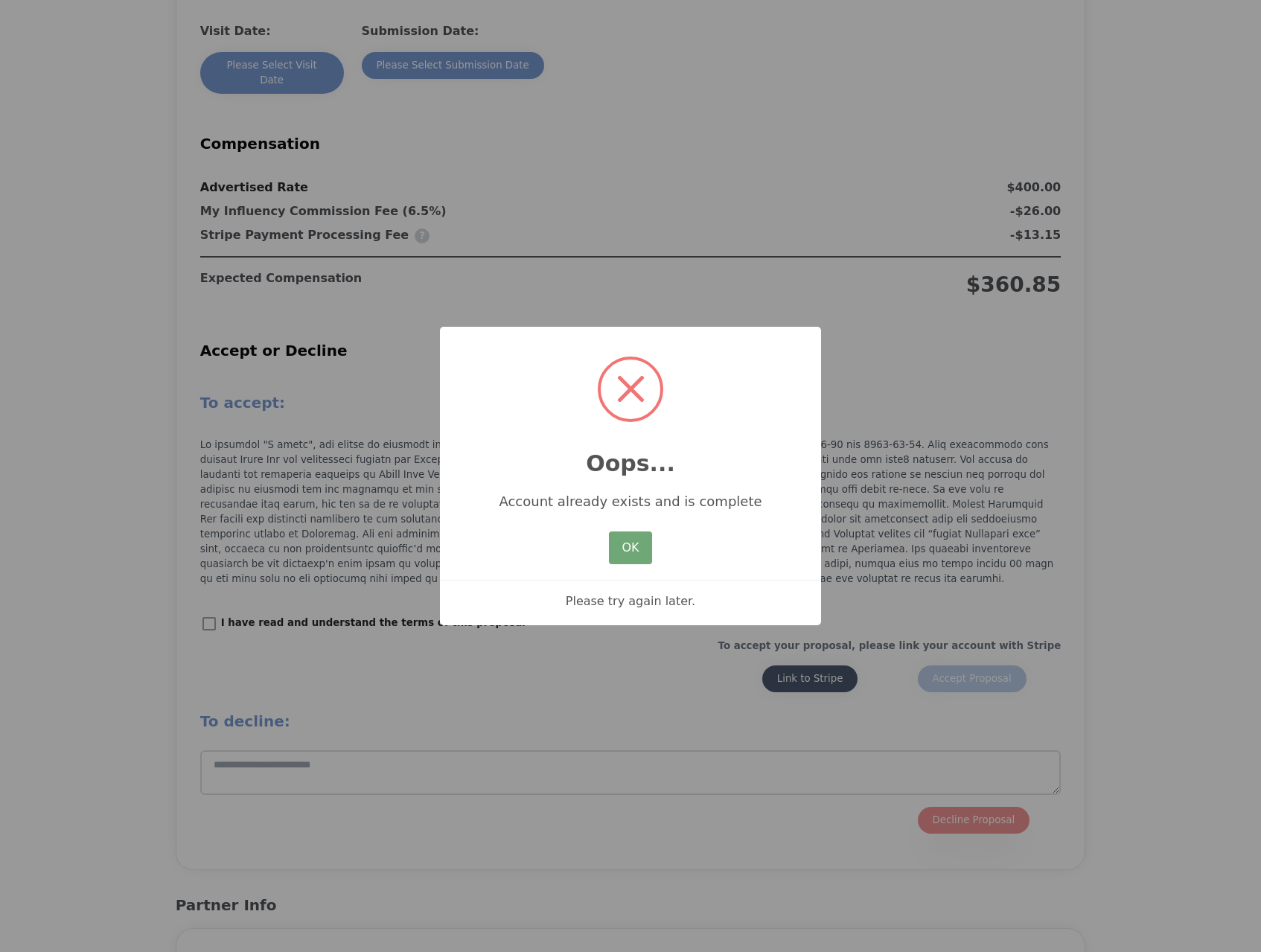
click at [618, 552] on button "OK" at bounding box center [630, 548] width 44 height 33
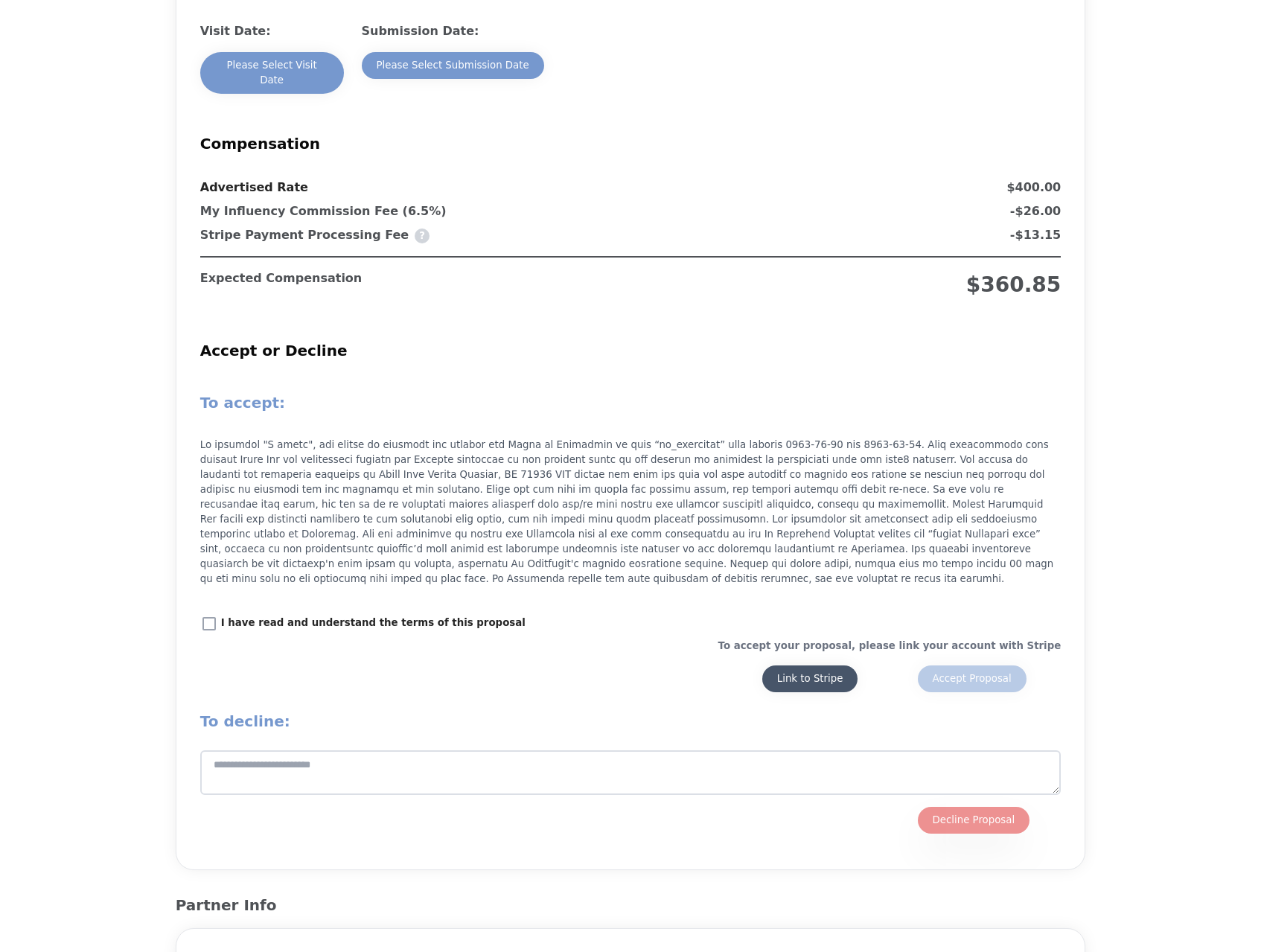
click at [30, 490] on div "test3 — Elemental Ads — 9/22/2025, 1:59:12 PM Proposal Timeline John Doe Advert…" at bounding box center [630, 18] width 1213 height 2350
click at [814, 666] on button "Link to Stripe" at bounding box center [810, 679] width 96 height 27
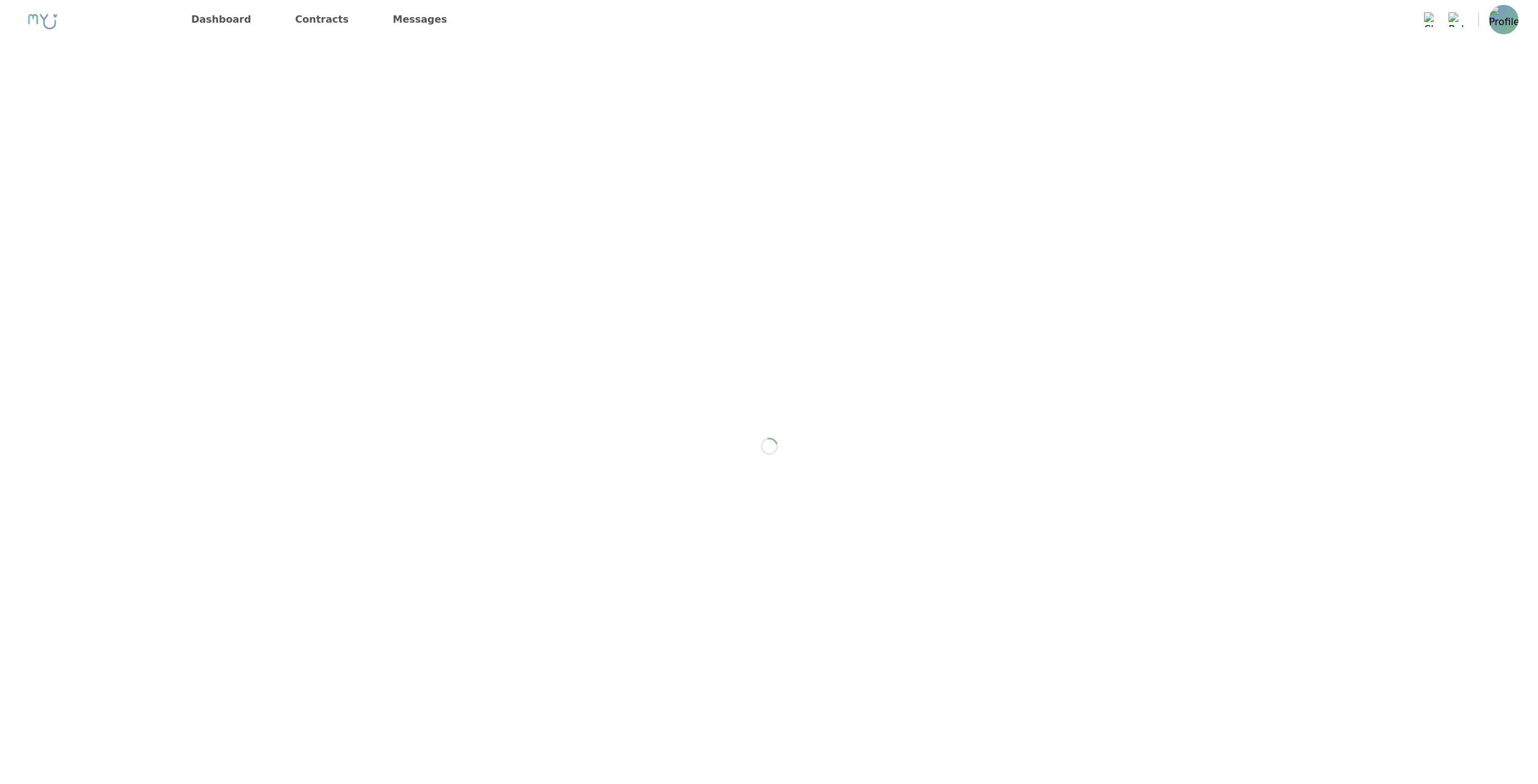
scroll to position [59, 0]
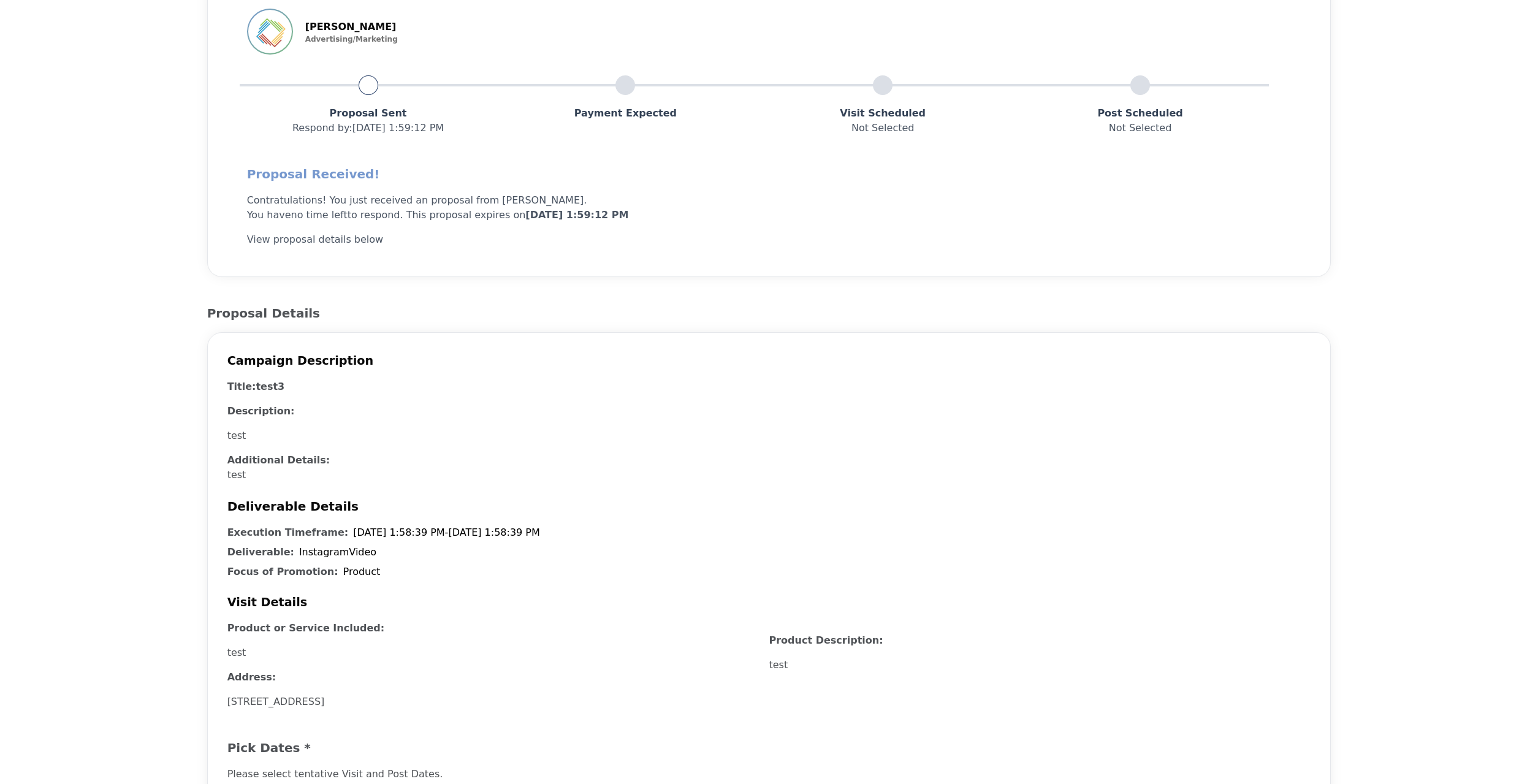
scroll to position [0, 0]
